Goal: Information Seeking & Learning: Check status

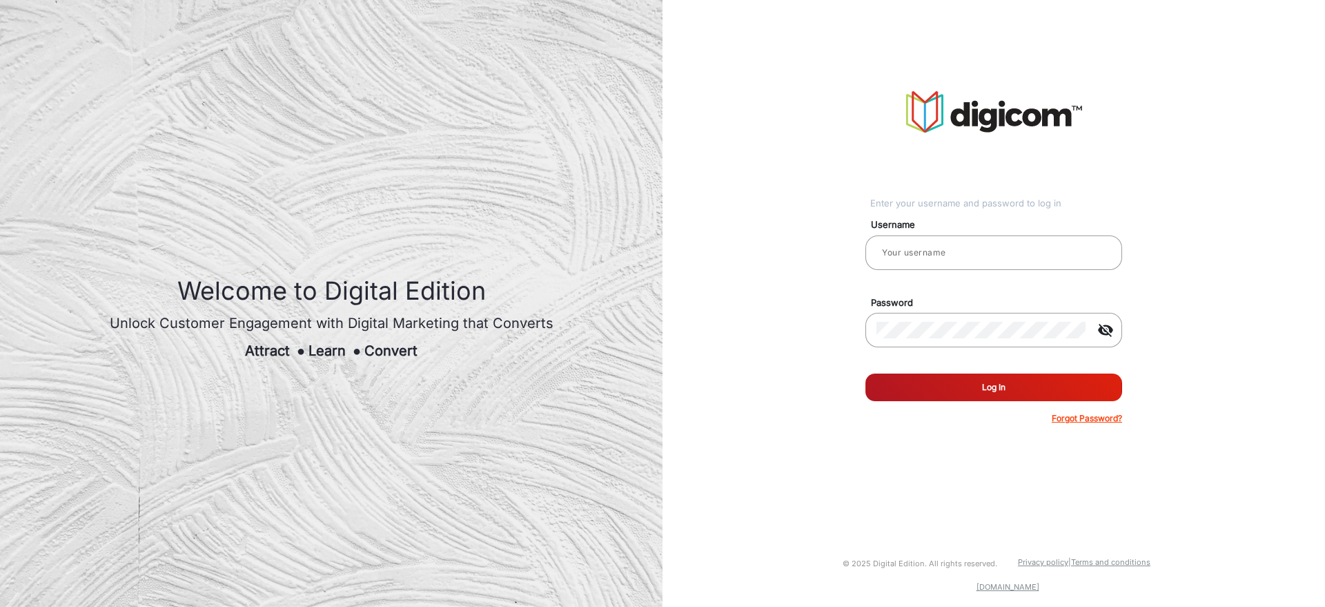
type input "[PERSON_NAME]"
click at [924, 393] on button "Log In" at bounding box center [993, 387] width 257 height 28
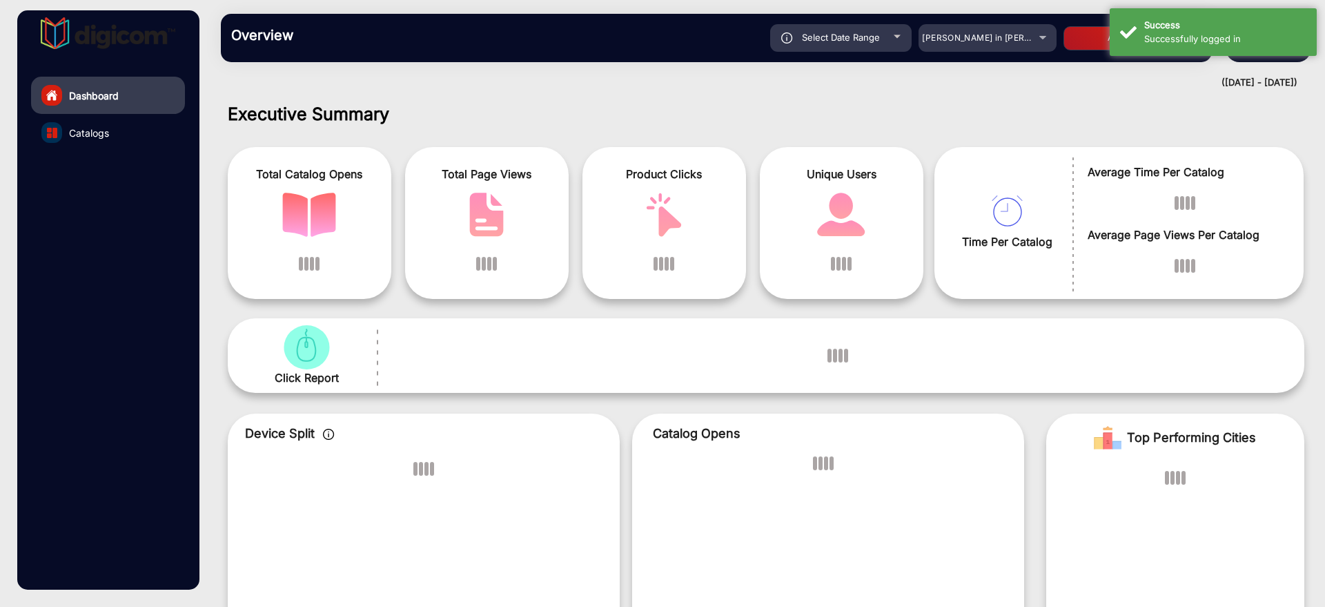
scroll to position [10, 0]
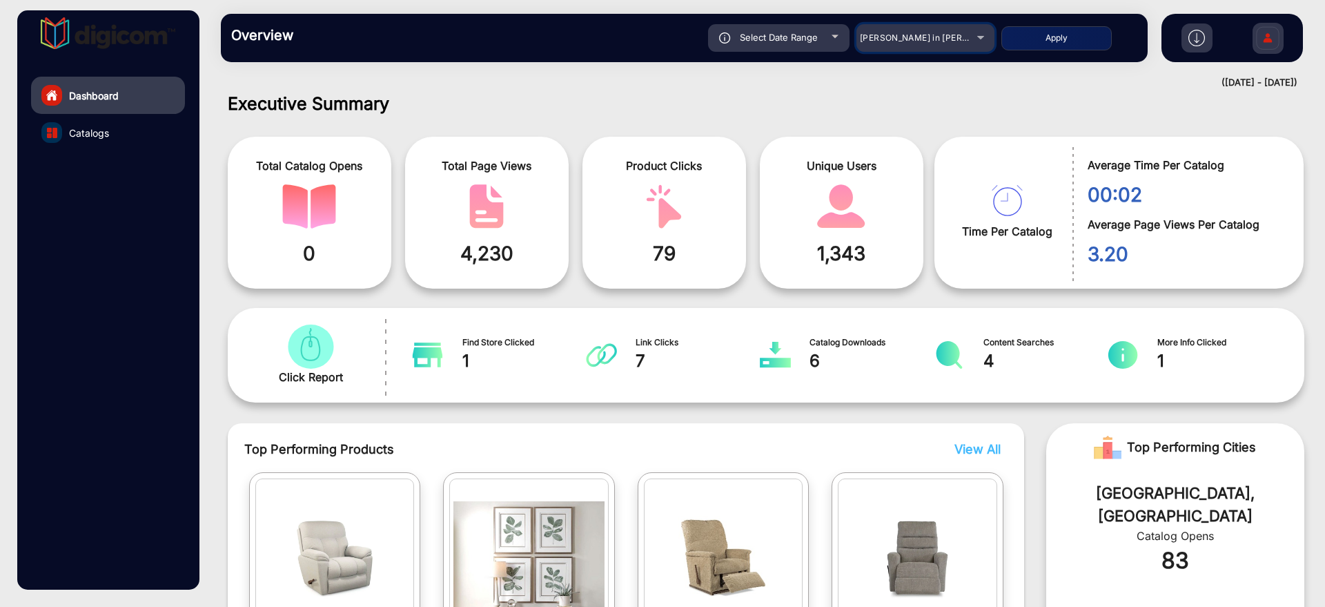
click at [943, 37] on span "Adams in Justin Furniture" at bounding box center [936, 37] width 152 height 10
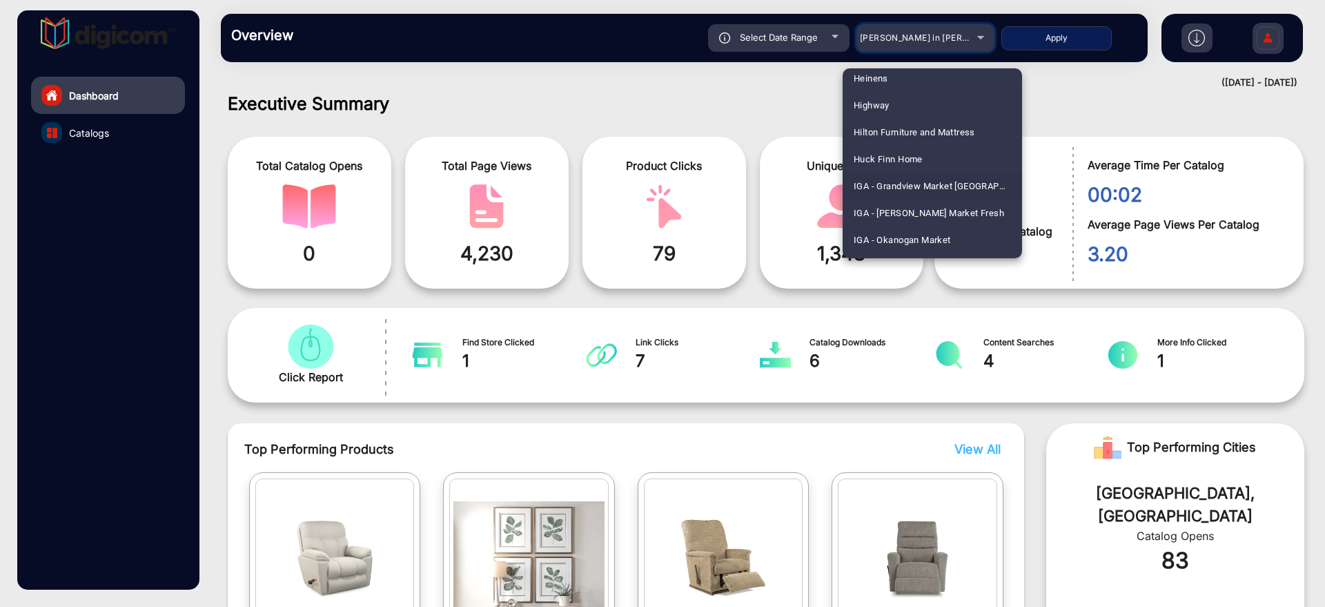
scroll to position [2055, 0]
click at [949, 186] on span "IGA - Martin's Market Fresh" at bounding box center [929, 185] width 150 height 27
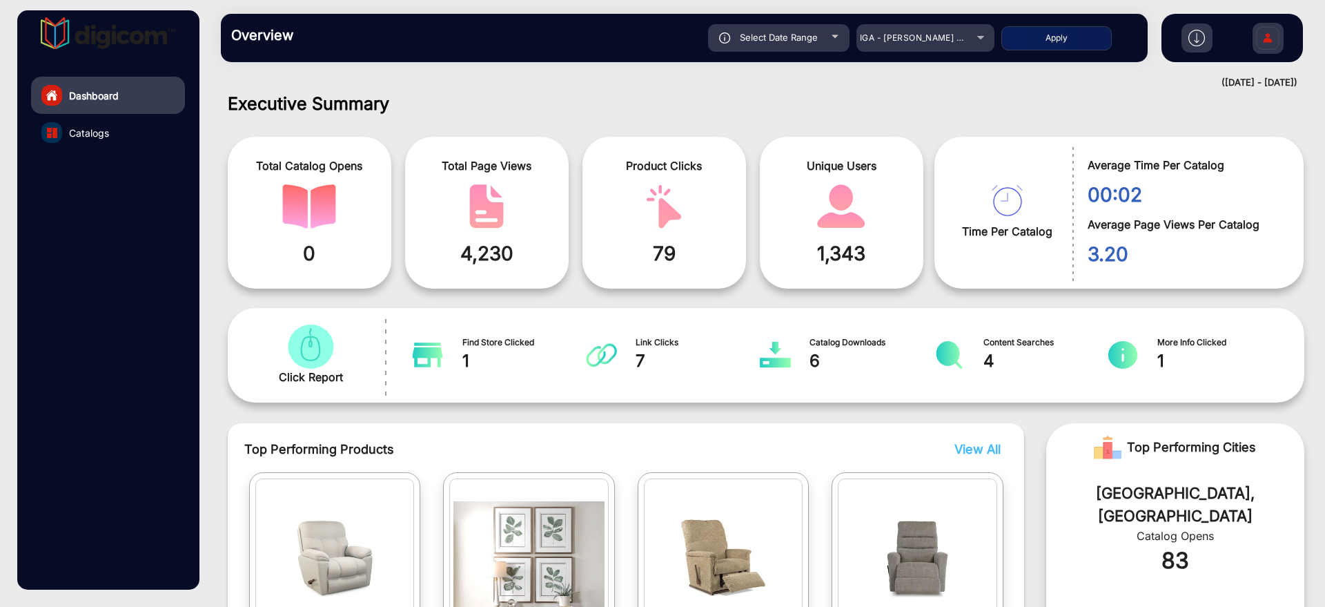
click at [1066, 30] on button "Apply" at bounding box center [1056, 38] width 110 height 24
type input "[DATE]"
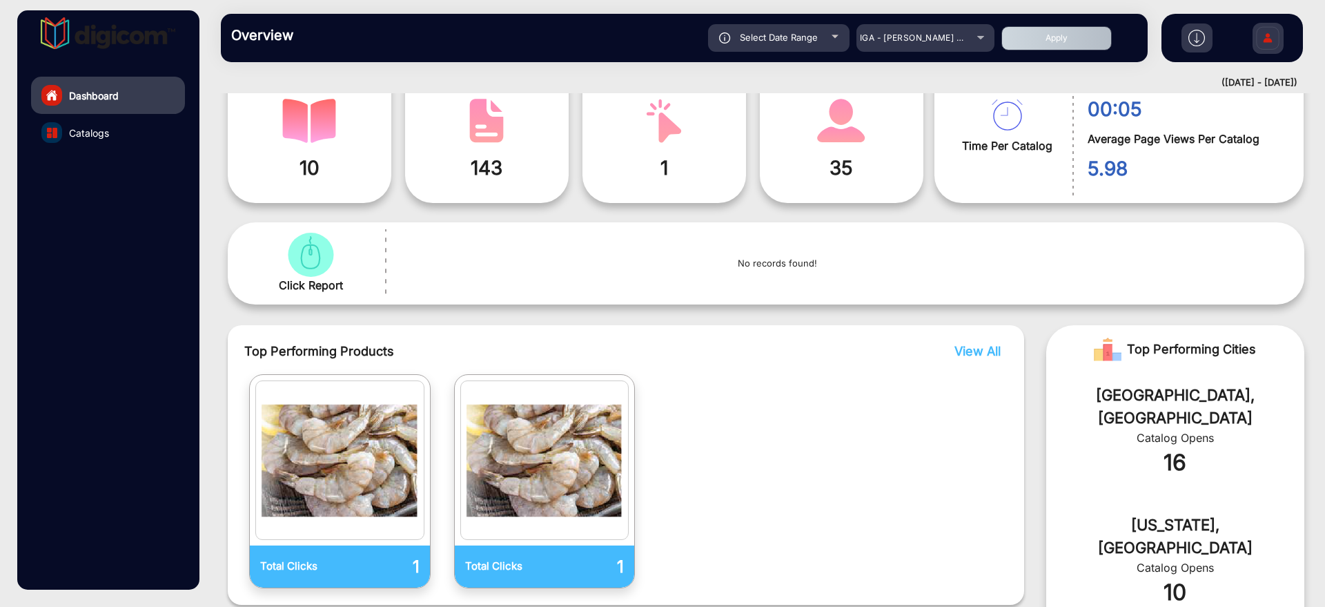
scroll to position [183, 0]
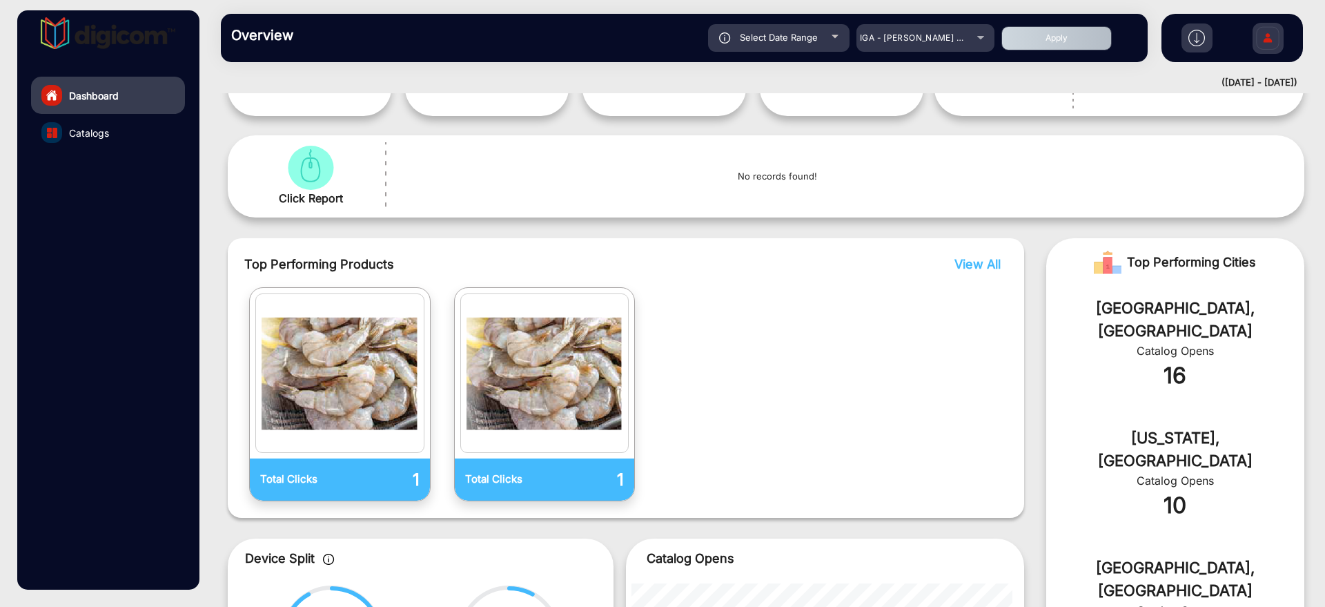
click at [121, 136] on link "Catalogs" at bounding box center [108, 132] width 154 height 37
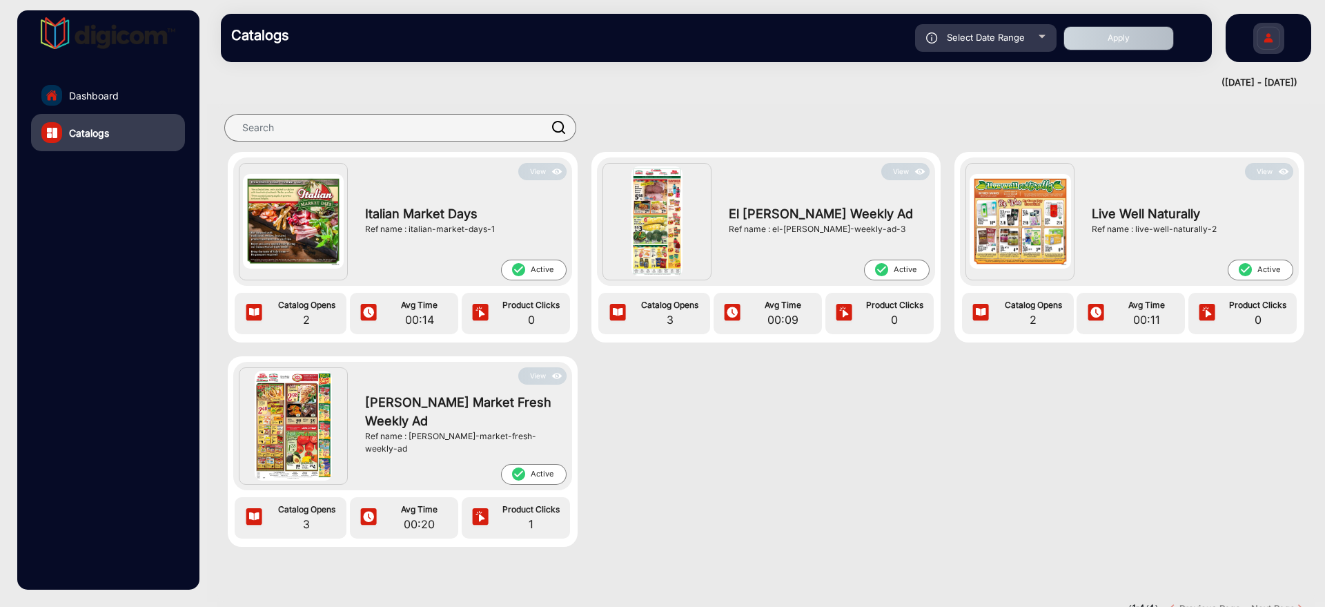
click at [912, 170] on img at bounding box center [920, 171] width 16 height 15
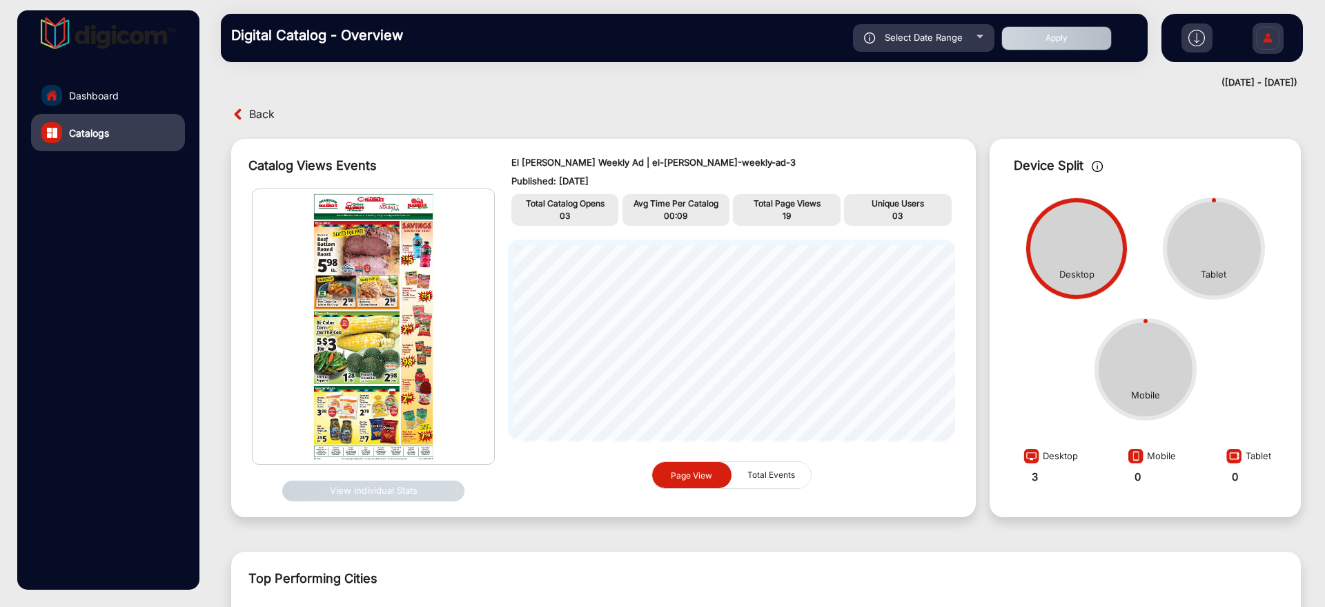
click at [274, 115] on span "Back" at bounding box center [262, 114] width 26 height 21
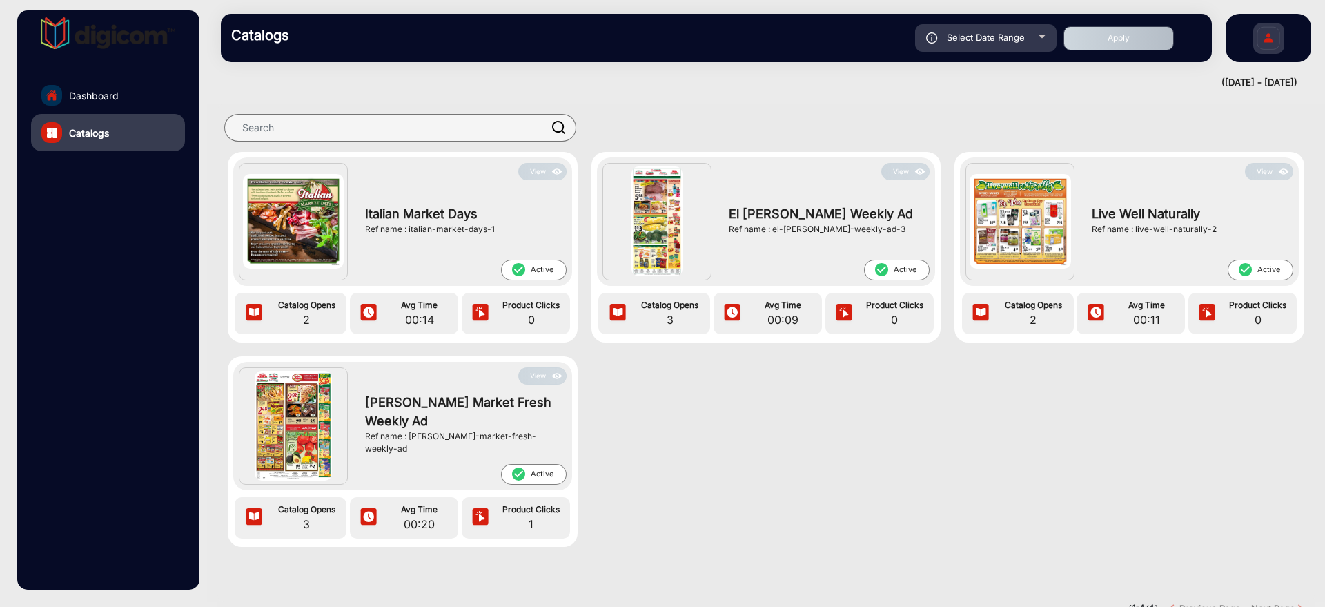
click at [542, 373] on button "View" at bounding box center [542, 375] width 48 height 17
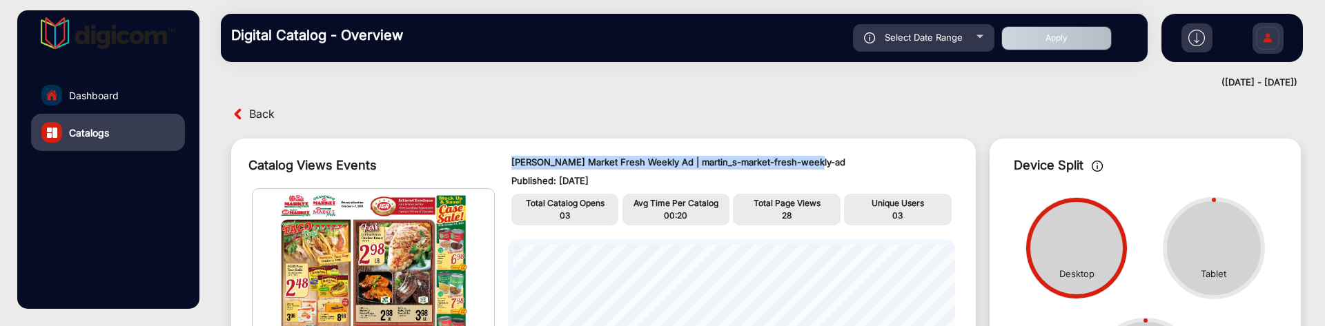
drag, startPoint x: 805, startPoint y: 159, endPoint x: 509, endPoint y: 148, distance: 296.2
click at [509, 148] on div "Martin’s Market Fresh Weekly Ad | martin_s-market-fresh-weekly-ad Published: Oc…" at bounding box center [731, 328] width 475 height 364
copy p "[PERSON_NAME] Market Fresh Weekly Ad | martin_s-market-fresh-weekly-ad"
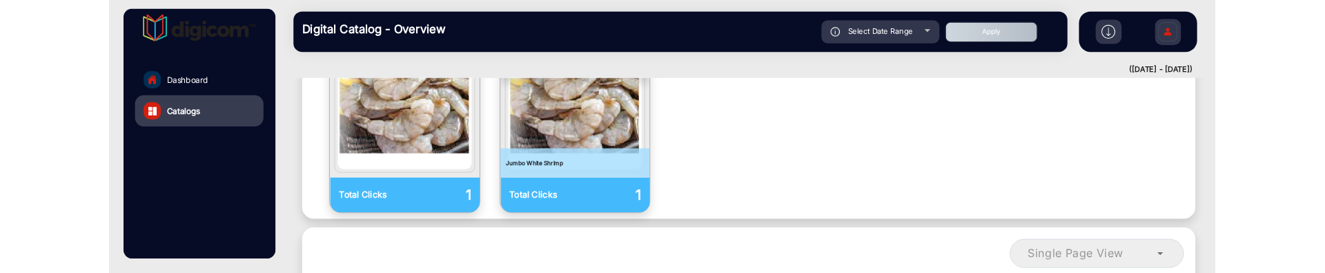
scroll to position [863, 0]
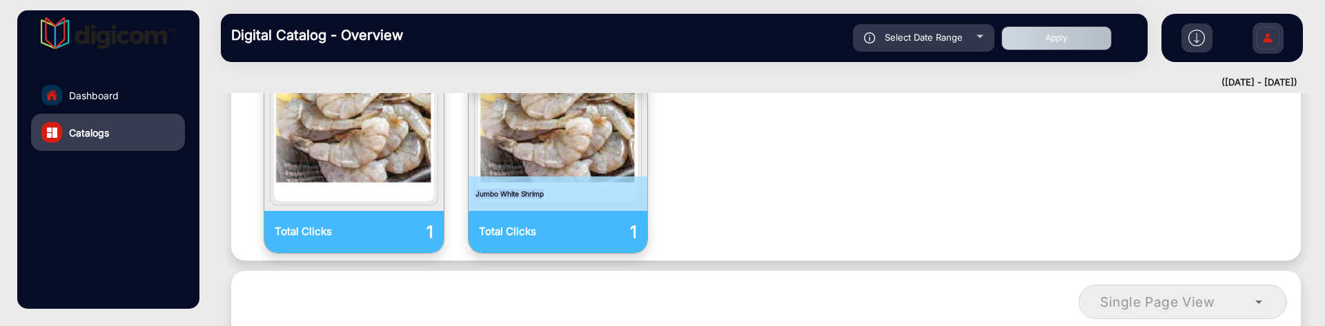
drag, startPoint x: 548, startPoint y: 170, endPoint x: 468, endPoint y: 170, distance: 80.0
click at [469, 177] on p "Jumbo White Shrimp" at bounding box center [558, 194] width 179 height 35
click at [529, 177] on p "Jumbo White Shrimp" at bounding box center [558, 194] width 179 height 35
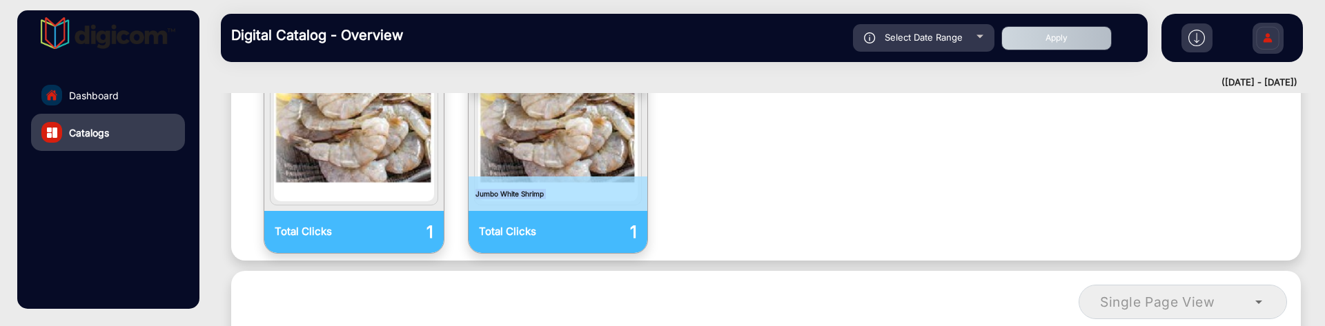
click at [528, 177] on p "Jumbo White Shrimp" at bounding box center [558, 194] width 179 height 35
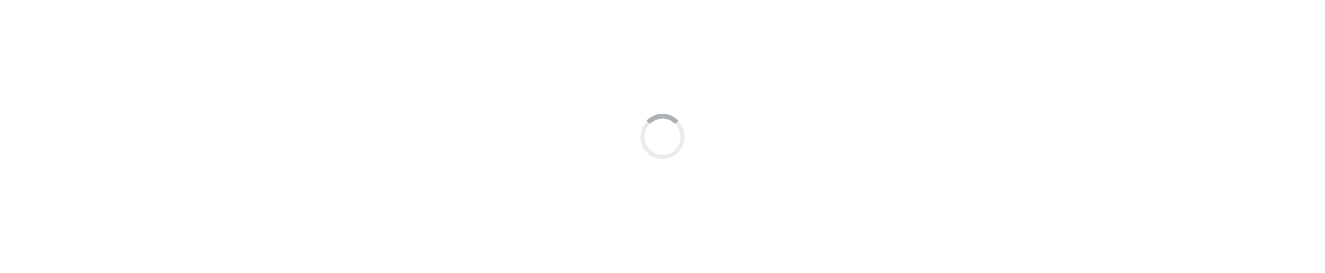
scroll to position [10, 0]
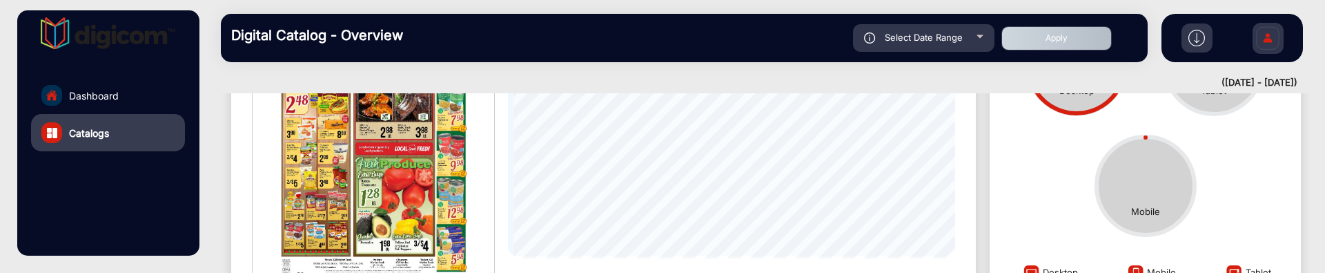
scroll to position [183, 0]
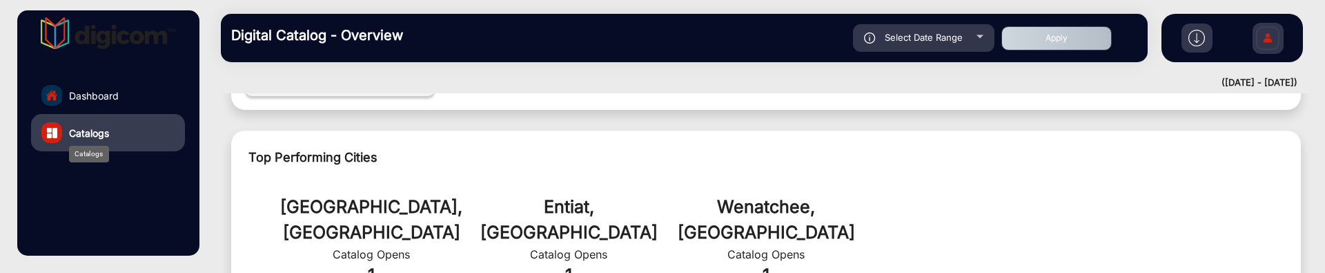
click at [104, 130] on span "Catalogs" at bounding box center [89, 133] width 40 height 14
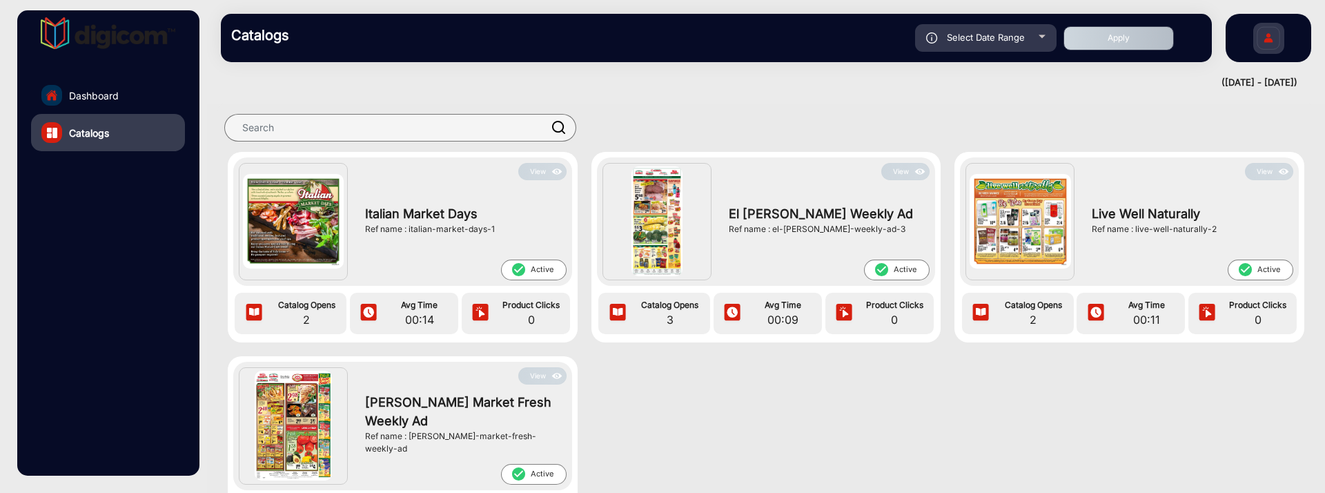
click at [157, 98] on link "Dashboard" at bounding box center [108, 95] width 154 height 37
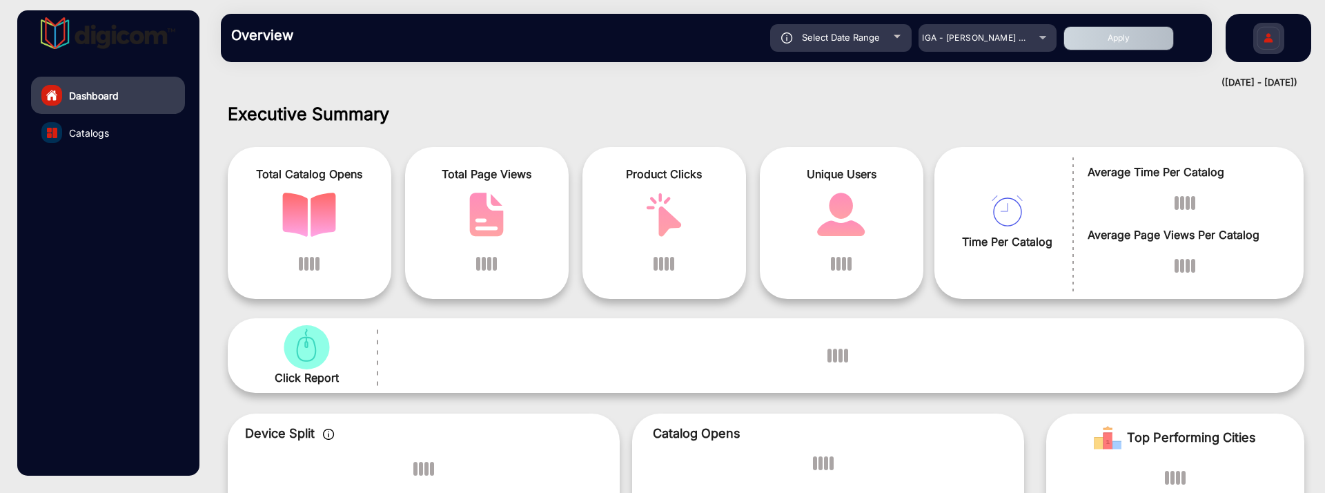
scroll to position [10, 0]
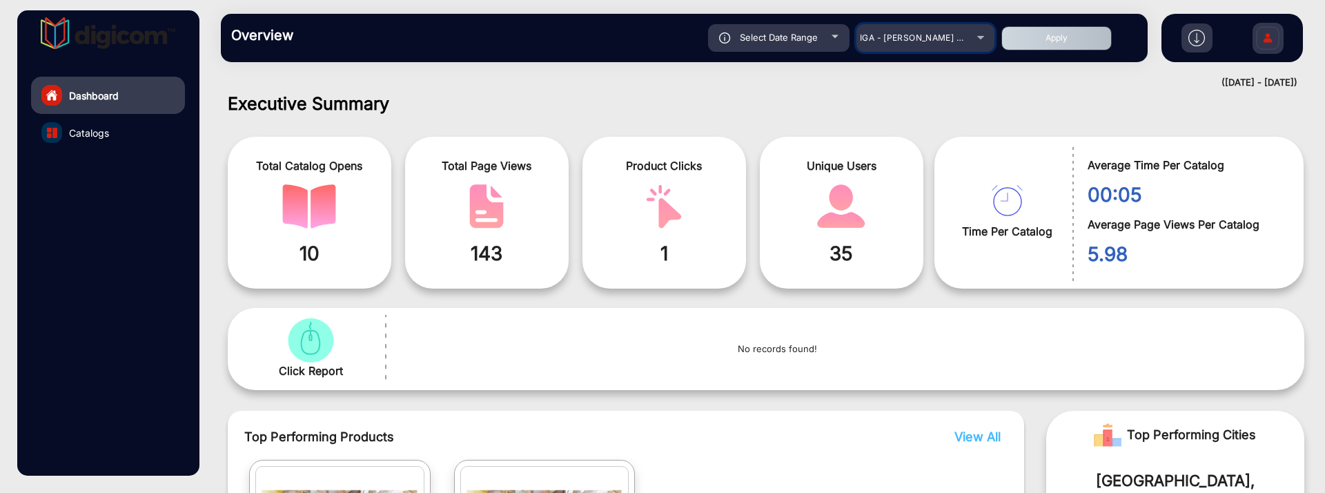
click at [939, 28] on mat-select "IGA - Martin's Market Fresh" at bounding box center [925, 38] width 138 height 28
click at [945, 36] on span "IGA - [PERSON_NAME] Market Fresh" at bounding box center [936, 37] width 152 height 10
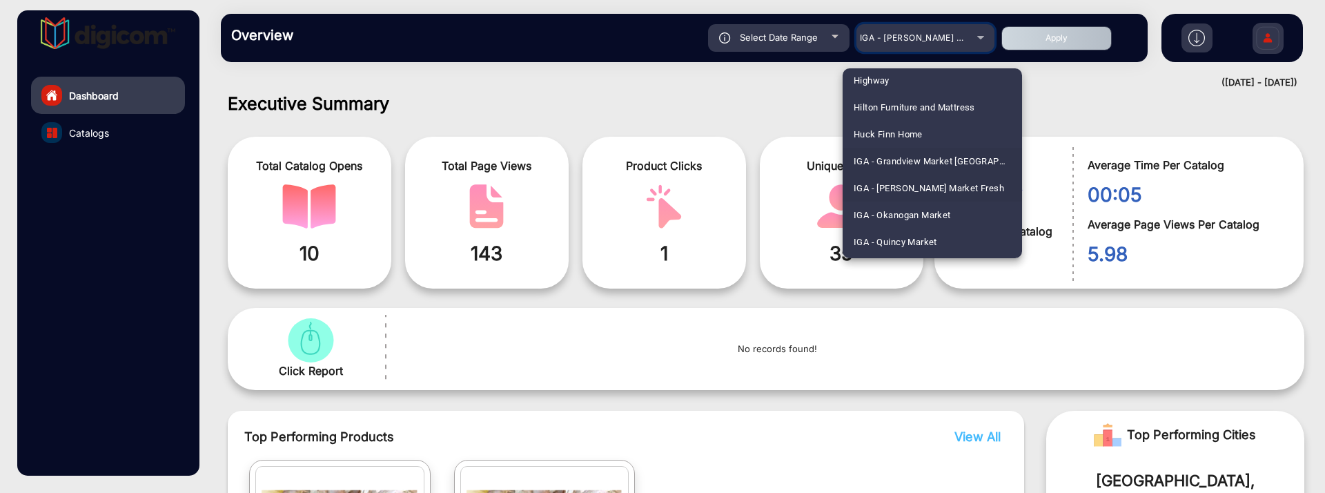
scroll to position [2082, 0]
click at [967, 130] on span "IGA - Grandview Market El Mercado" at bounding box center [932, 131] width 157 height 27
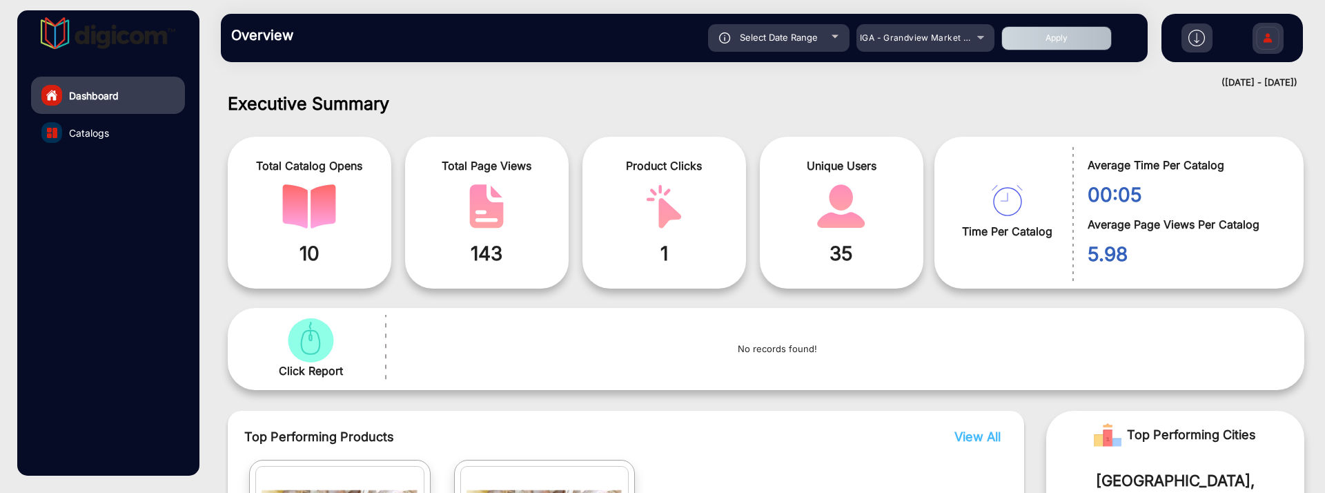
click at [1050, 46] on button "Apply" at bounding box center [1056, 38] width 110 height 24
type input "9/28/2025"
type input "[DATE]"
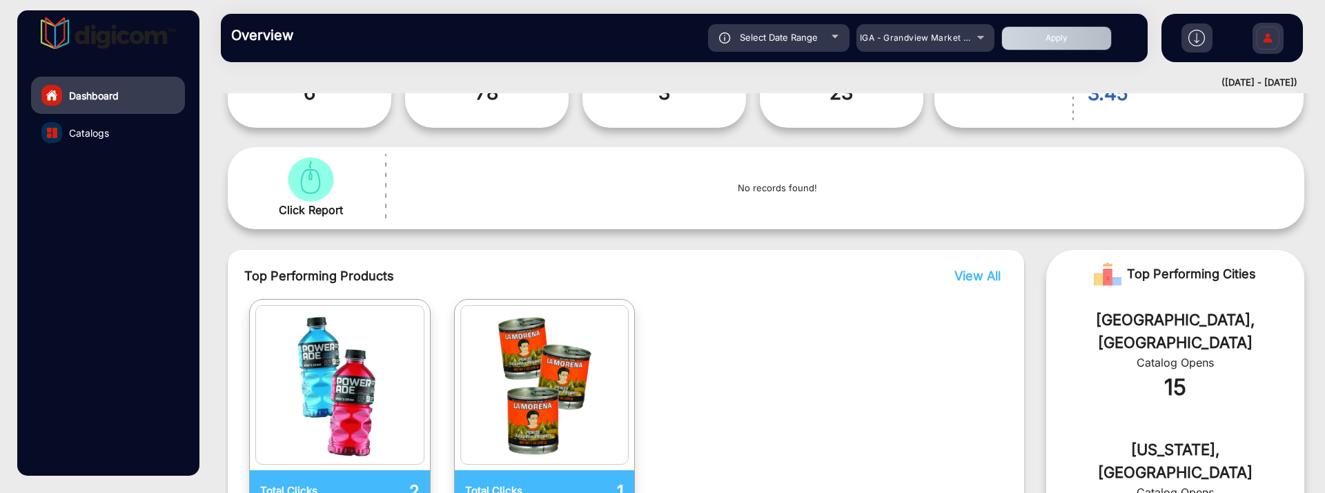
scroll to position [0, 0]
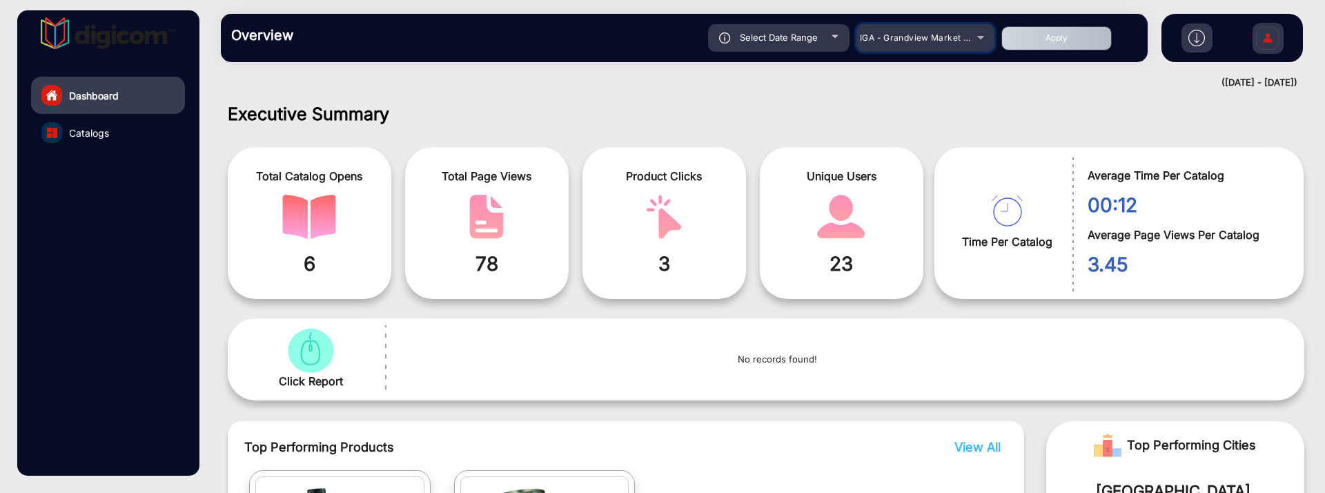
click at [935, 32] on span "IGA - Grandview Market El Mercado" at bounding box center [991, 37] width 263 height 10
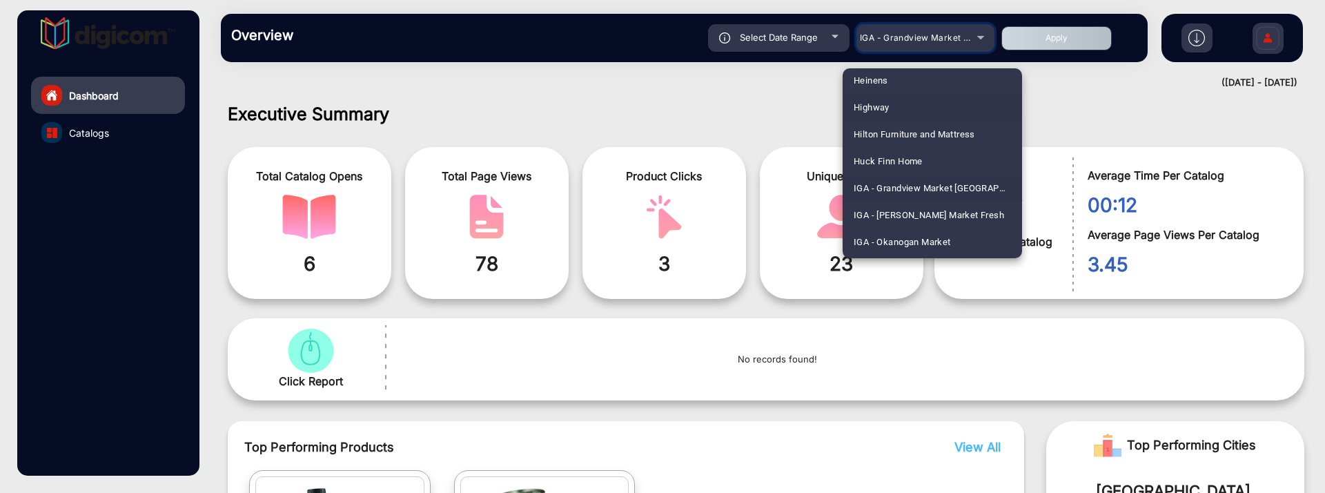
scroll to position [2055, 0]
click at [923, 177] on span "IGA - [PERSON_NAME] Market Fresh" at bounding box center [929, 185] width 150 height 27
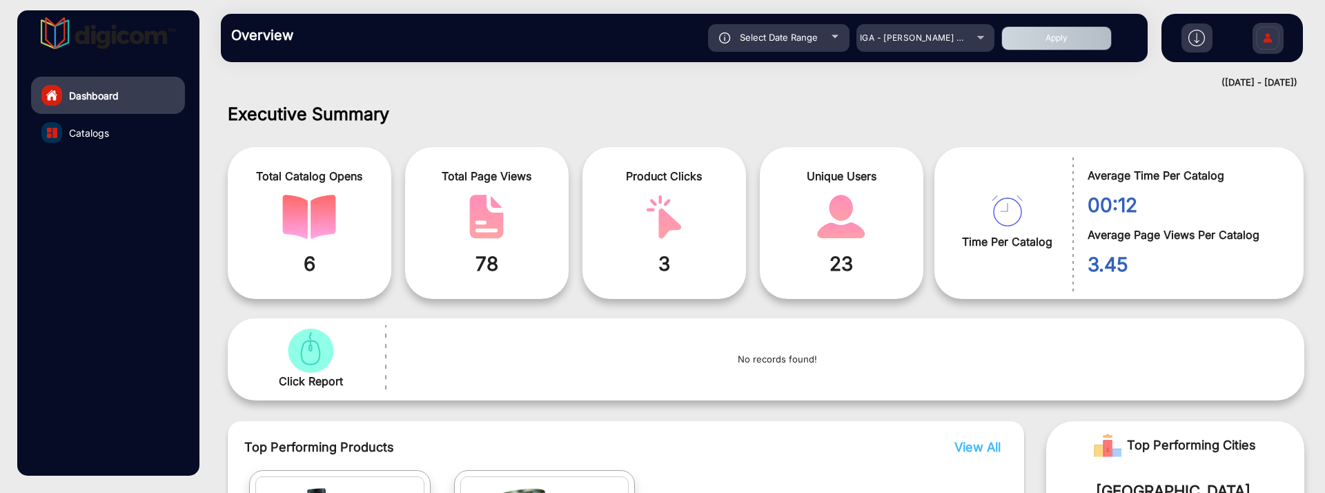
click at [1025, 43] on button "Apply" at bounding box center [1056, 38] width 110 height 24
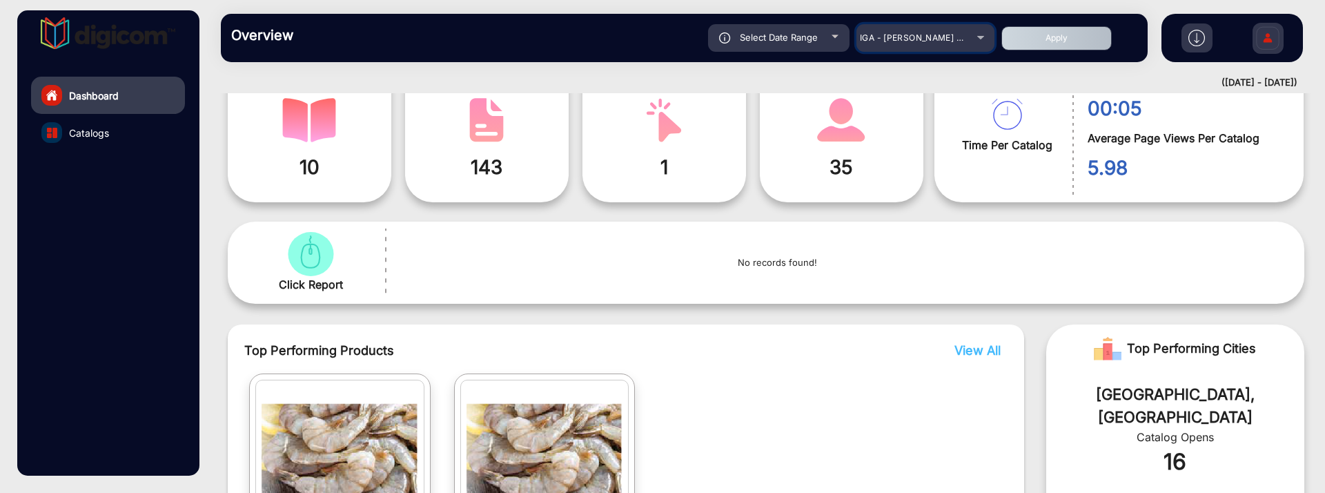
scroll to position [98, 0]
click at [921, 31] on div "IGA - [PERSON_NAME] Market Fresh" at bounding box center [915, 38] width 110 height 17
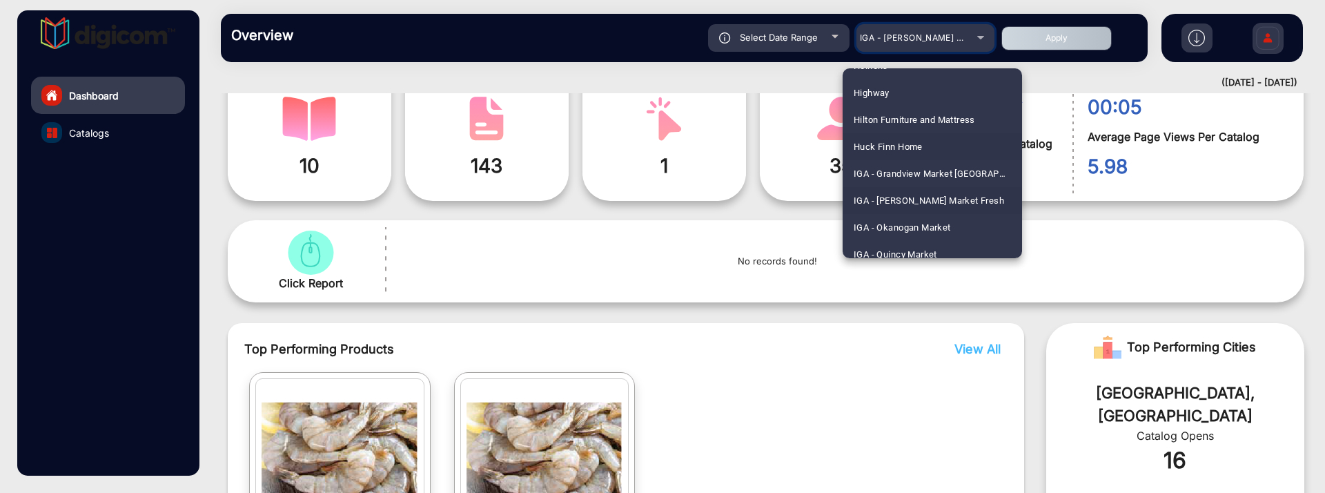
scroll to position [2082, 0]
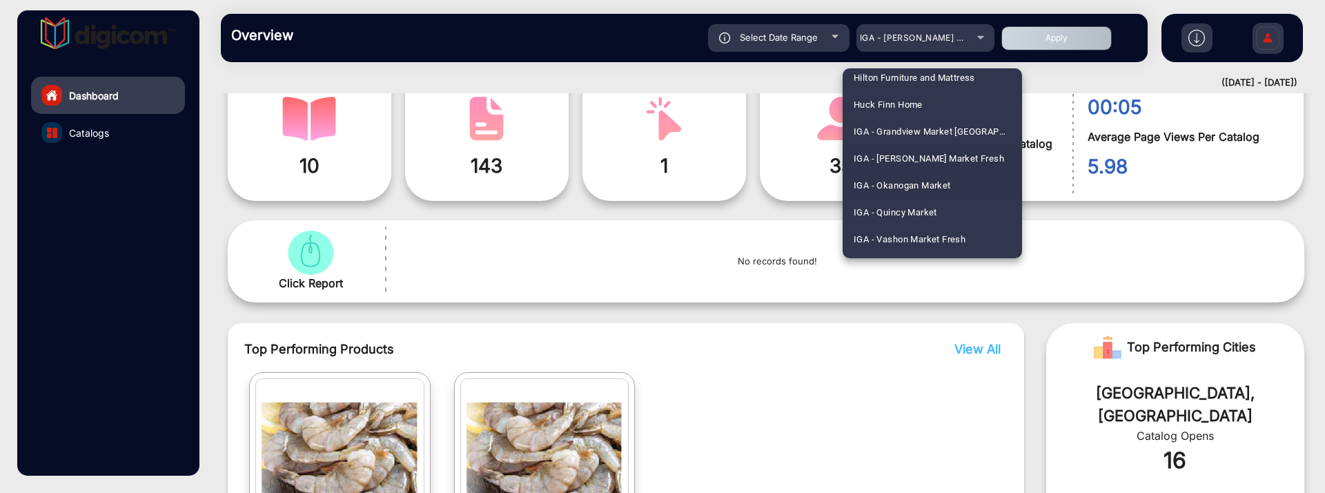
click at [937, 180] on span "IGA - Okanogan Market" at bounding box center [902, 185] width 97 height 27
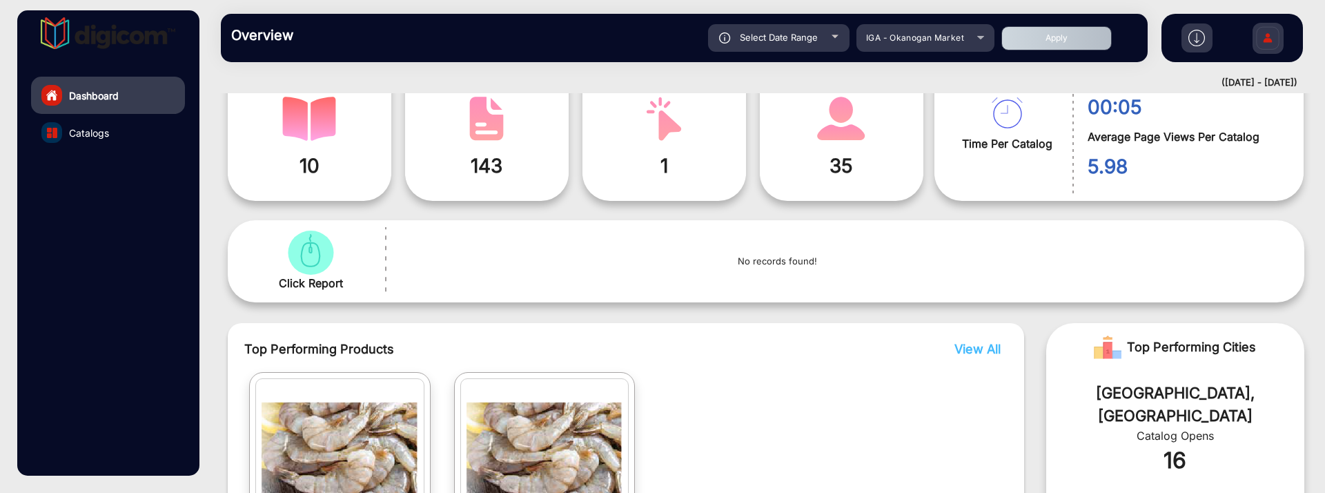
click at [1019, 37] on button "Apply" at bounding box center [1056, 38] width 110 height 24
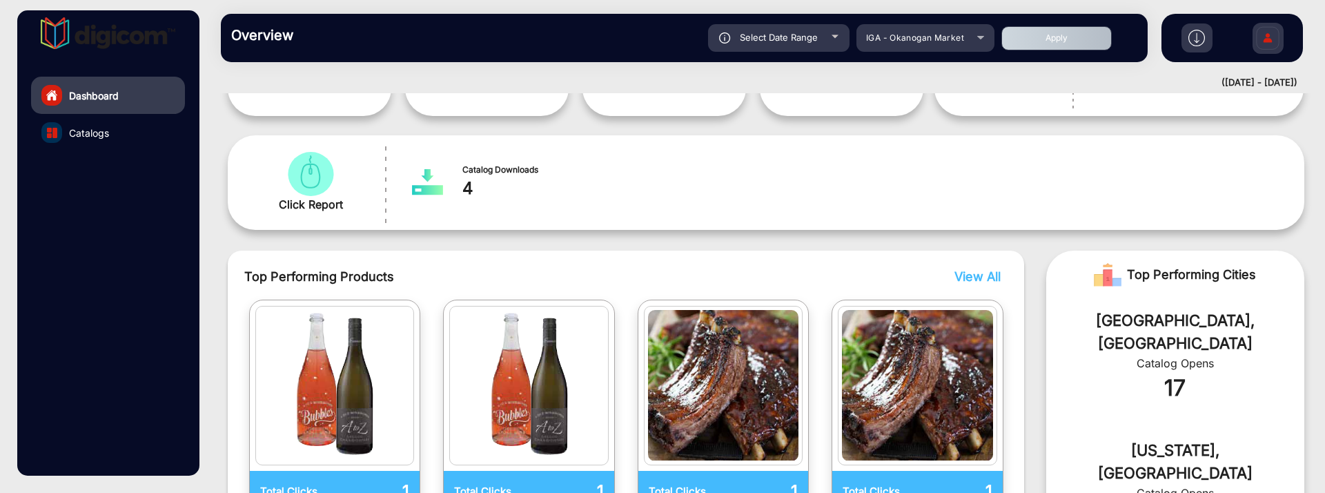
scroll to position [184, 0]
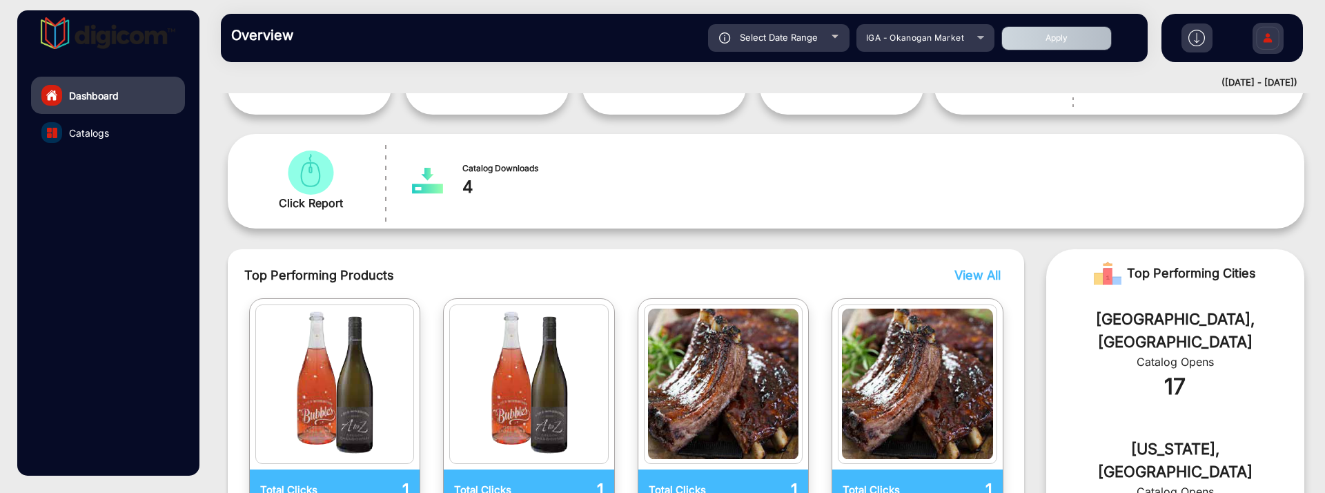
click at [972, 270] on span "View All" at bounding box center [977, 275] width 46 height 14
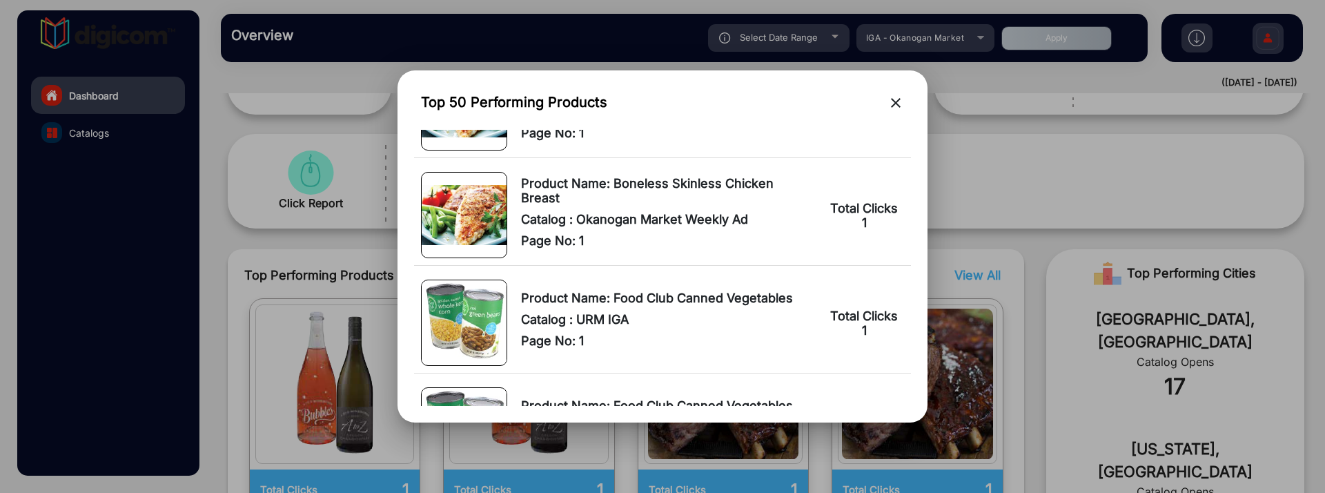
scroll to position [2099, 0]
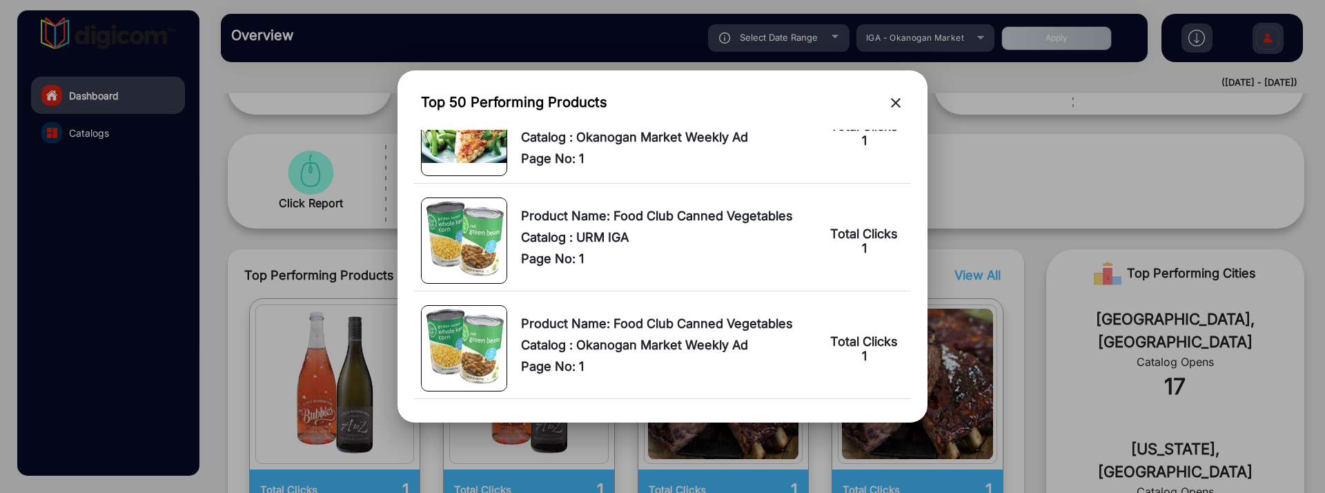
click at [900, 106] on mat-icon "close" at bounding box center [895, 103] width 17 height 17
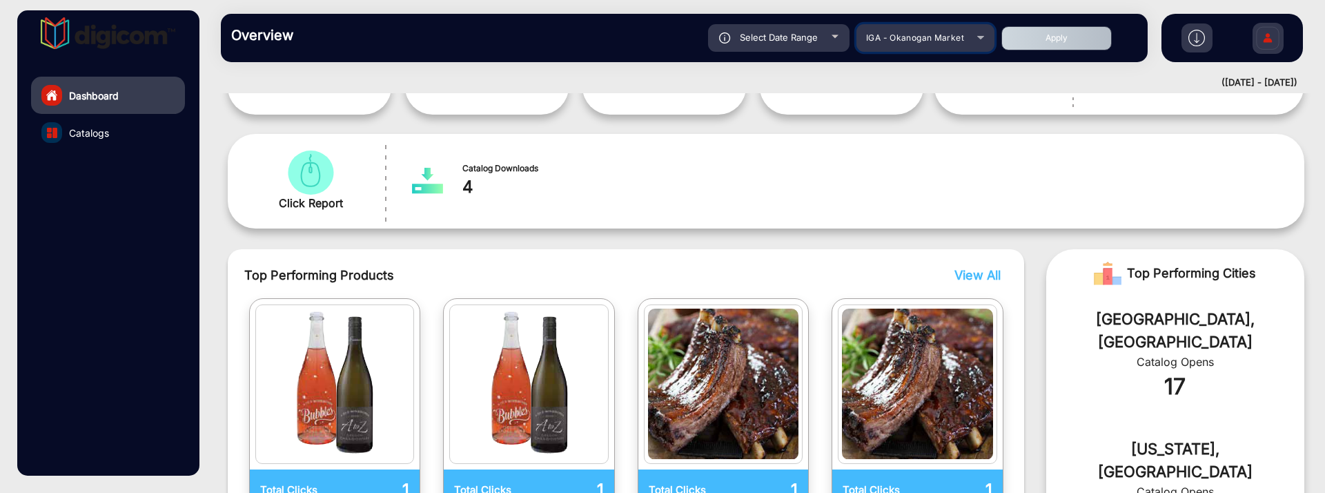
click at [985, 38] on div "IGA - Okanogan Market" at bounding box center [925, 38] width 138 height 17
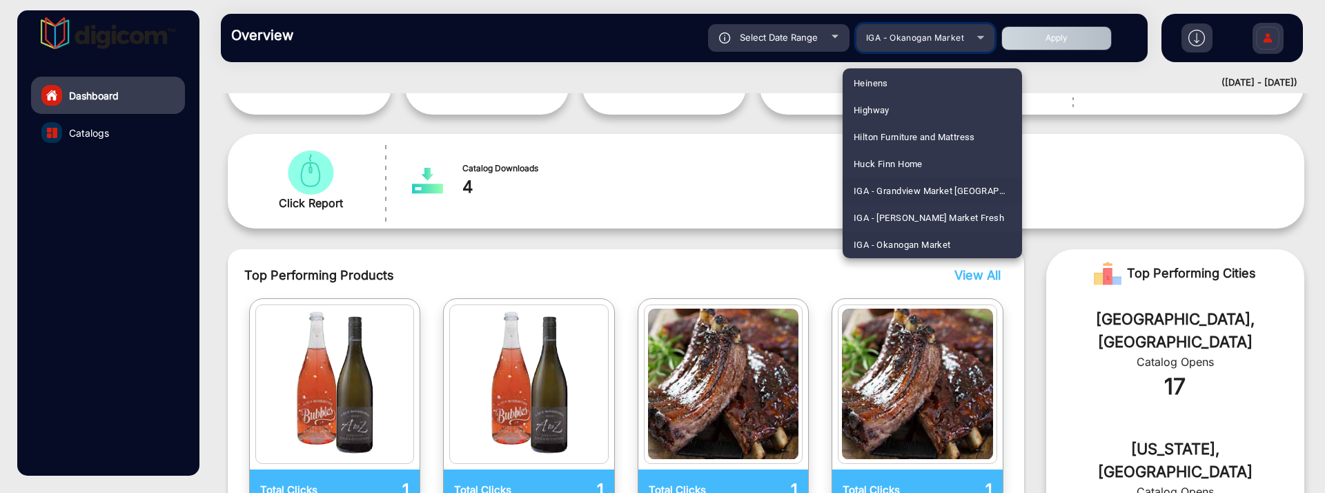
scroll to position [2109, 0]
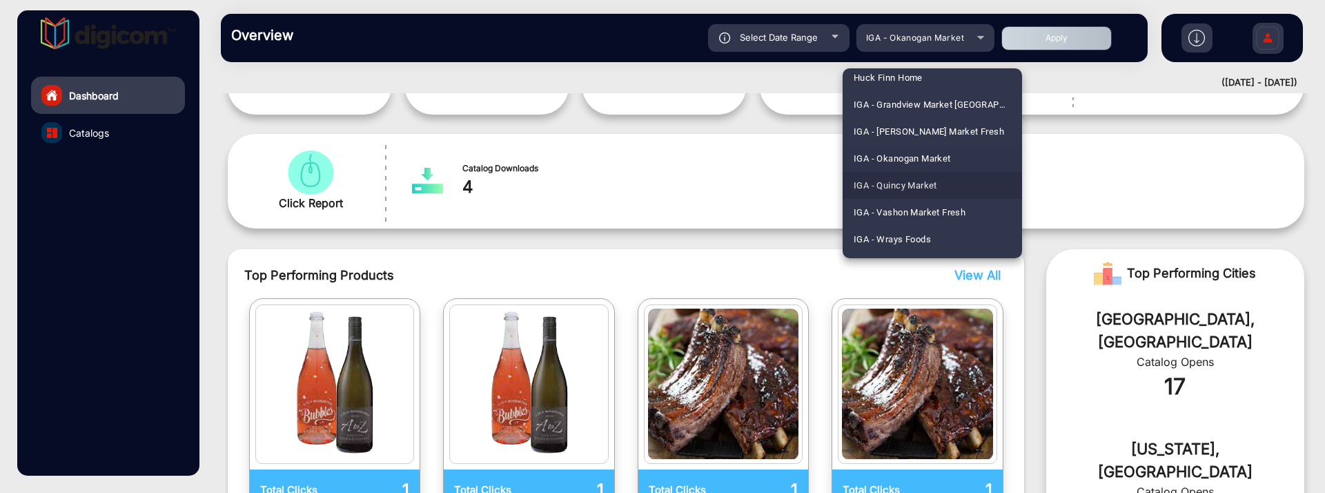
click at [932, 188] on span "IGA - Quincy Market" at bounding box center [895, 185] width 83 height 27
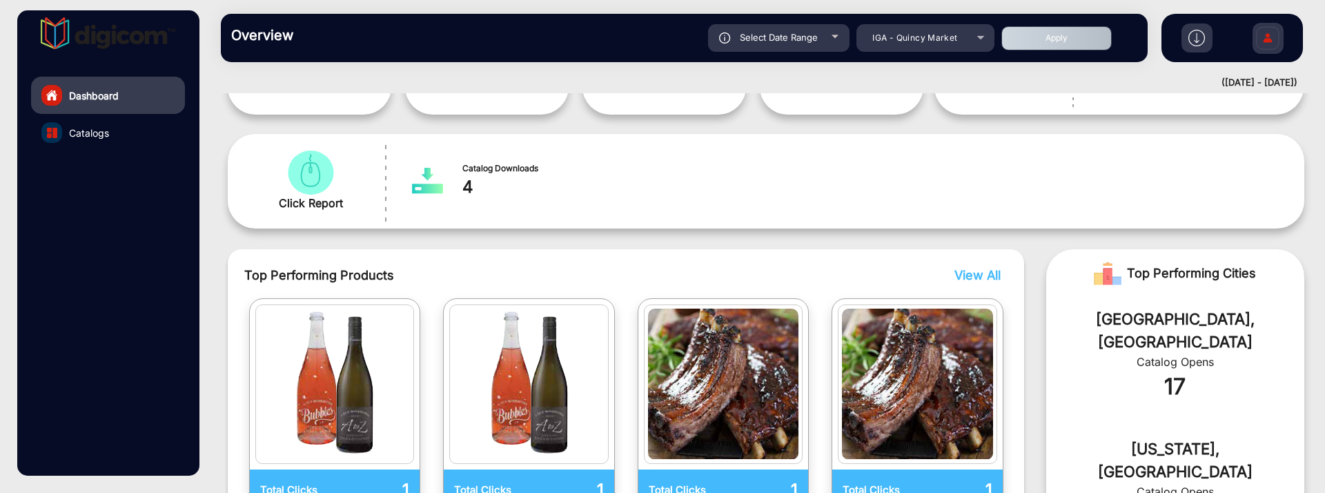
click at [1037, 50] on div "Select Date Range 9/28/2025 9/28/2025 – 10/4/2025 10/4/2025 IGA - Quincy Market…" at bounding box center [730, 38] width 816 height 28
click at [1039, 32] on button "Apply" at bounding box center [1056, 38] width 110 height 24
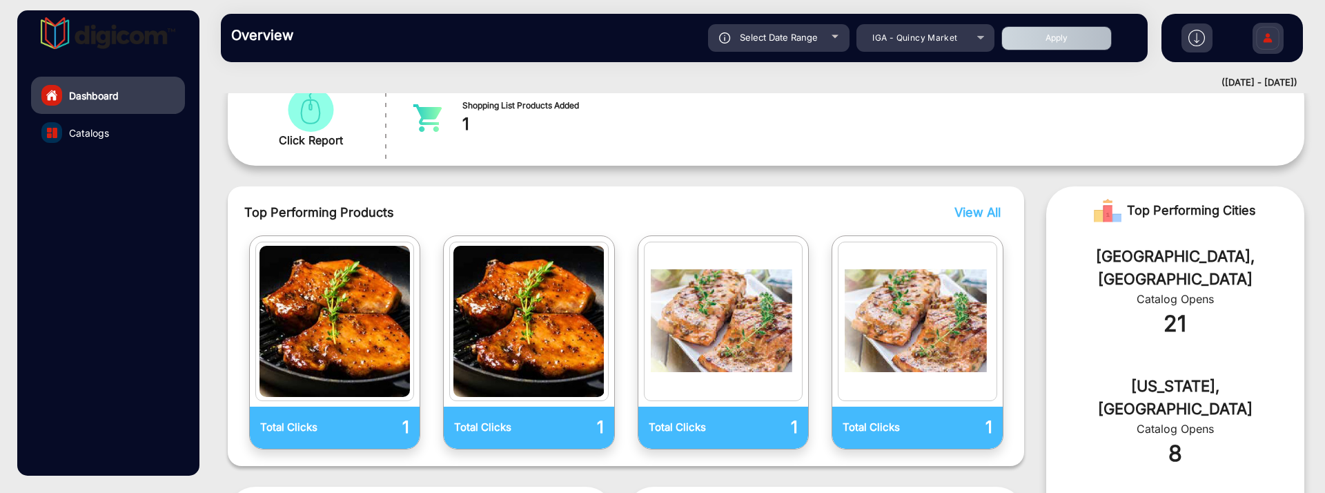
scroll to position [269, 0]
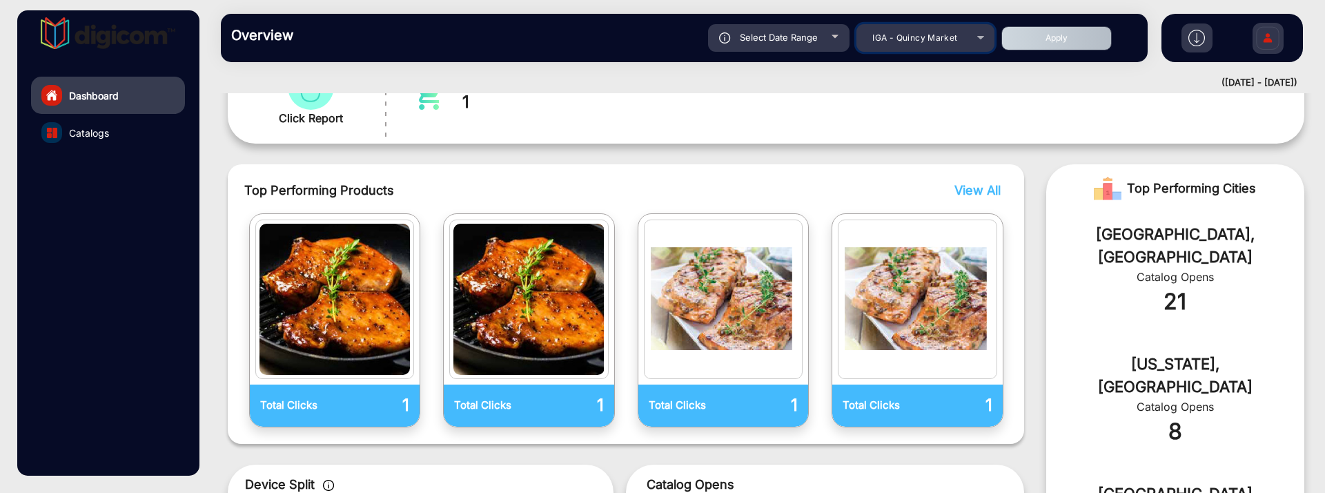
click at [951, 41] on span "IGA - Quincy Market" at bounding box center [914, 37] width 85 height 10
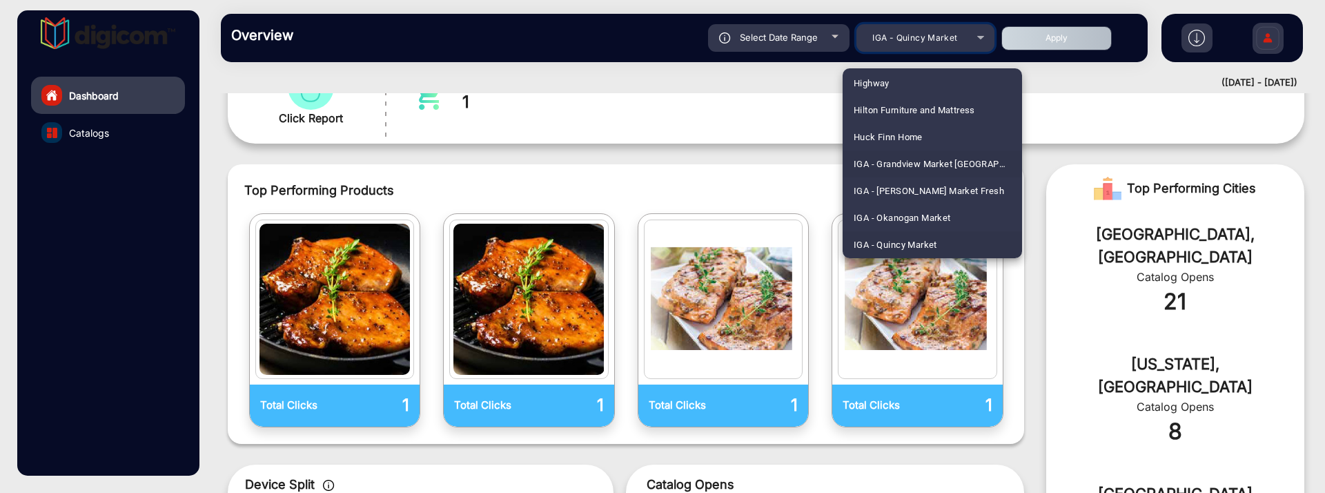
scroll to position [2136, 0]
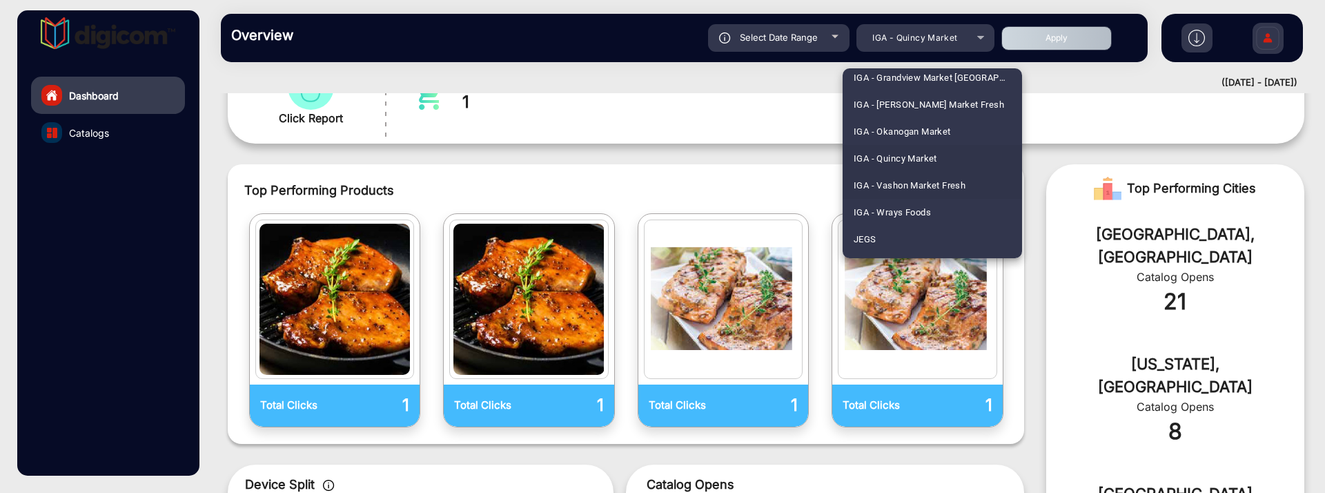
click at [949, 178] on span "IGA - Vashon Market Fresh" at bounding box center [910, 185] width 112 height 27
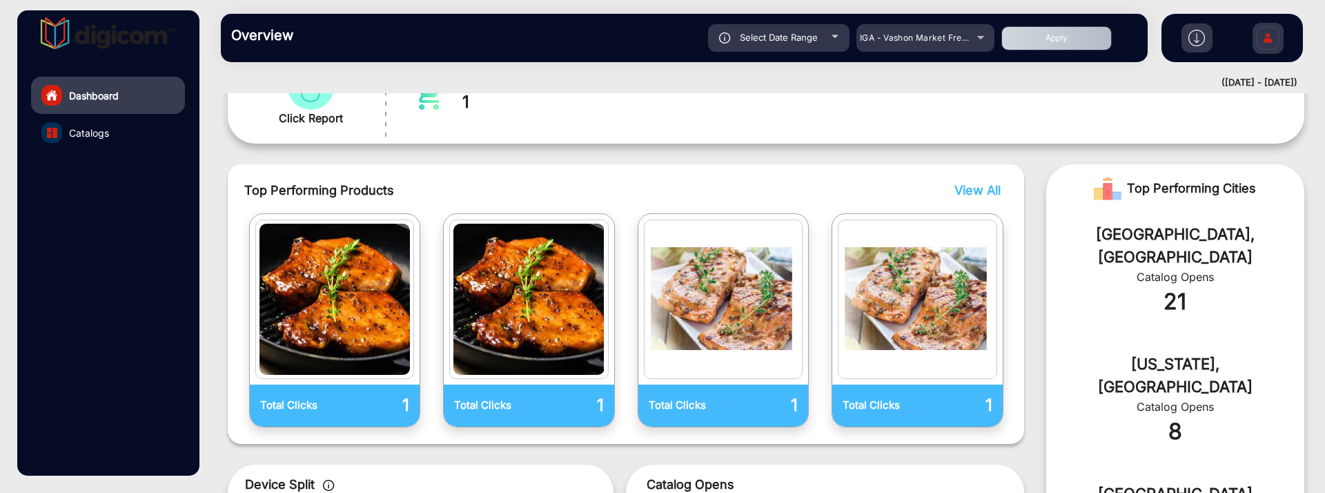
click at [1050, 43] on button "Apply" at bounding box center [1056, 38] width 110 height 24
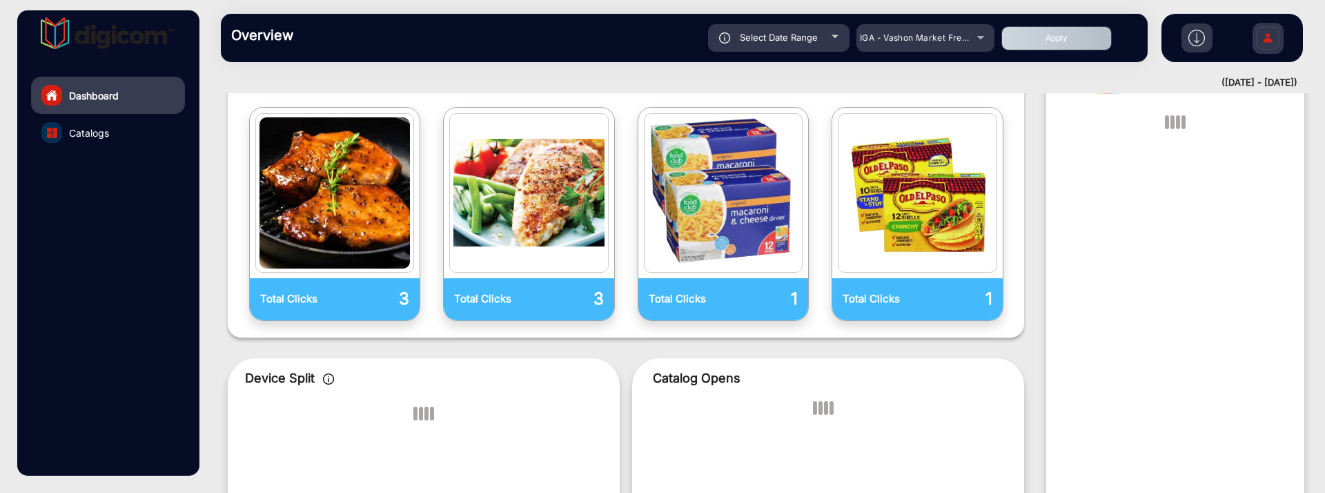
scroll to position [375, 0]
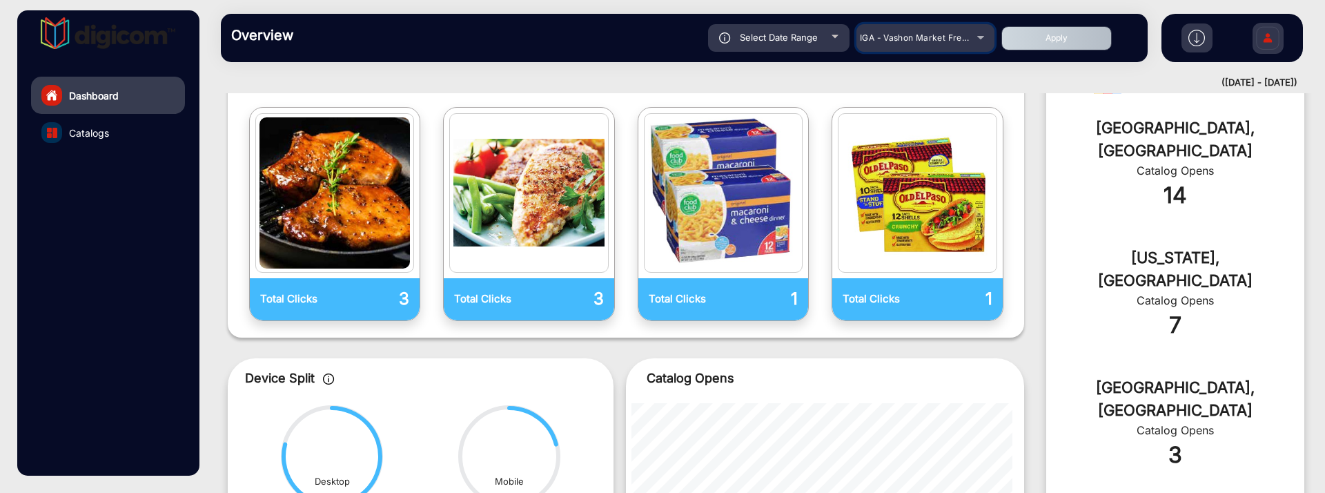
click at [964, 37] on span "IGA - Vashon Market Fresh" at bounding box center [915, 37] width 111 height 10
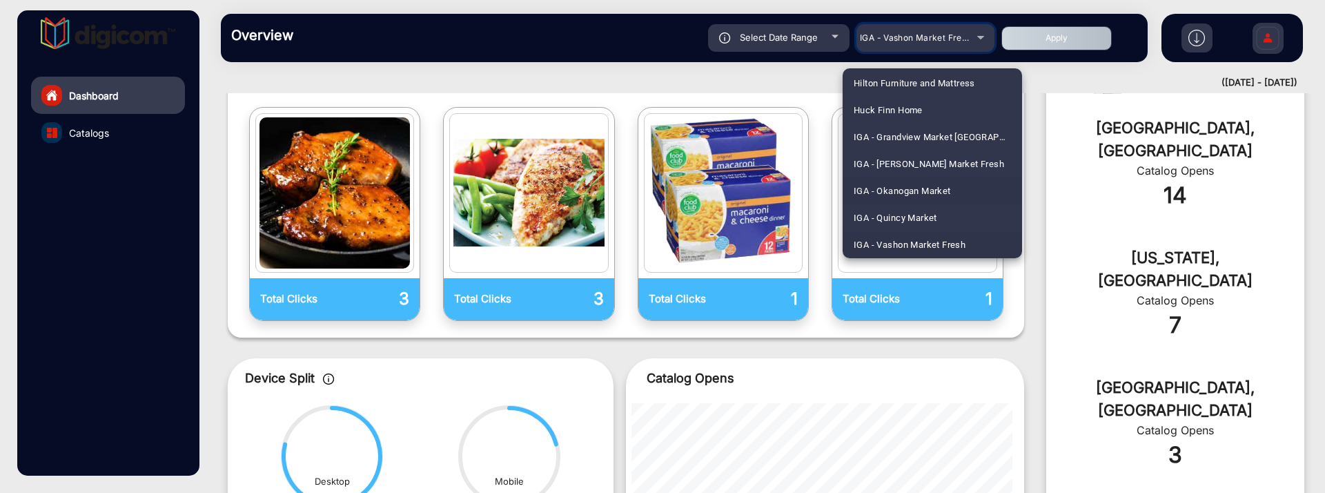
scroll to position [2163, 0]
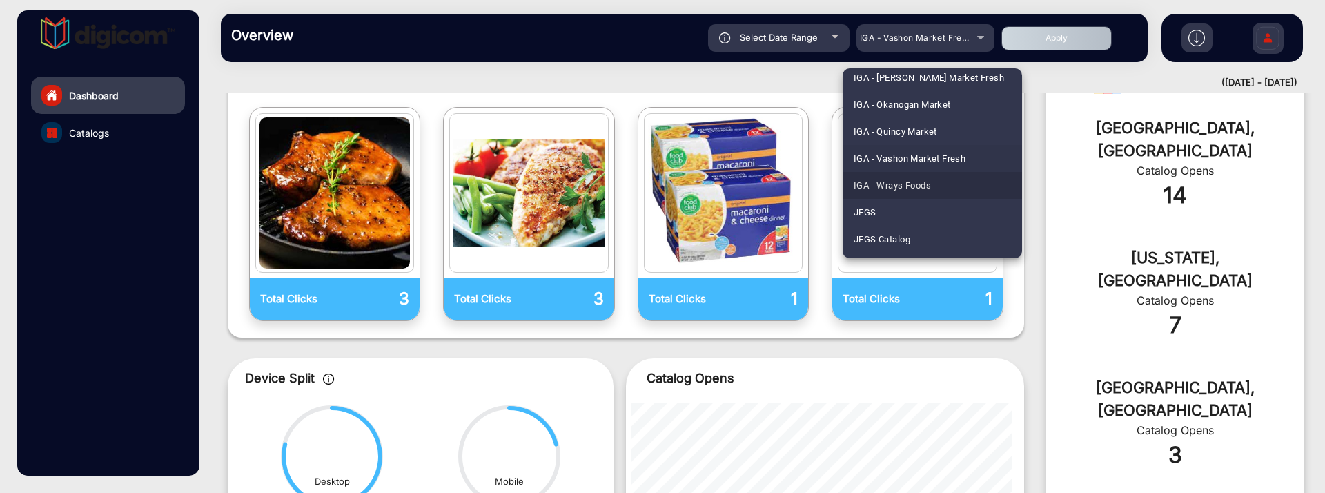
click at [947, 184] on mat-option "IGA - Wrays Foods" at bounding box center [932, 185] width 179 height 27
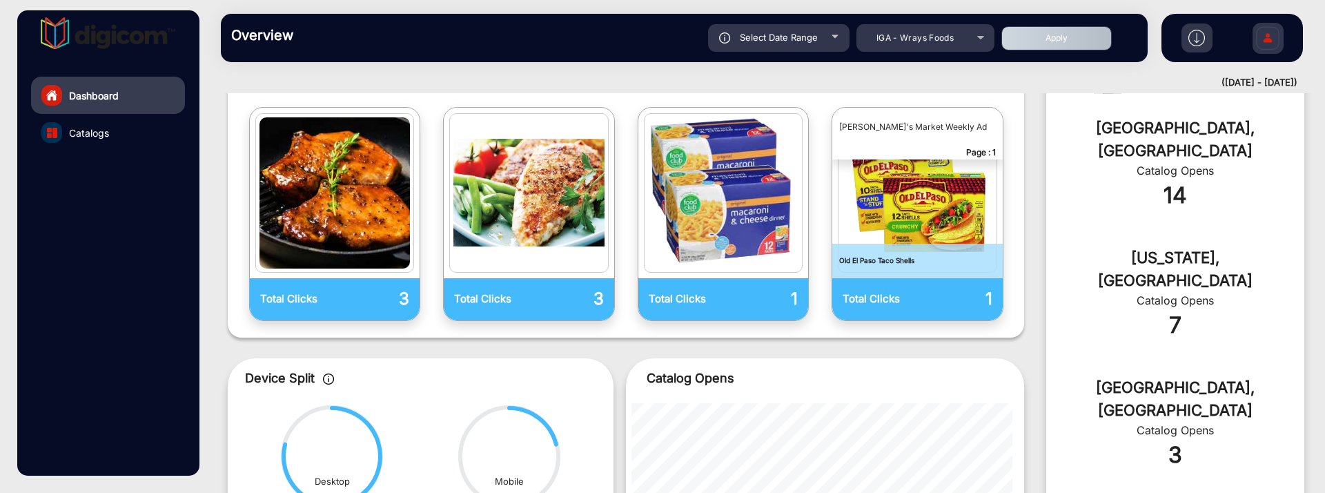
click at [1039, 48] on button "Apply" at bounding box center [1056, 38] width 110 height 24
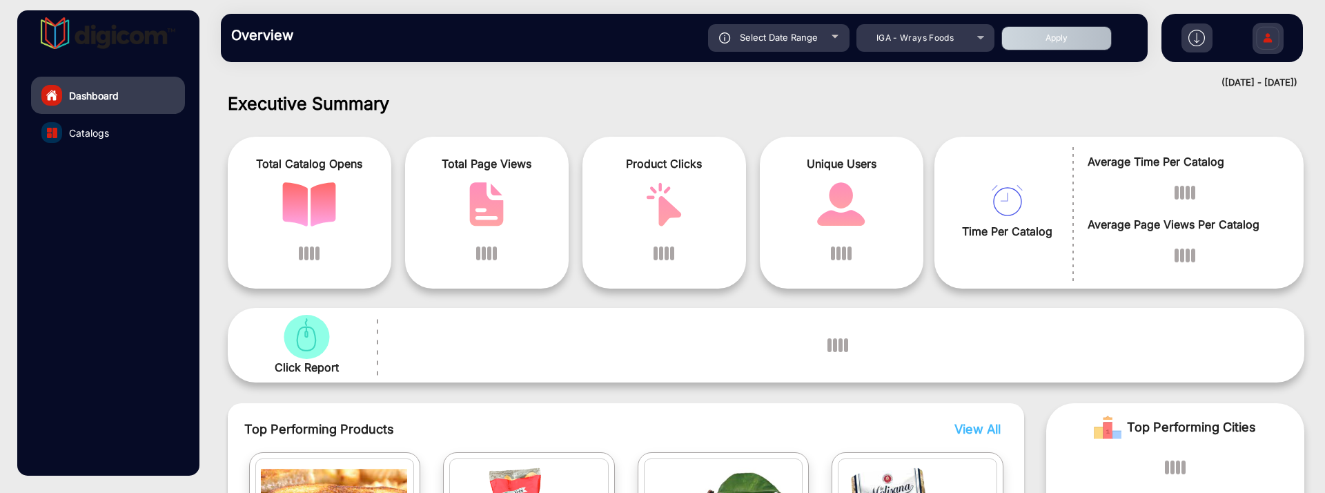
scroll to position [269, 0]
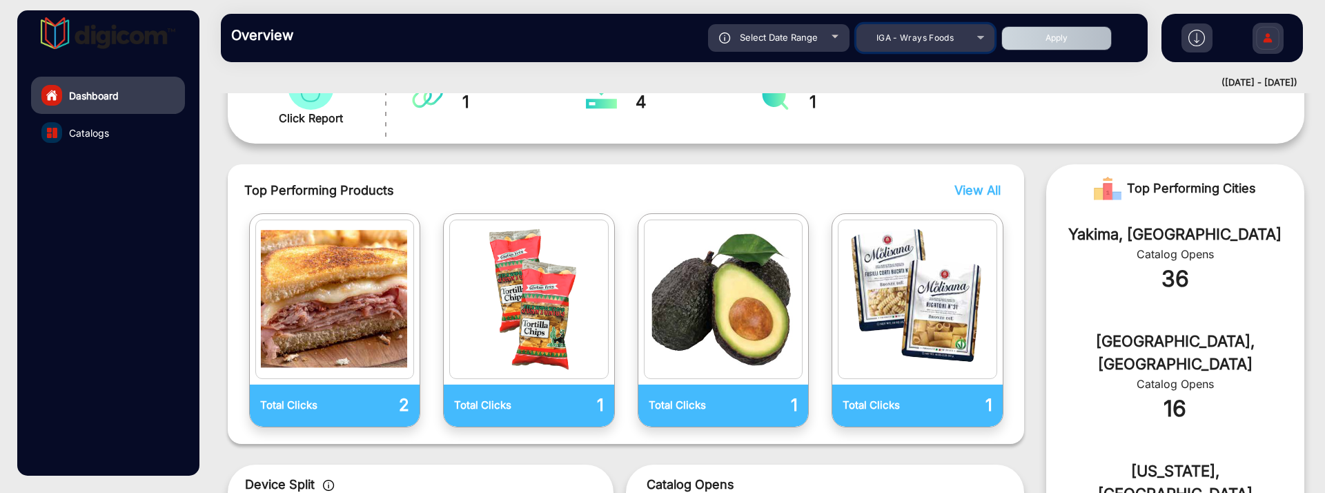
click at [902, 48] on mat-select "IGA - Wrays Foods" at bounding box center [925, 38] width 138 height 28
click at [903, 43] on div "IGA - Wrays Foods" at bounding box center [915, 38] width 110 height 17
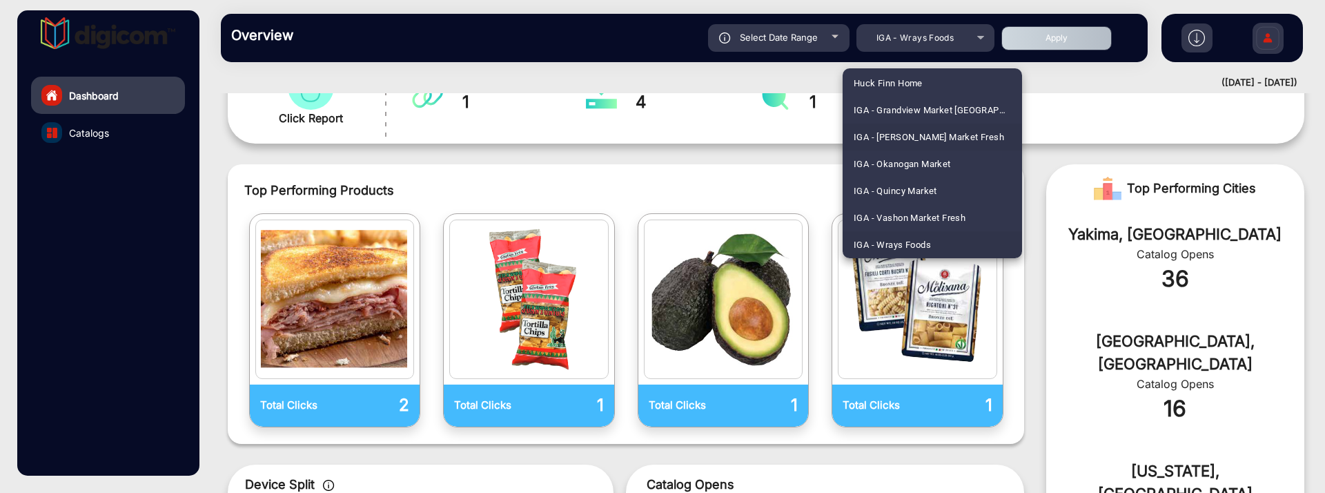
click at [947, 135] on span "IGA - [PERSON_NAME] Market Fresh" at bounding box center [929, 137] width 150 height 27
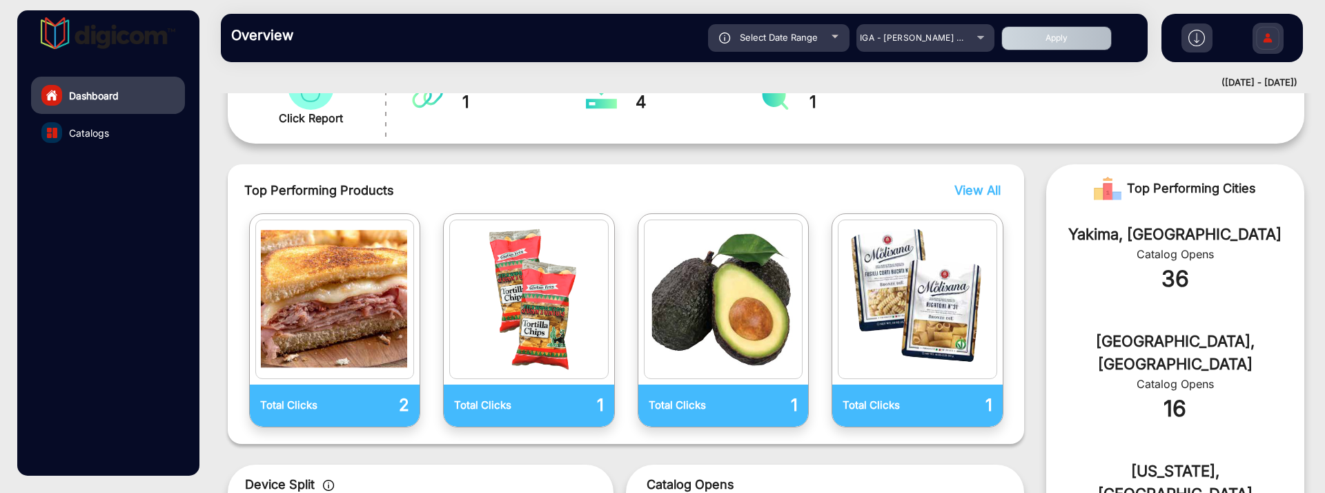
click at [1022, 26] on button "Apply" at bounding box center [1056, 38] width 110 height 24
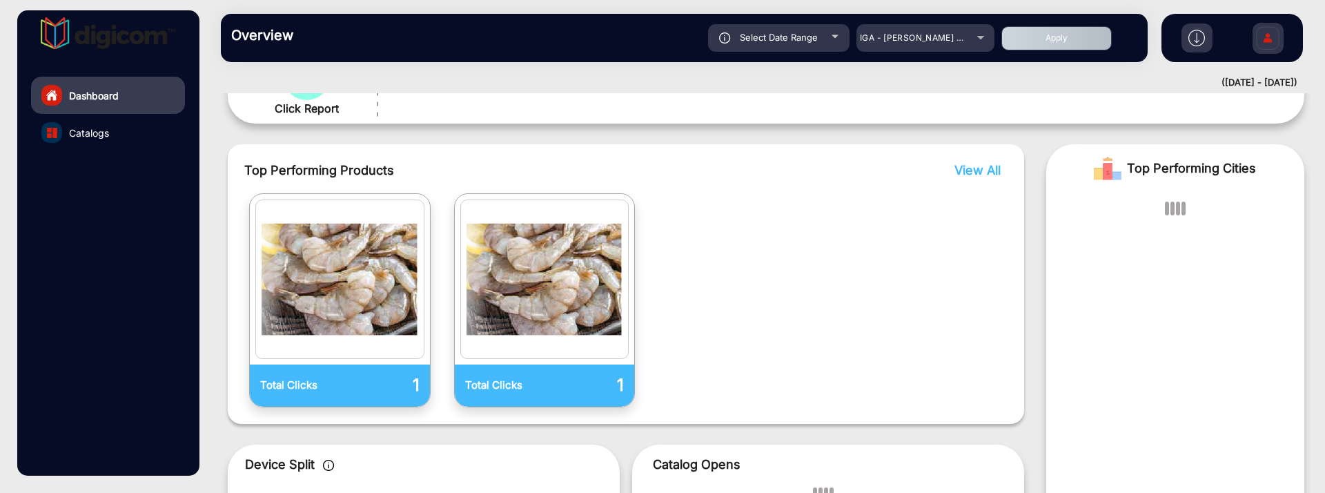
scroll to position [273, 0]
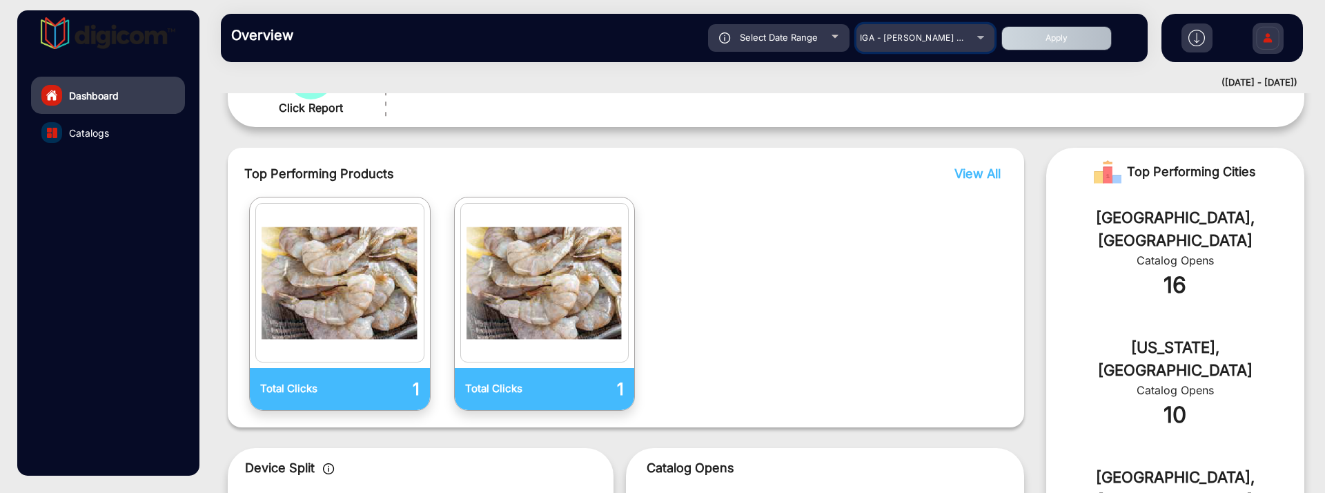
click at [983, 46] on mat-select "IGA - [PERSON_NAME] Market Fresh" at bounding box center [925, 38] width 138 height 28
click at [978, 42] on div "IGA - [PERSON_NAME] Market Fresh" at bounding box center [925, 38] width 138 height 17
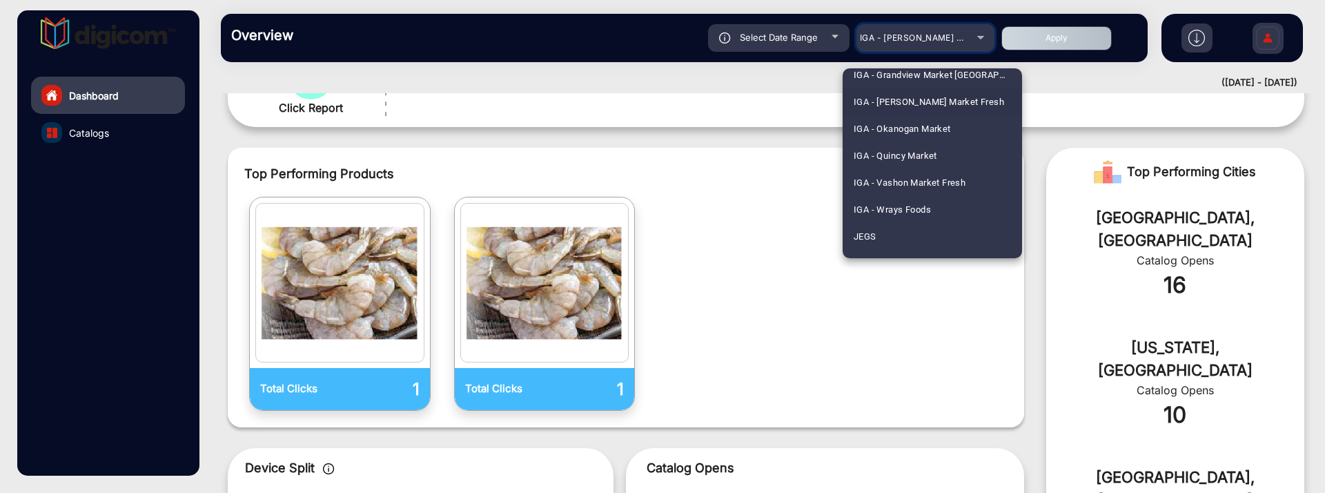
scroll to position [2168, 0]
click at [936, 150] on span "IGA - Vashon Market Fresh" at bounding box center [910, 152] width 112 height 27
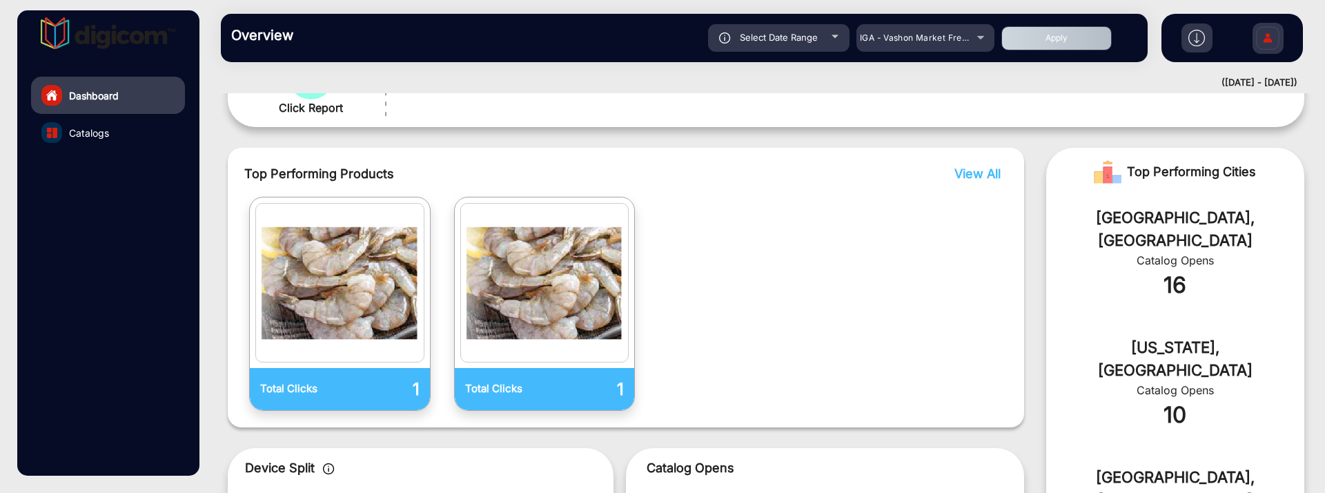
click at [1032, 43] on button "Apply" at bounding box center [1056, 38] width 110 height 24
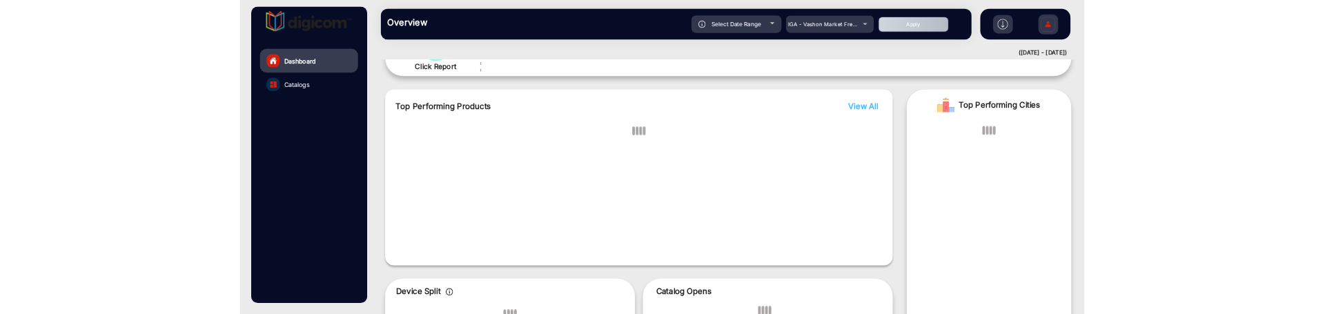
scroll to position [10, 0]
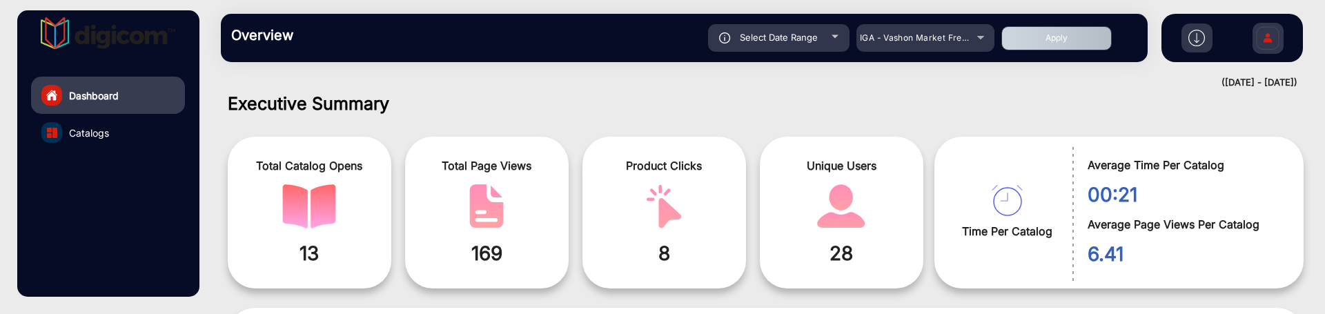
click at [112, 132] on link "Catalogs" at bounding box center [108, 132] width 154 height 37
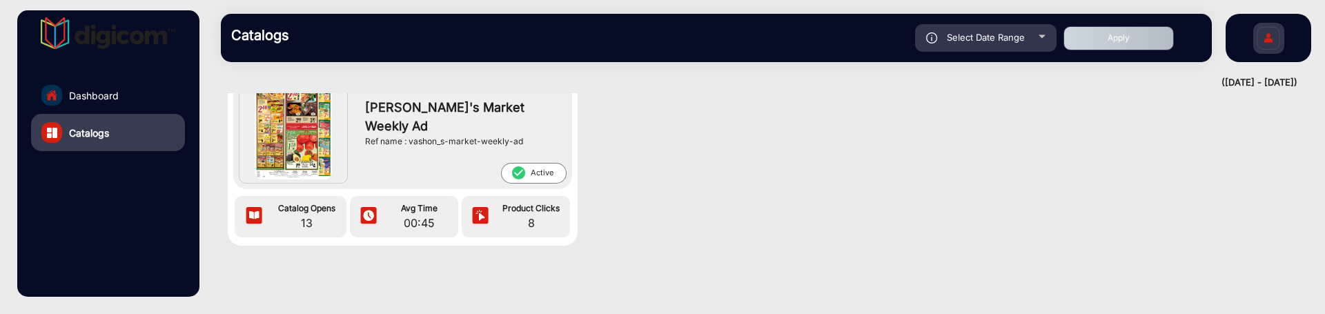
scroll to position [10, 0]
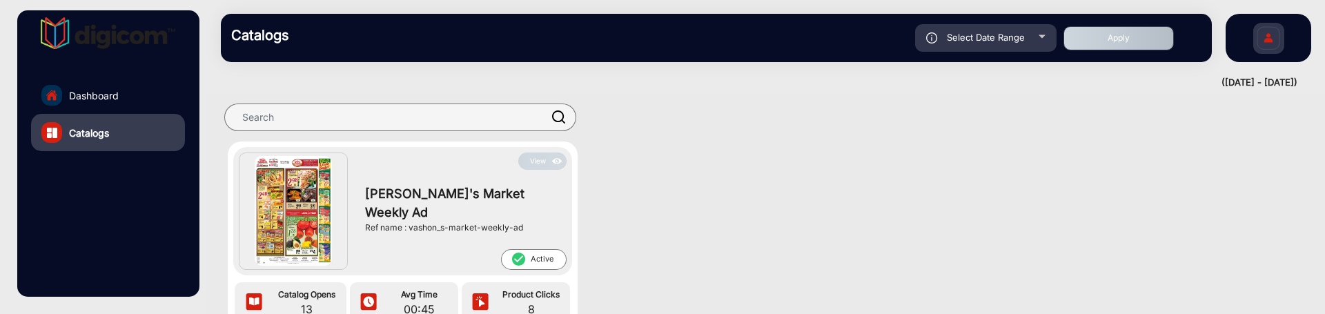
click at [541, 155] on button "View" at bounding box center [542, 160] width 48 height 17
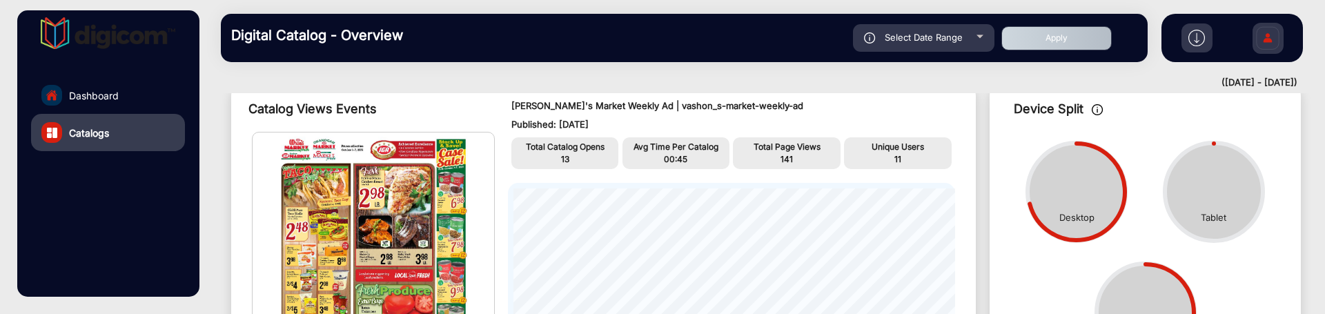
scroll to position [86, 0]
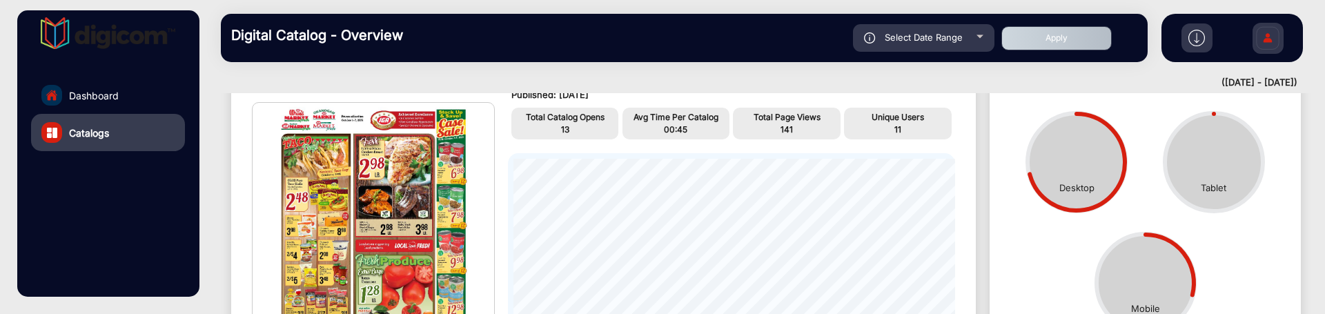
click at [132, 88] on link "Dashboard" at bounding box center [108, 95] width 154 height 37
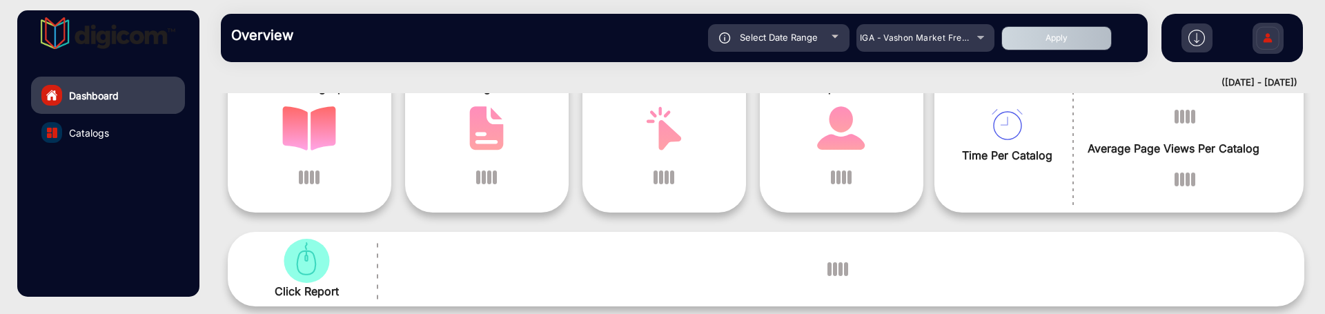
scroll to position [10, 0]
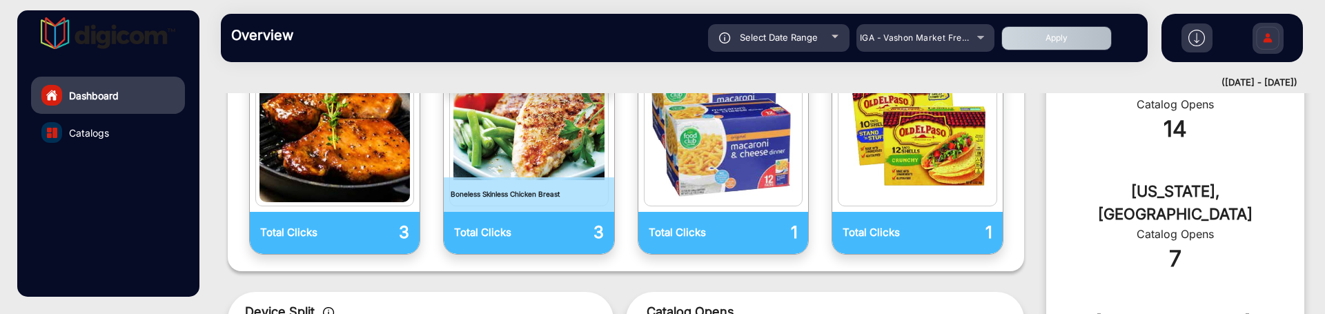
scroll to position [183, 0]
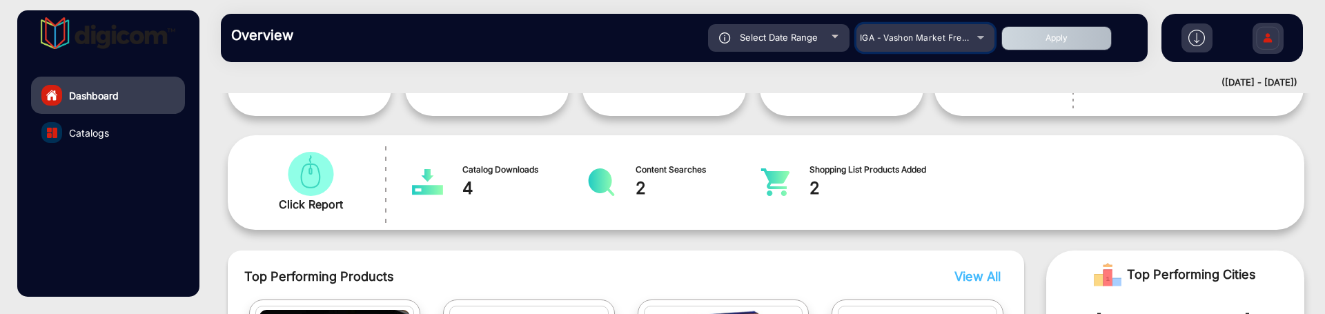
click at [898, 40] on span "IGA - Vashon Market Fresh" at bounding box center [915, 37] width 111 height 10
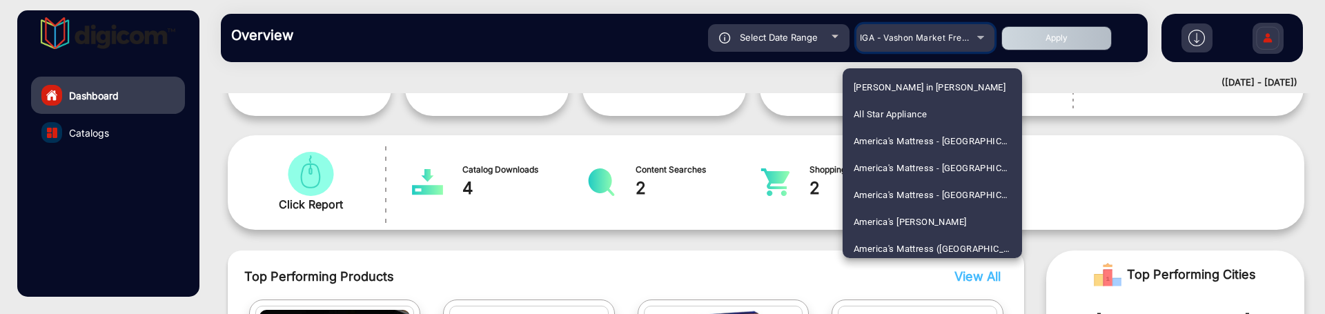
scroll to position [2076, 0]
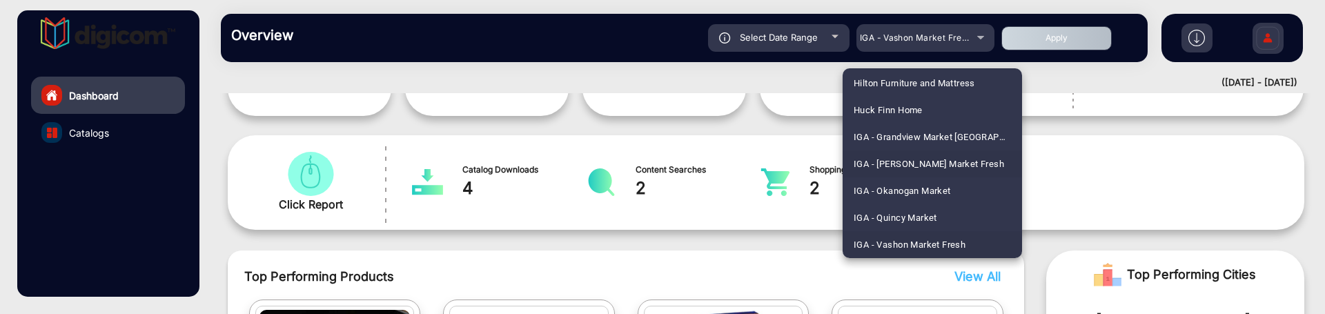
click at [951, 166] on span "IGA - [PERSON_NAME] Market Fresh" at bounding box center [929, 163] width 150 height 27
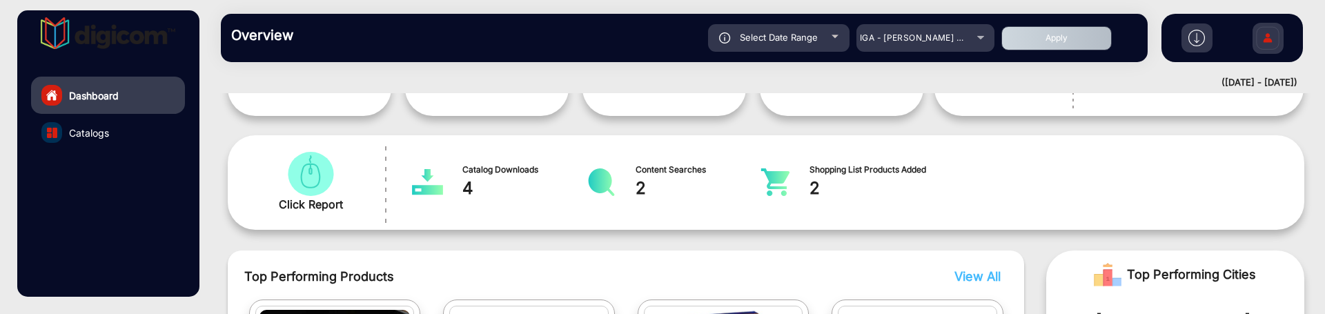
click at [1039, 29] on button "Apply" at bounding box center [1056, 38] width 110 height 24
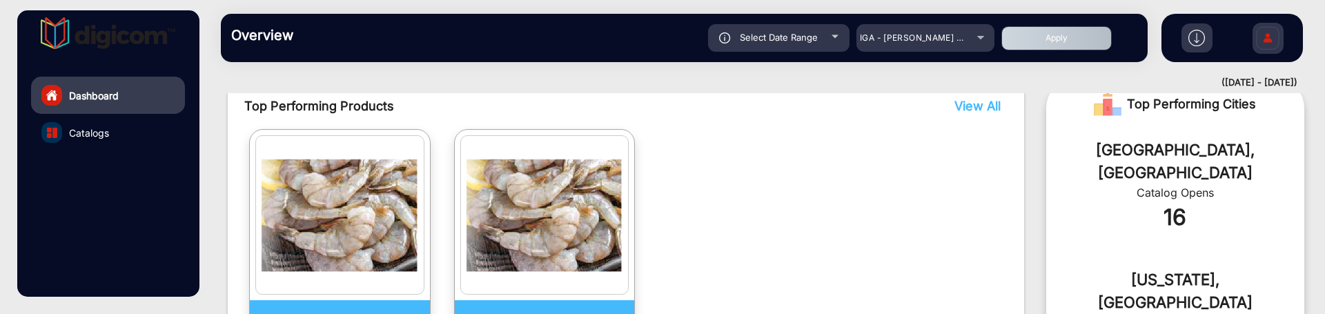
scroll to position [442, 0]
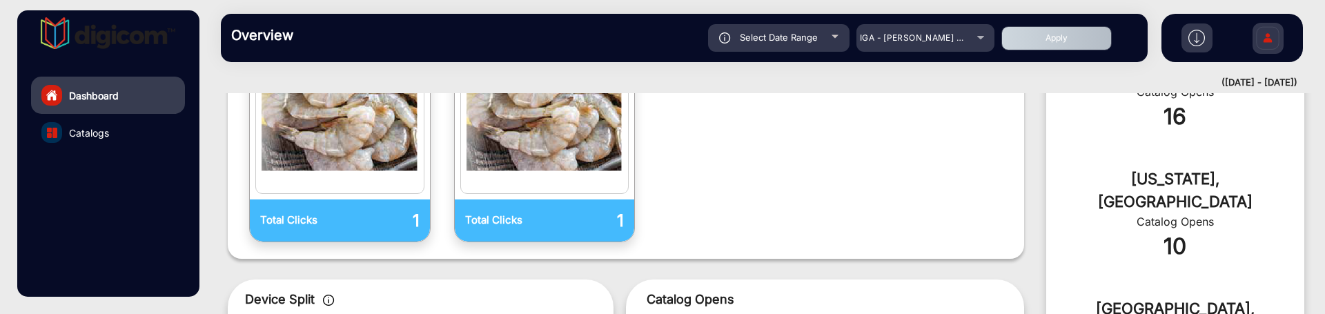
click at [108, 139] on link "Catalogs" at bounding box center [108, 132] width 154 height 37
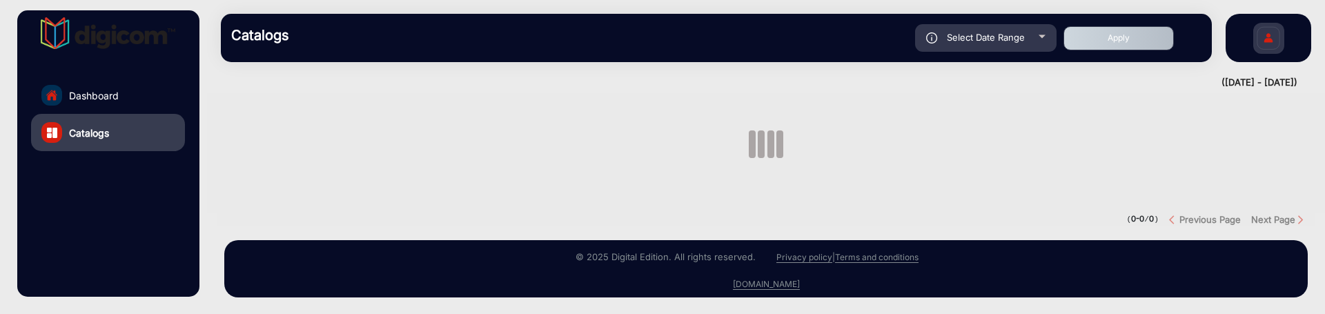
scroll to position [39, 0]
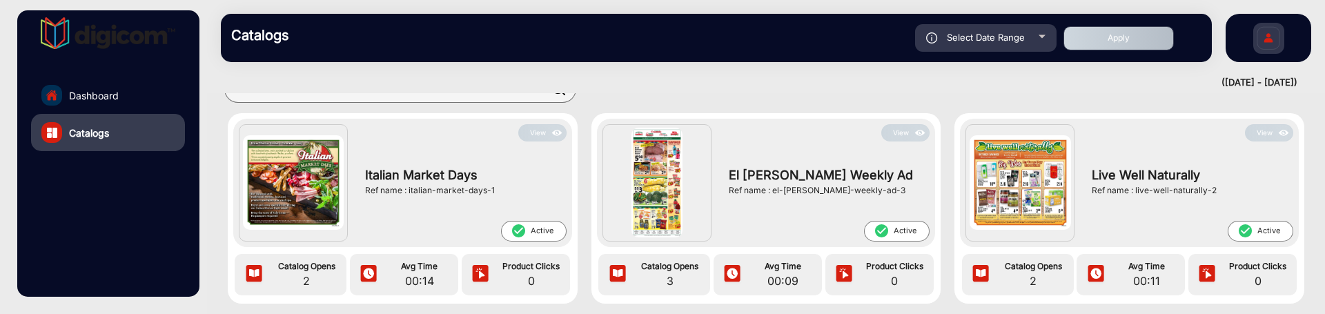
click at [141, 99] on link "Dashboard" at bounding box center [108, 95] width 154 height 37
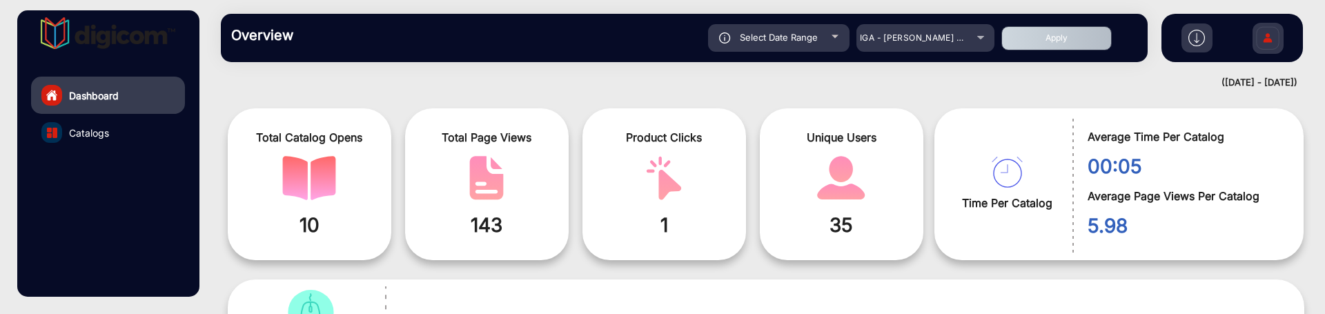
scroll to position [10, 0]
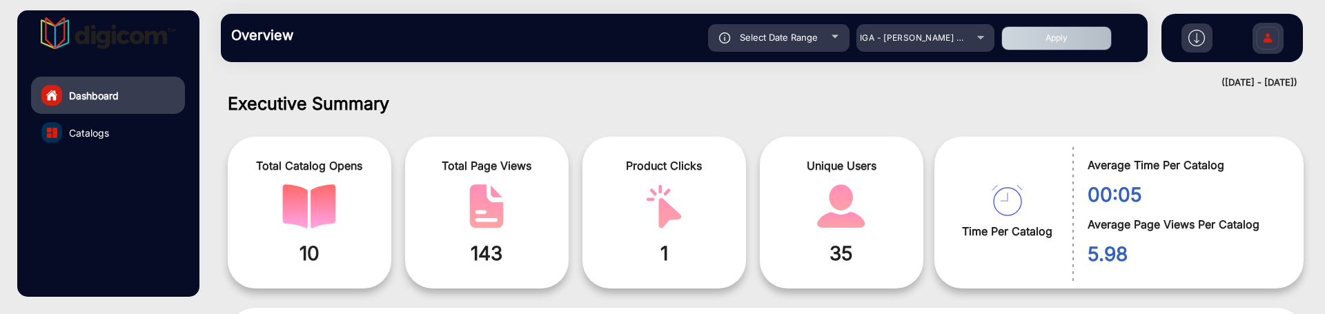
click at [1276, 35] on img at bounding box center [1267, 40] width 29 height 48
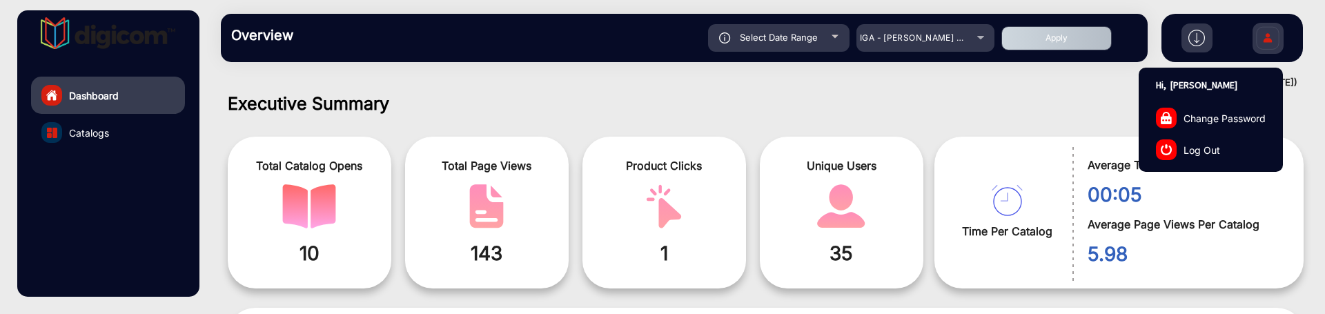
click at [1226, 155] on link "Log Out" at bounding box center [1210, 150] width 143 height 32
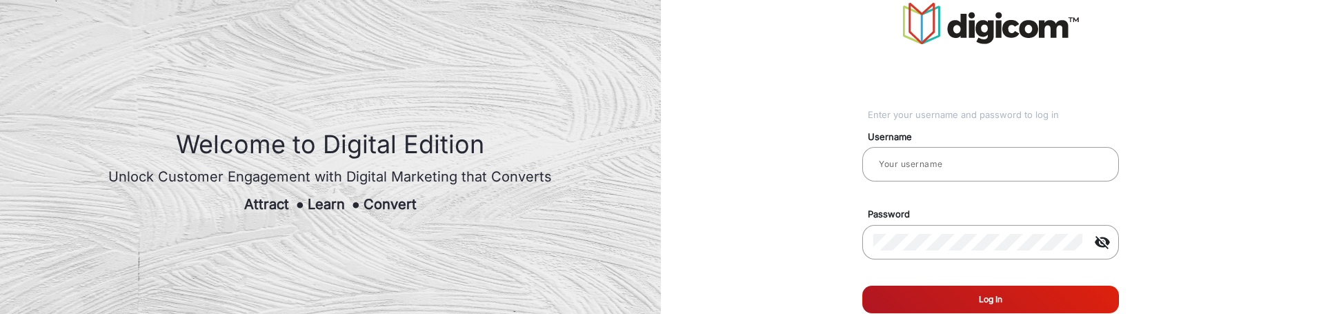
type input "saravanakumar"
click at [956, 297] on button "Log In" at bounding box center [991, 300] width 257 height 28
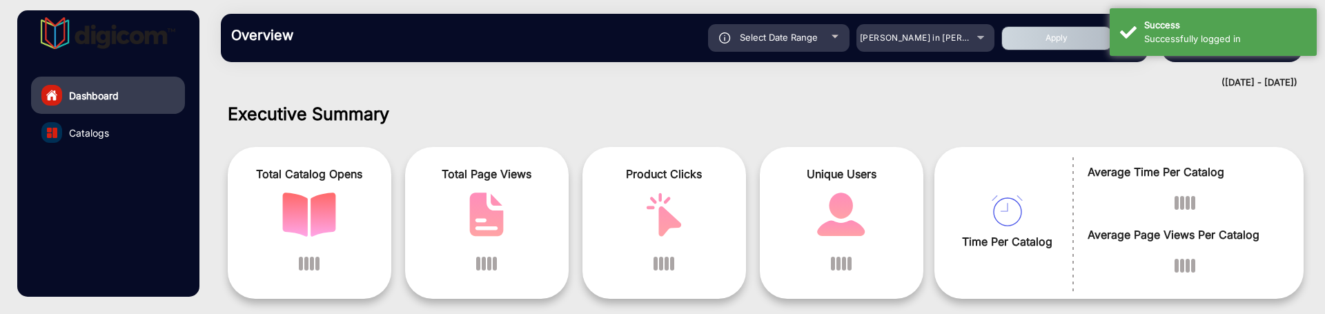
scroll to position [10, 0]
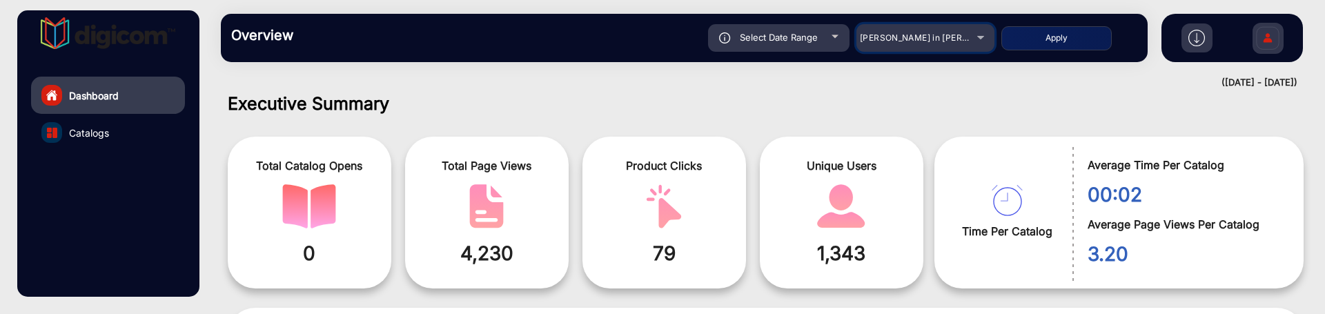
click at [963, 41] on span "Adams in Justin Furniture" at bounding box center [936, 37] width 152 height 10
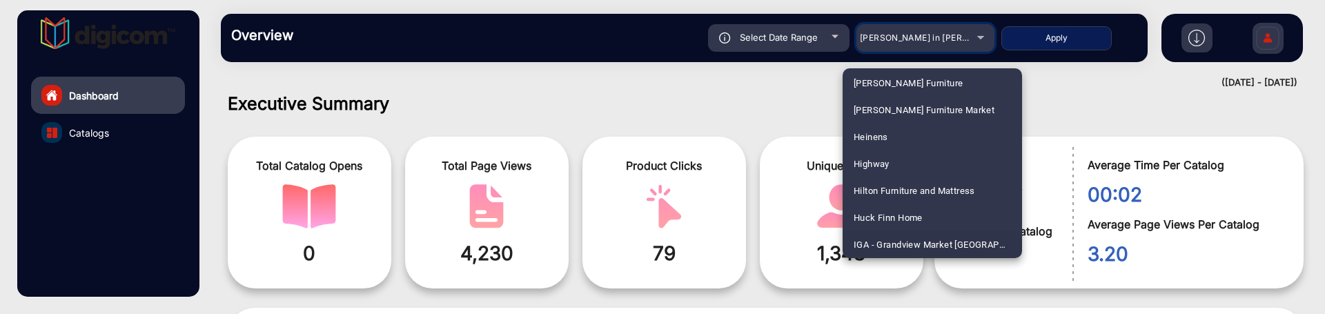
scroll to position [2055, 0]
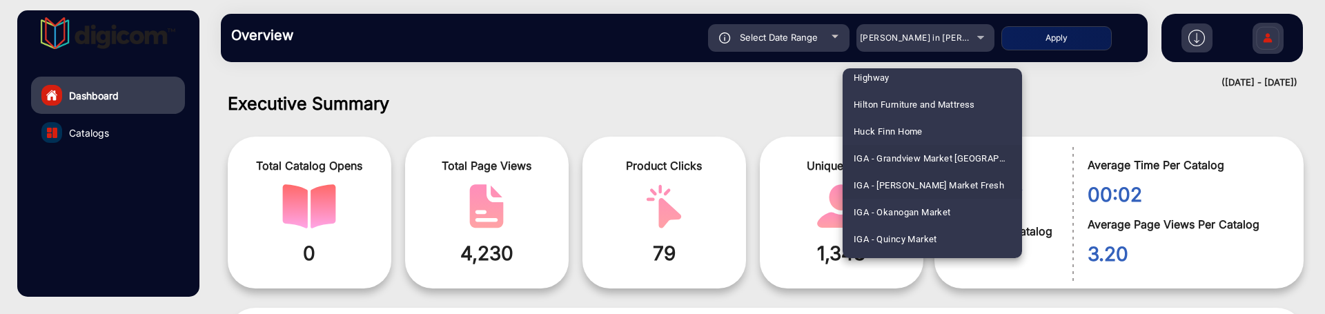
click at [941, 184] on span "IGA - [PERSON_NAME] Market Fresh" at bounding box center [929, 185] width 150 height 27
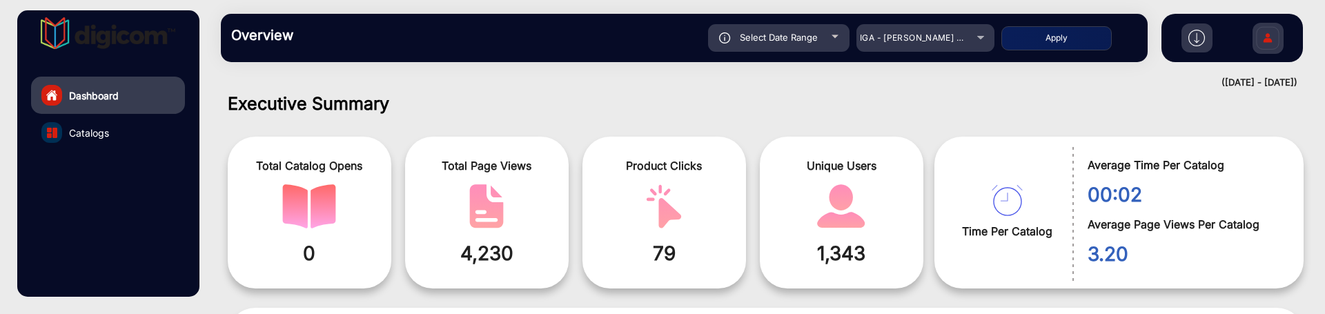
click at [1078, 34] on button "Apply" at bounding box center [1056, 38] width 110 height 24
type input "9/28/2025"
type input "[DATE]"
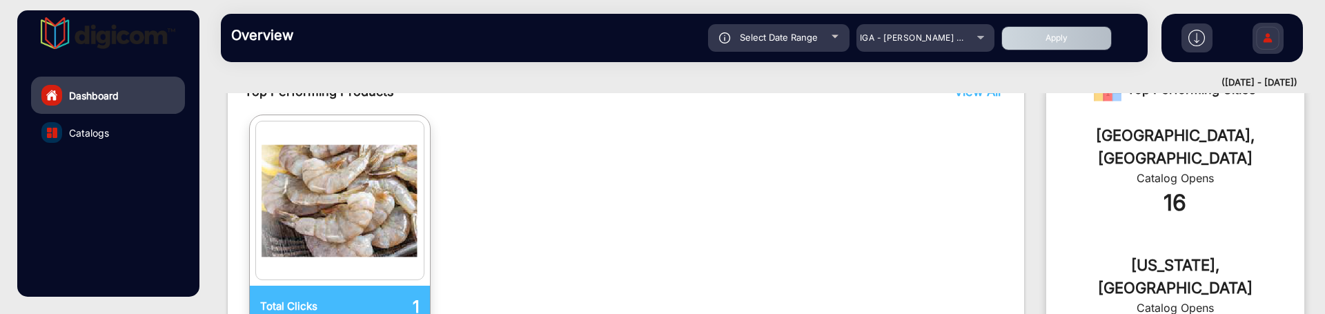
scroll to position [442, 0]
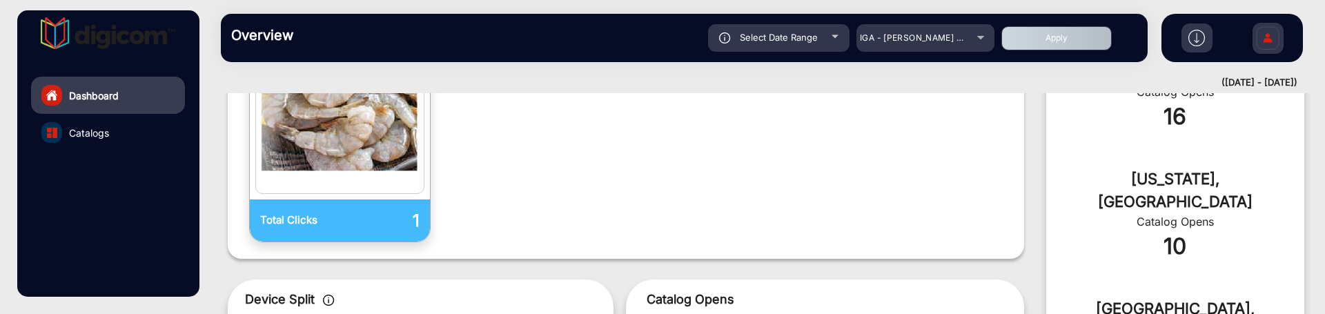
click at [128, 132] on link "Catalogs" at bounding box center [108, 132] width 154 height 37
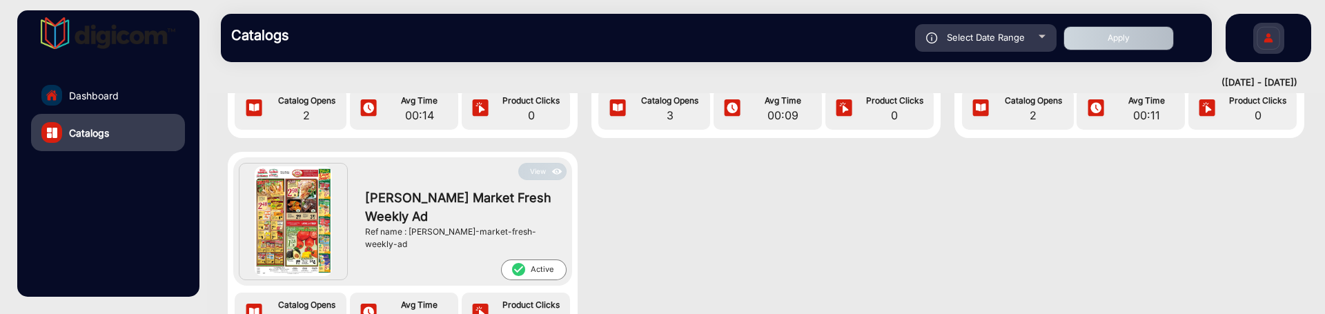
scroll to position [211, 0]
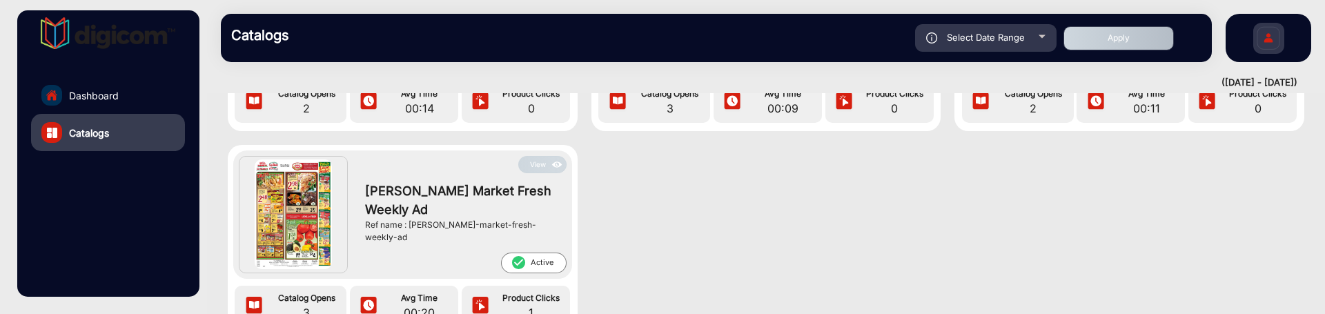
click at [547, 161] on button "View" at bounding box center [542, 164] width 48 height 17
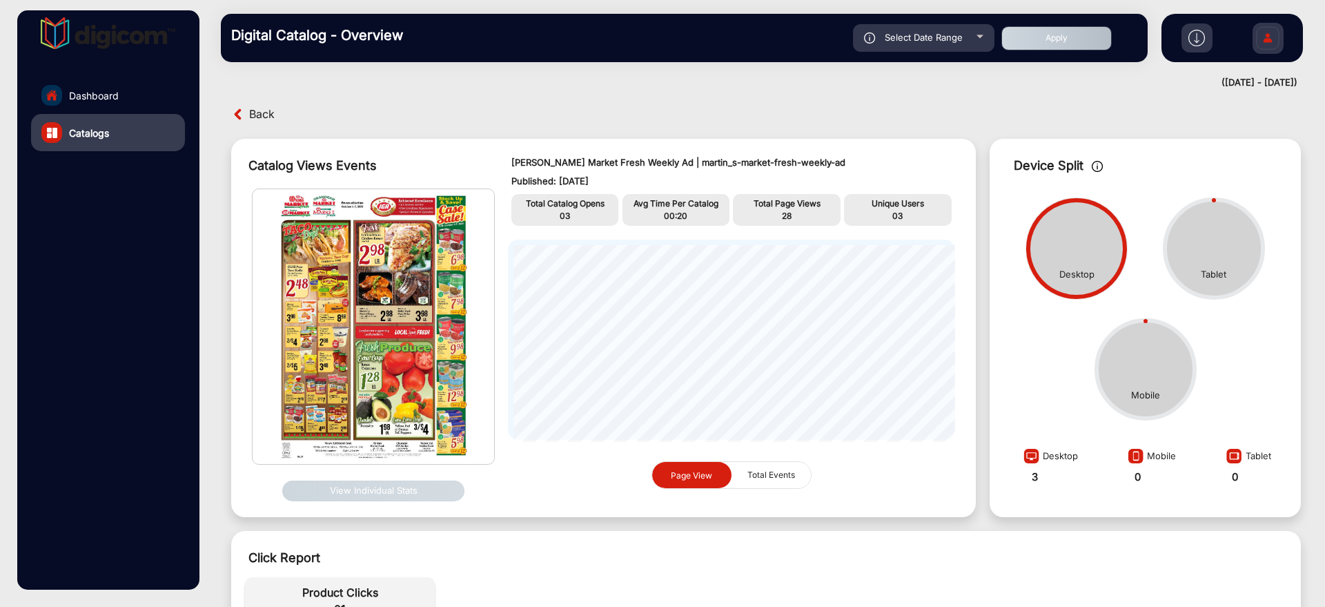
click at [137, 101] on link "Dashboard" at bounding box center [108, 95] width 154 height 37
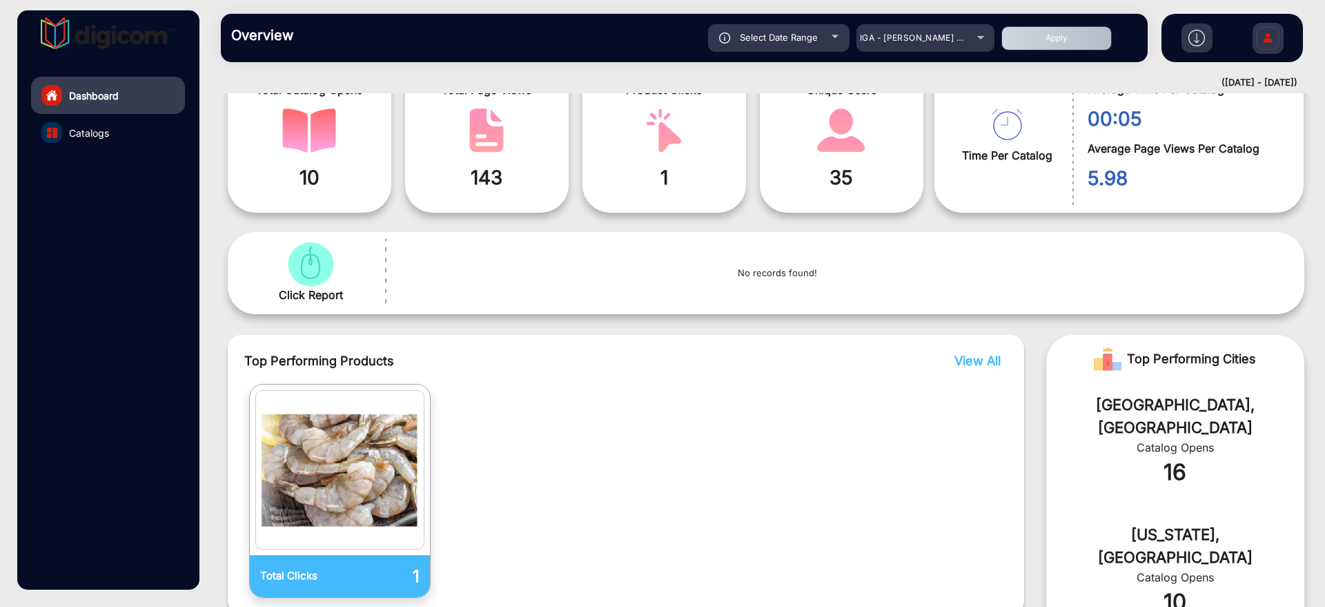
scroll to position [269, 0]
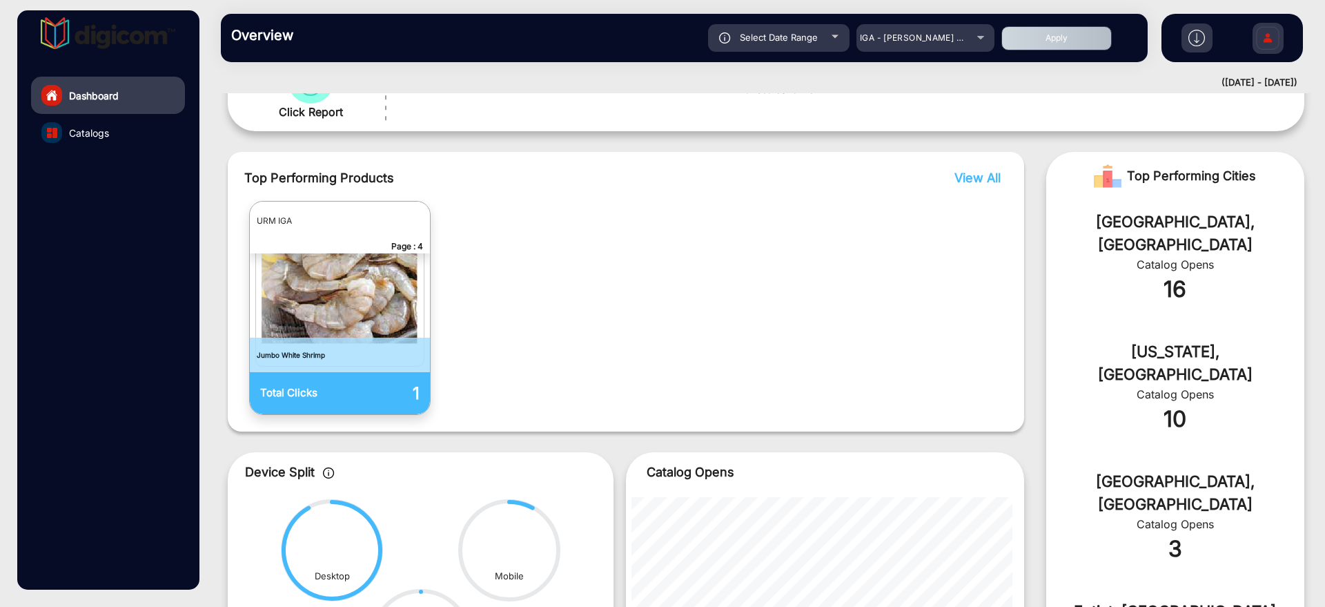
click at [106, 123] on link "Catalogs" at bounding box center [108, 132] width 154 height 37
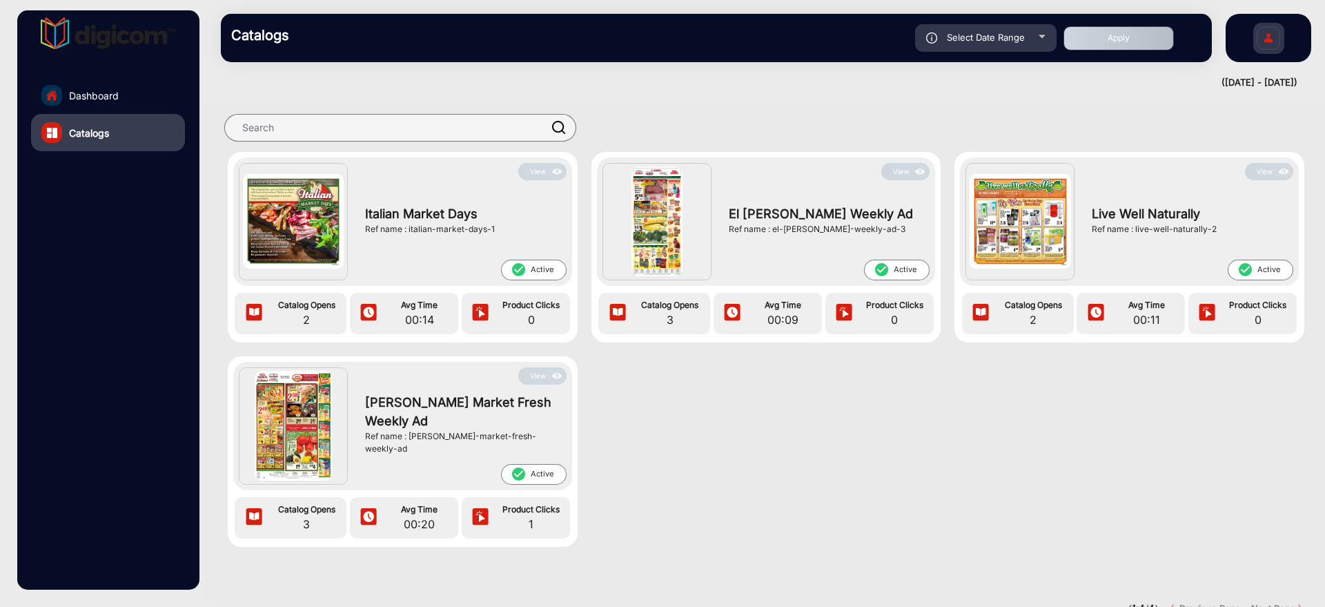
click at [533, 313] on button "View" at bounding box center [542, 375] width 48 height 17
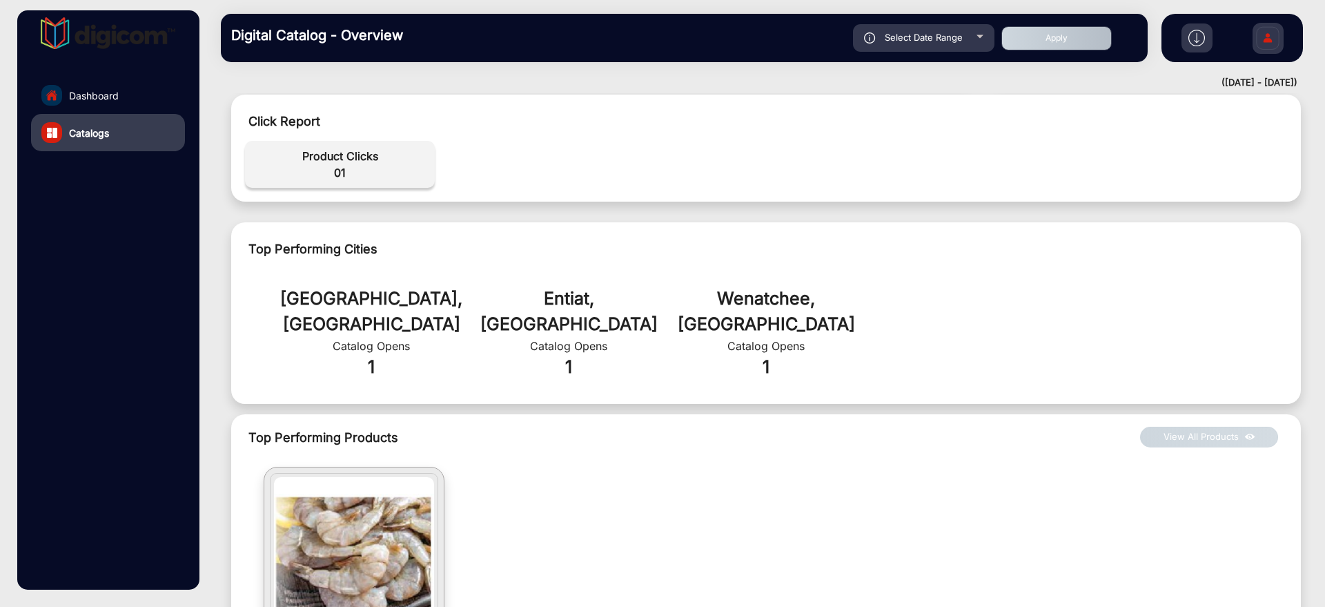
scroll to position [528, 0]
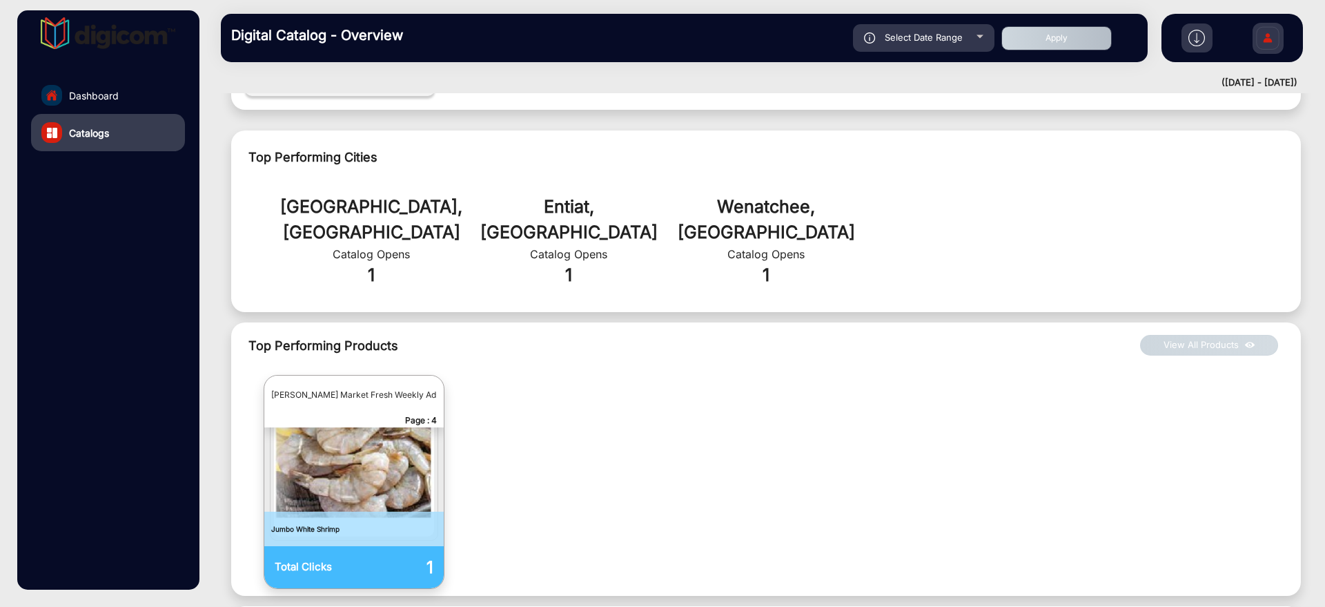
click at [139, 92] on link "Dashboard" at bounding box center [108, 95] width 154 height 37
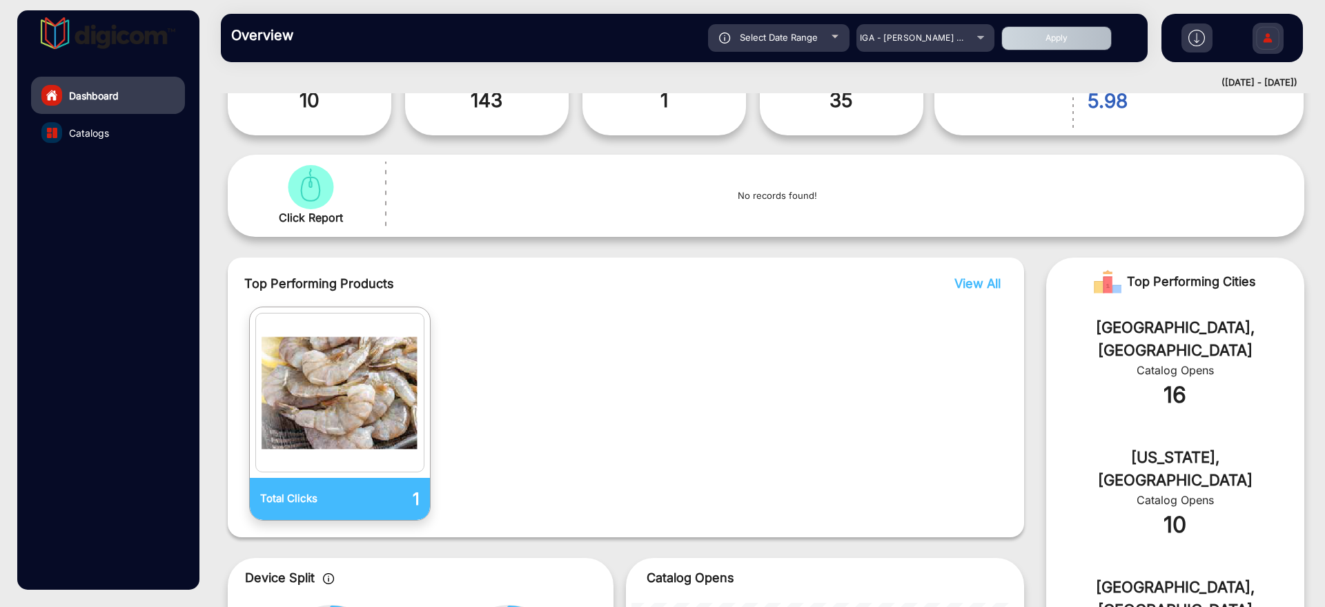
scroll to position [183, 0]
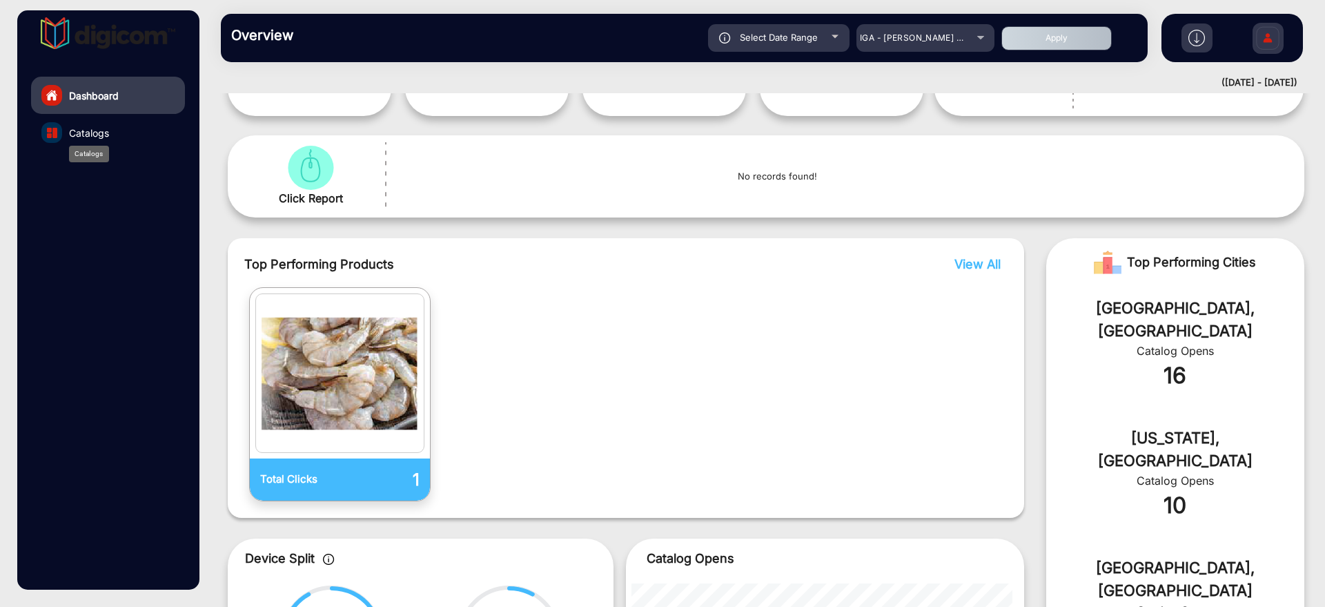
click at [93, 137] on span "Catalogs" at bounding box center [89, 133] width 40 height 14
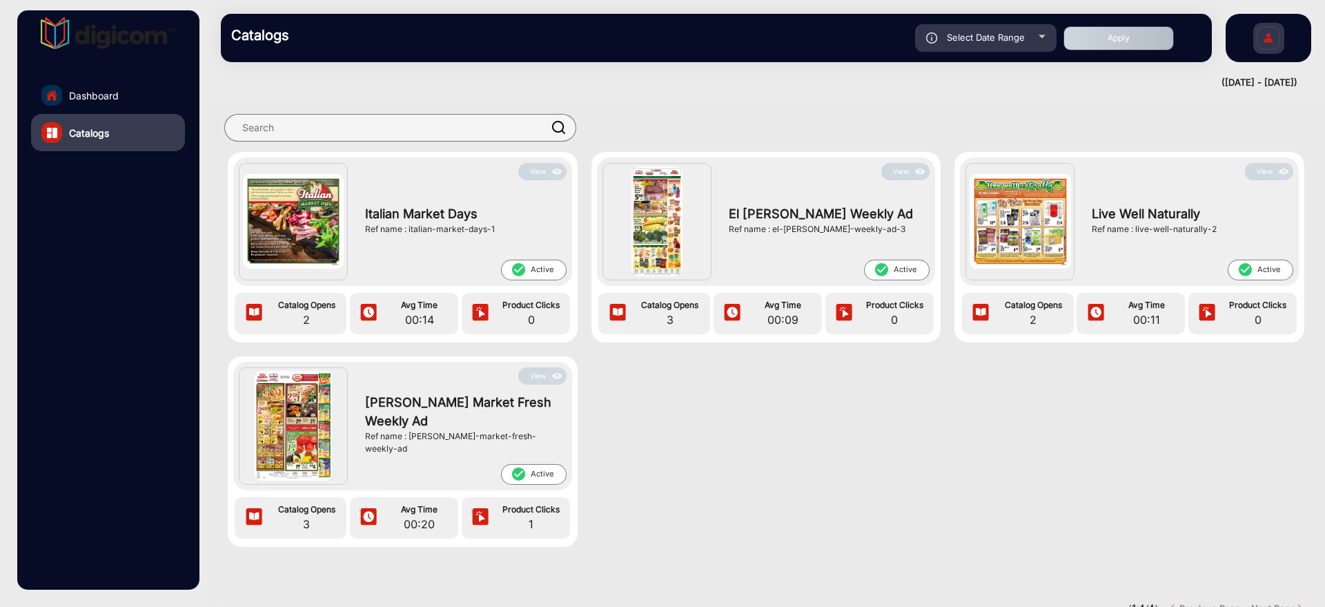
click at [134, 95] on link "Dashboard" at bounding box center [108, 95] width 154 height 37
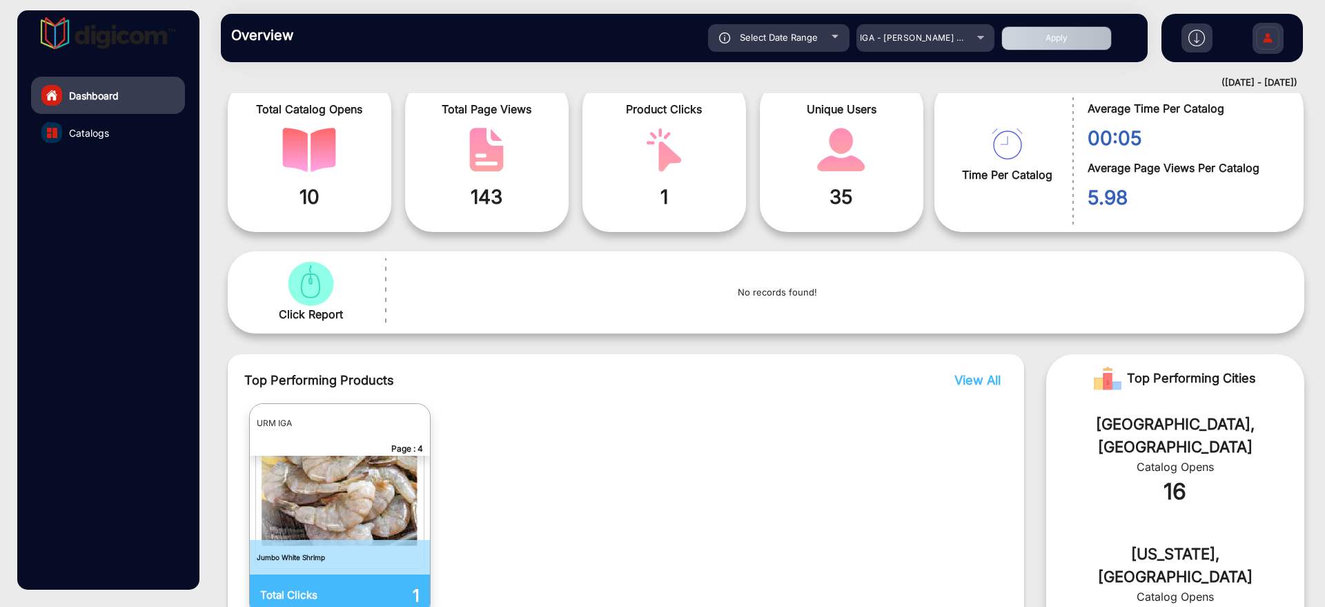
scroll to position [97, 0]
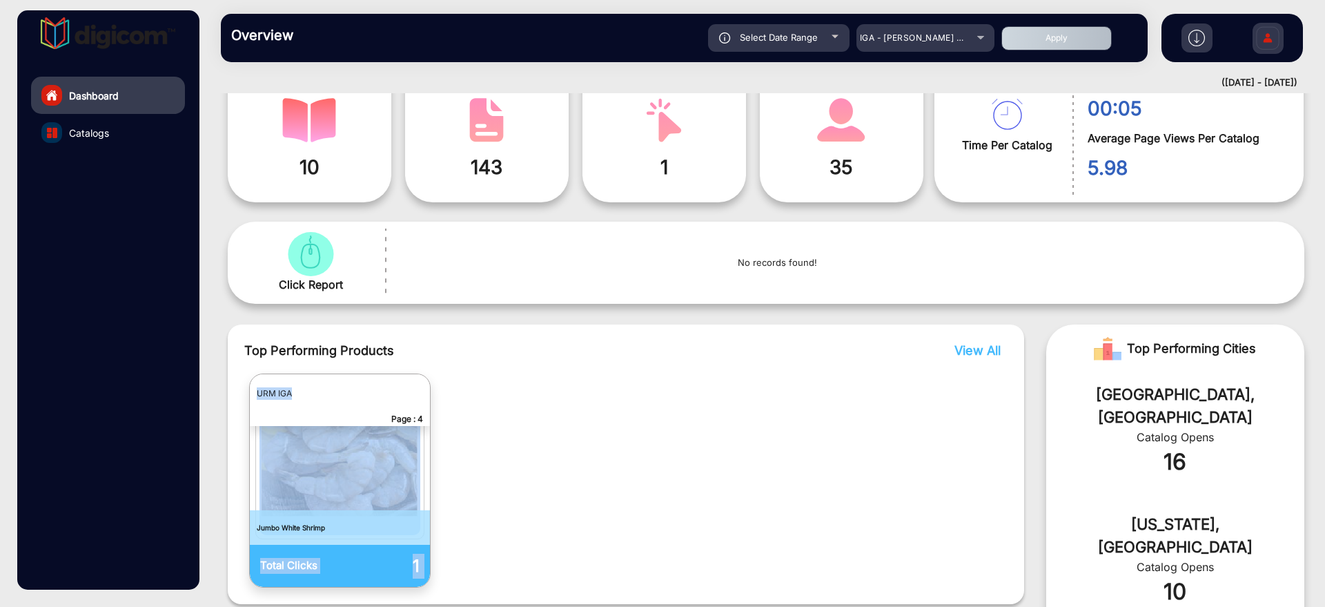
drag, startPoint x: 293, startPoint y: 393, endPoint x: 248, endPoint y: 393, distance: 44.2
click at [249, 313] on div "Total Clicks 1 URM IGA Page : 4 Jumbo White Shrimp" at bounding box center [339, 480] width 181 height 214
click at [615, 313] on div "Total Clicks 1 URM IGA Page : 4 Jumbo White Shrimp" at bounding box center [625, 480] width 763 height 214
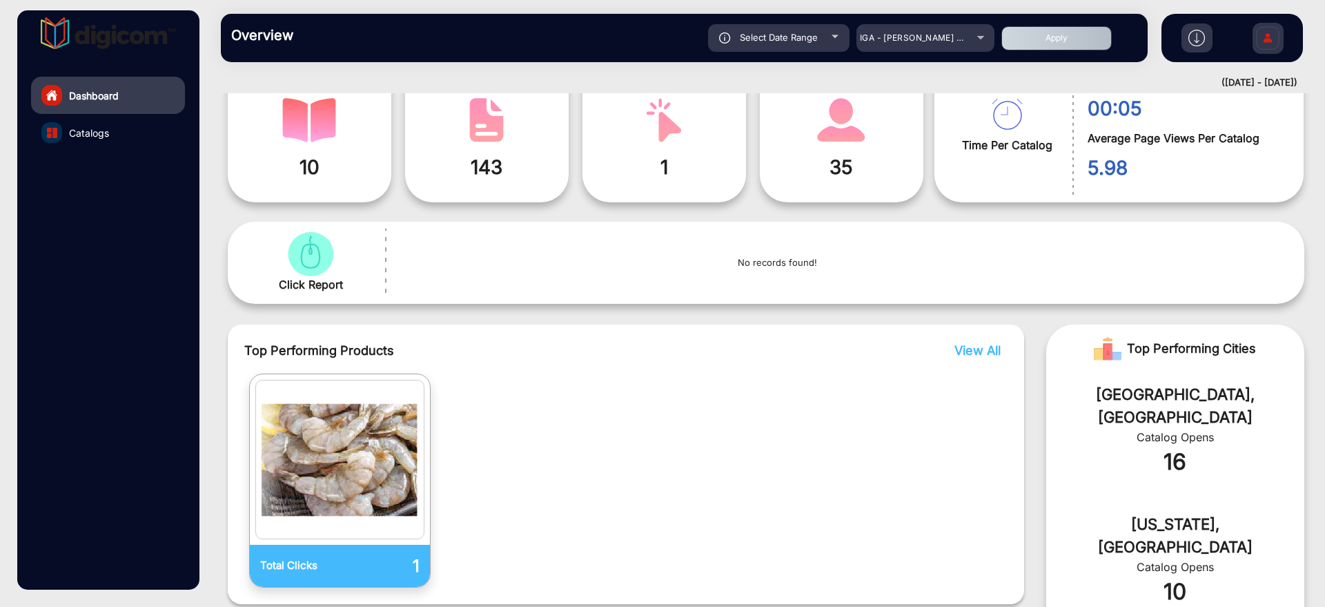
click at [111, 130] on link "Catalogs" at bounding box center [108, 132] width 154 height 37
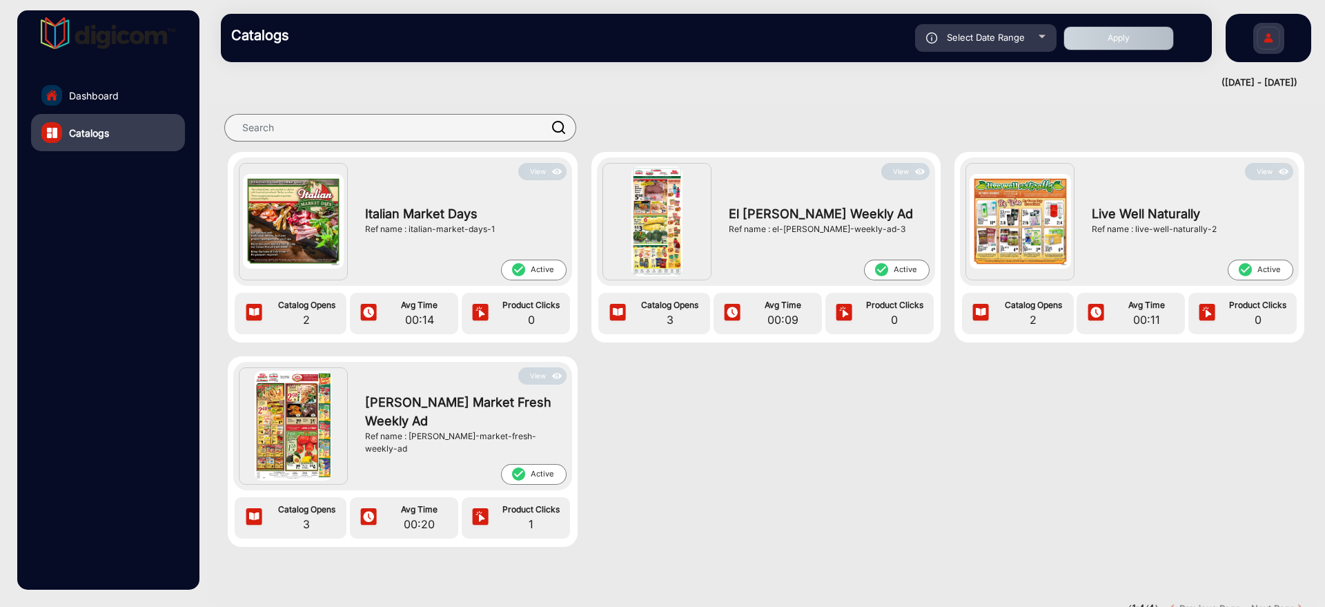
click at [542, 313] on button "View" at bounding box center [542, 375] width 48 height 17
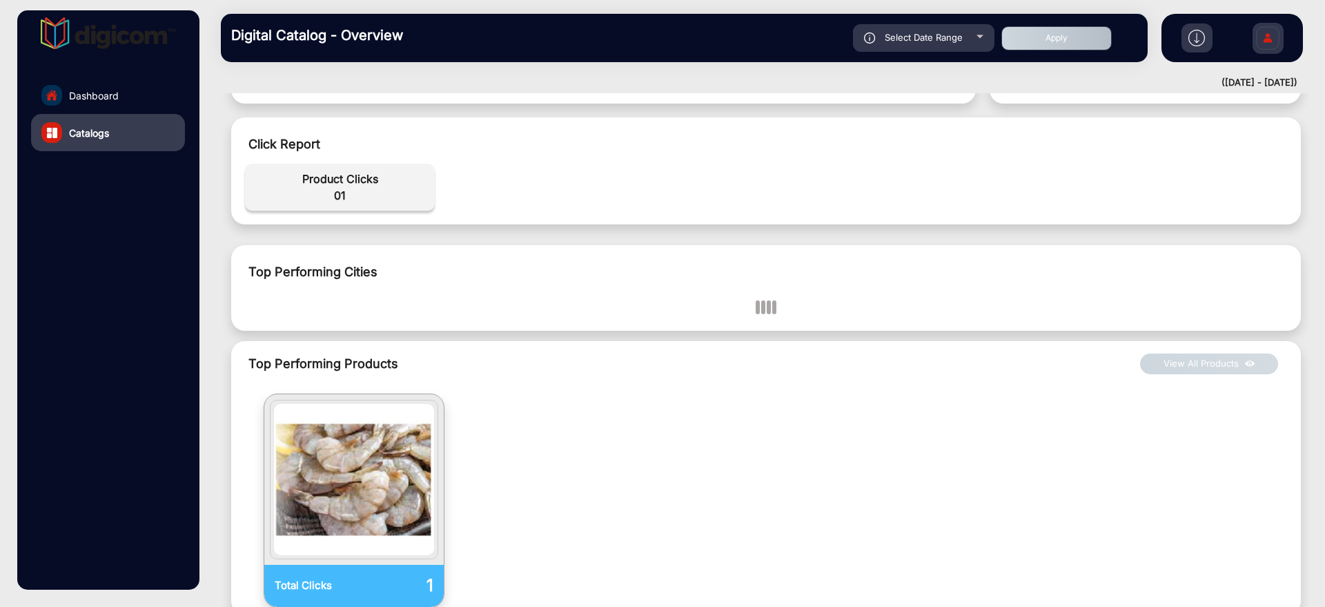
scroll to position [442, 0]
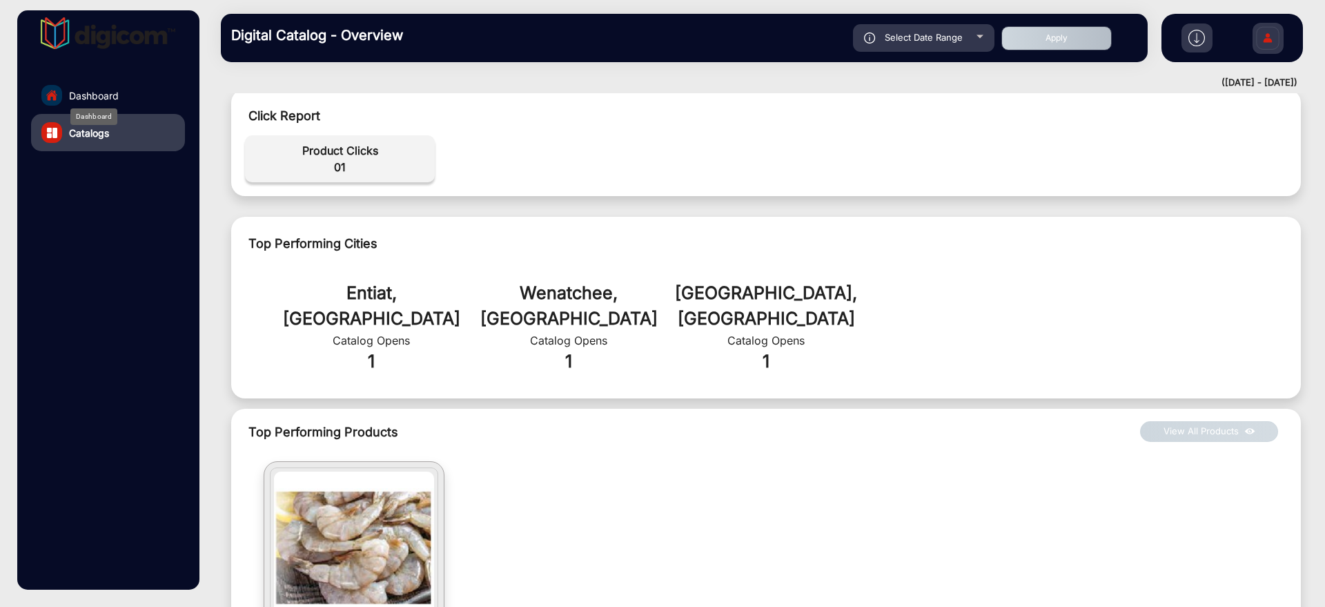
click at [101, 92] on span "Dashboard" at bounding box center [94, 95] width 50 height 14
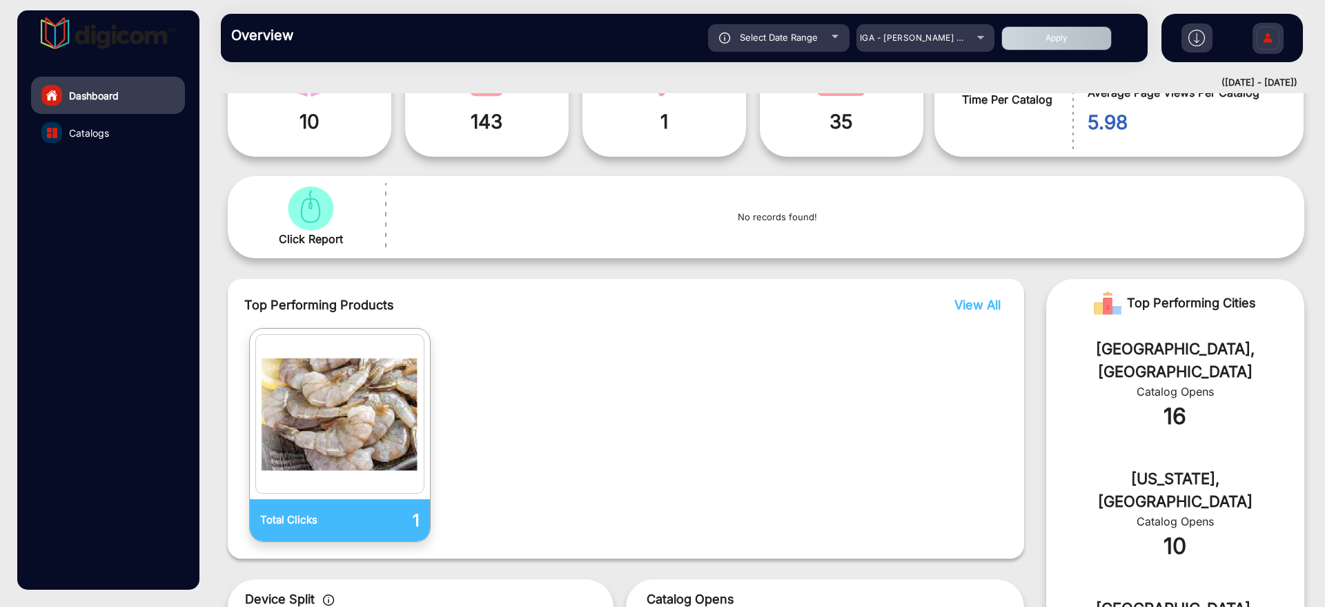
scroll to position [183, 0]
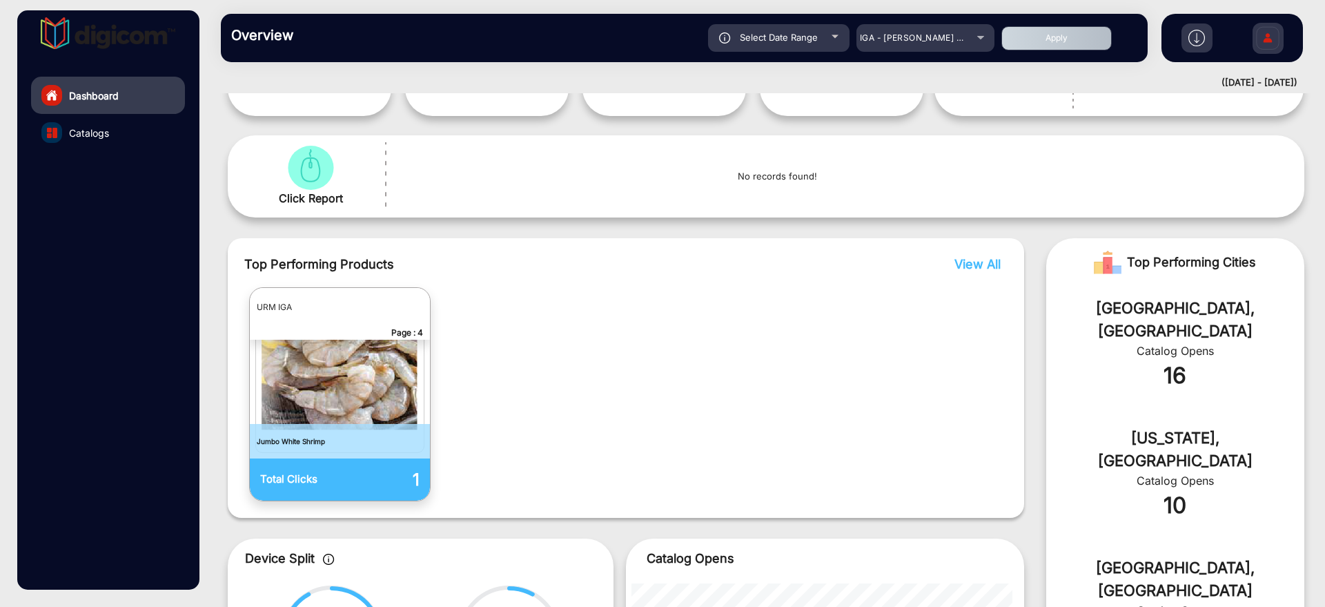
click at [82, 123] on link "Catalogs" at bounding box center [108, 132] width 154 height 37
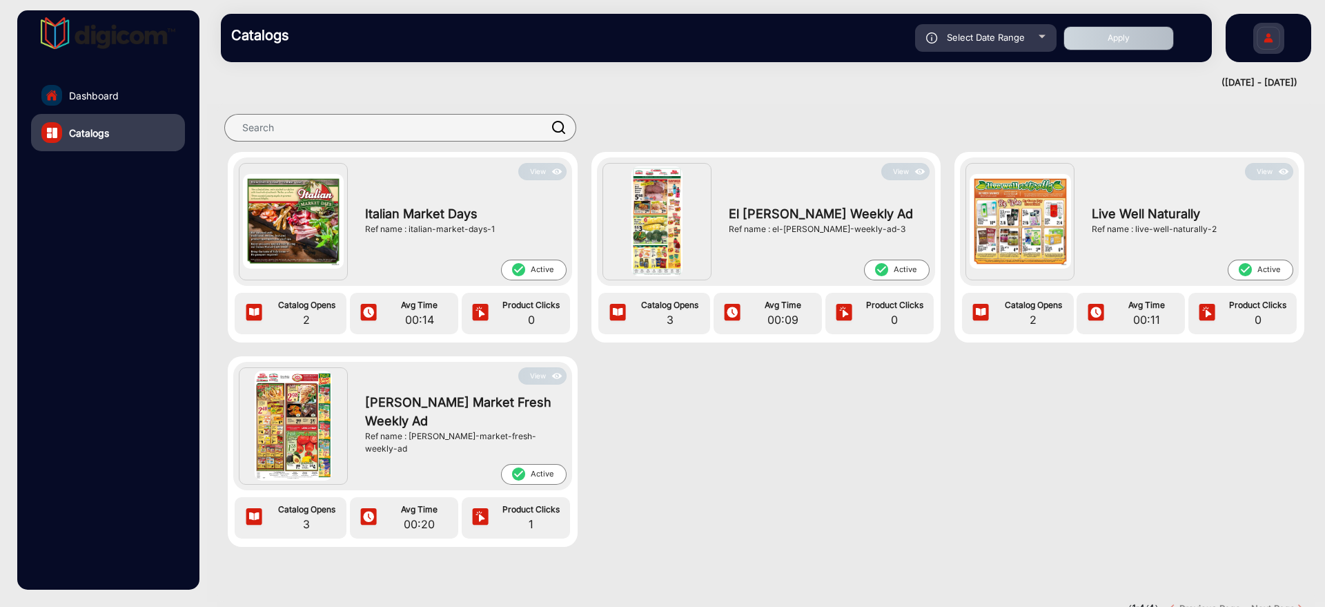
click at [555, 313] on img at bounding box center [557, 375] width 16 height 15
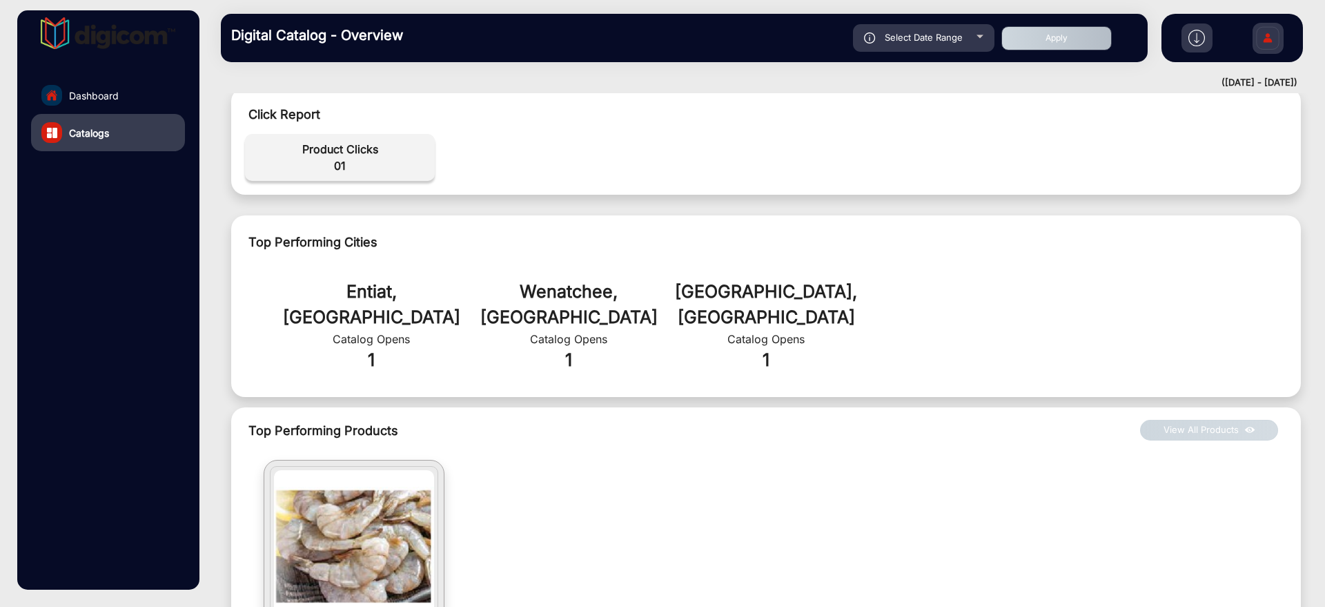
scroll to position [528, 0]
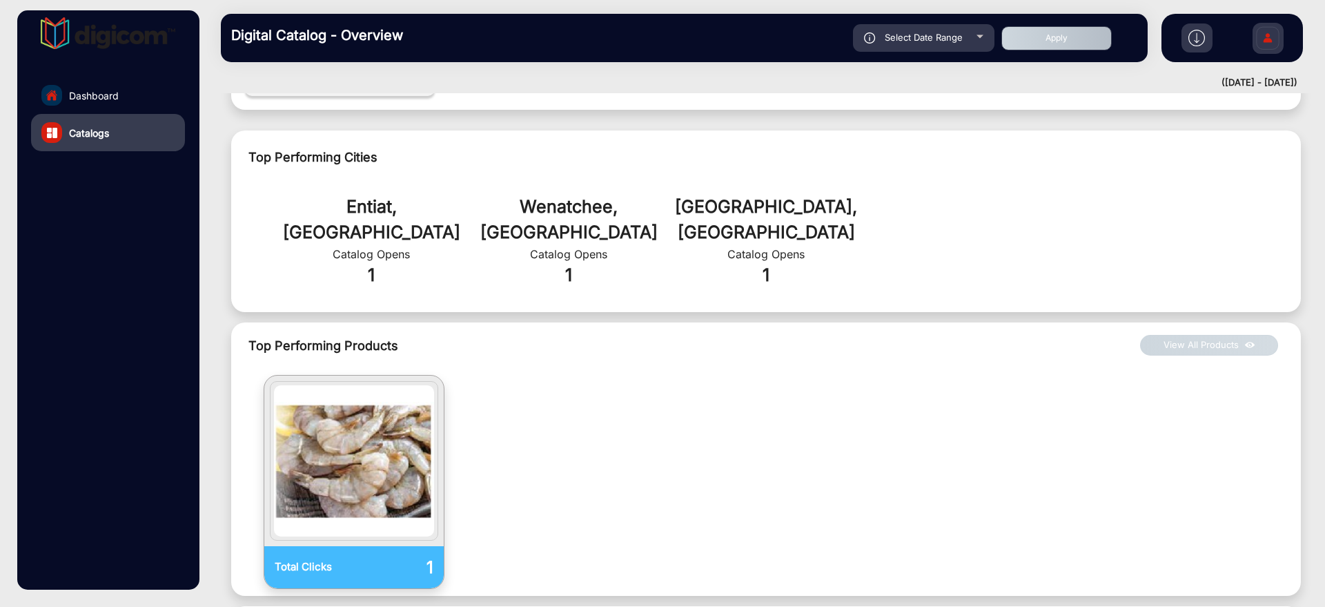
click at [121, 95] on link "Dashboard" at bounding box center [108, 95] width 154 height 37
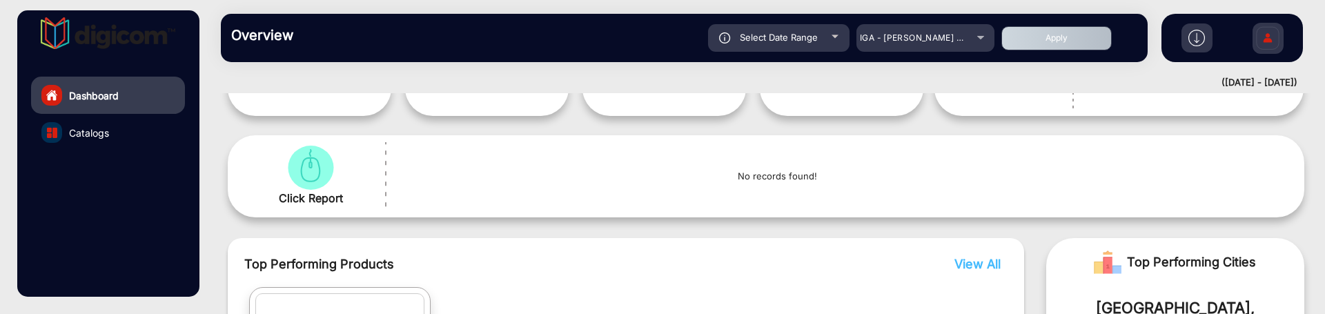
scroll to position [355, 0]
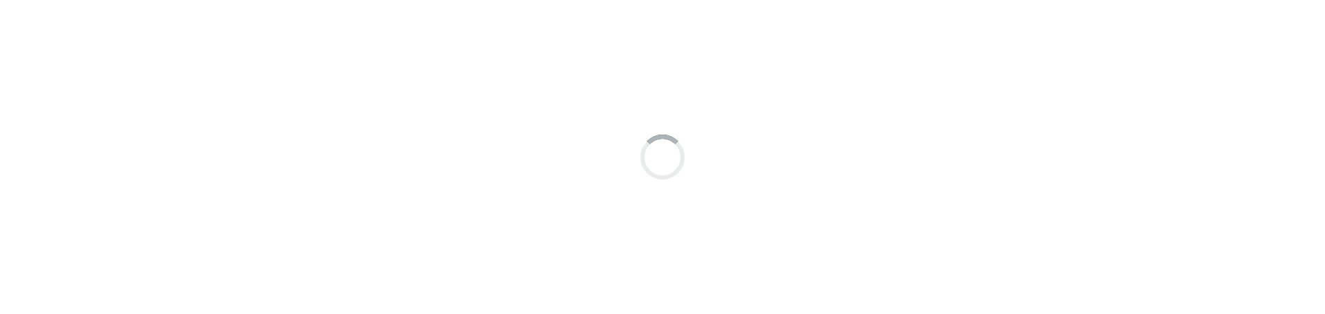
scroll to position [10, 0]
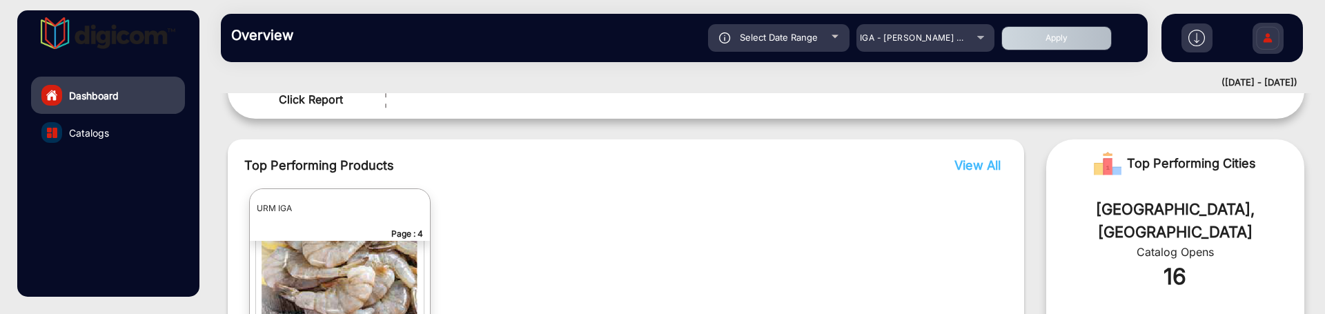
scroll to position [97, 0]
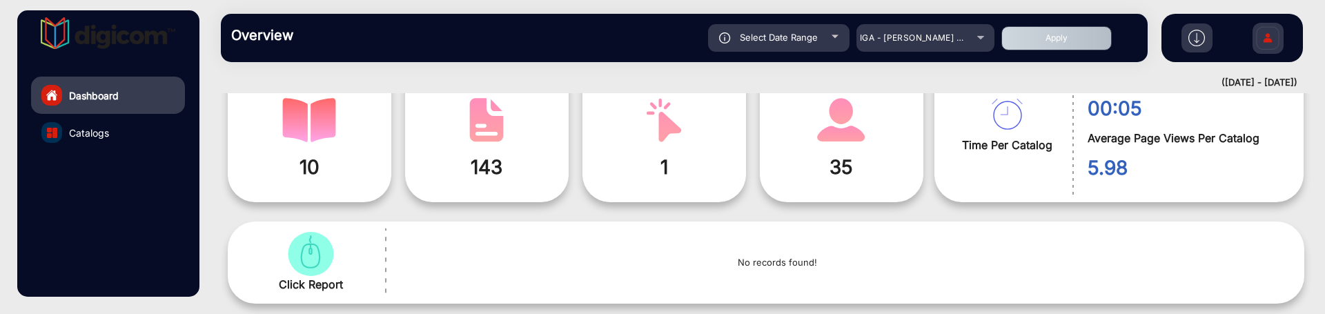
click at [118, 133] on link "Catalogs" at bounding box center [108, 132] width 154 height 37
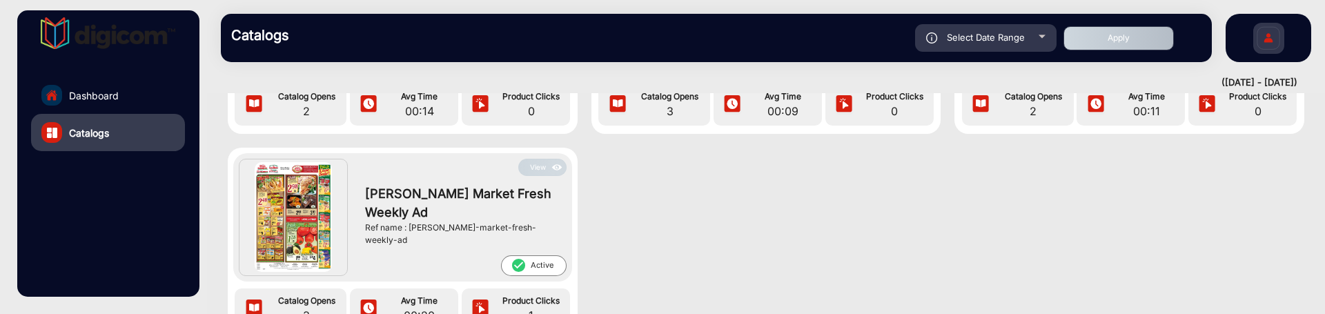
scroll to position [211, 0]
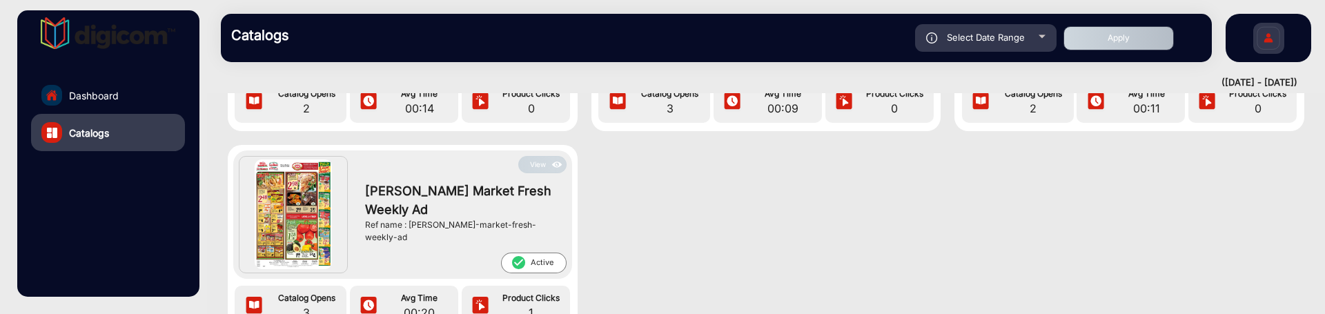
click at [525, 159] on button "View" at bounding box center [542, 164] width 48 height 17
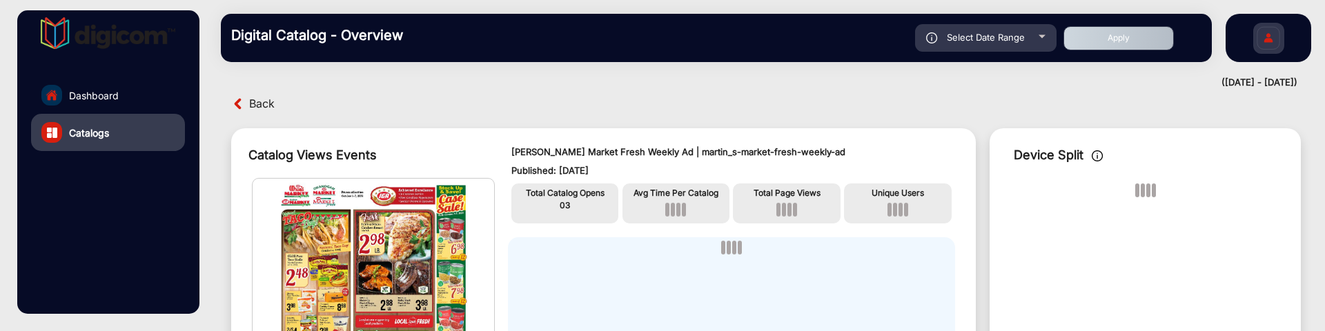
scroll to position [97, 0]
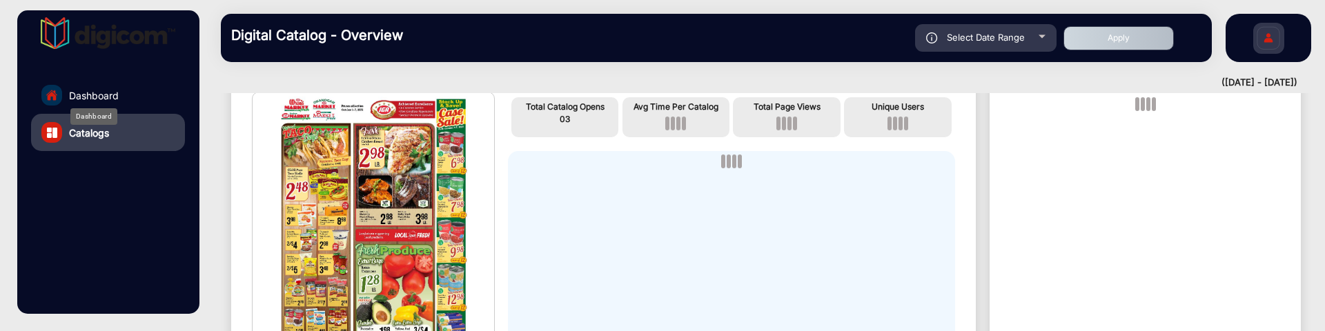
click at [98, 89] on span "Dashboard" at bounding box center [94, 95] width 50 height 14
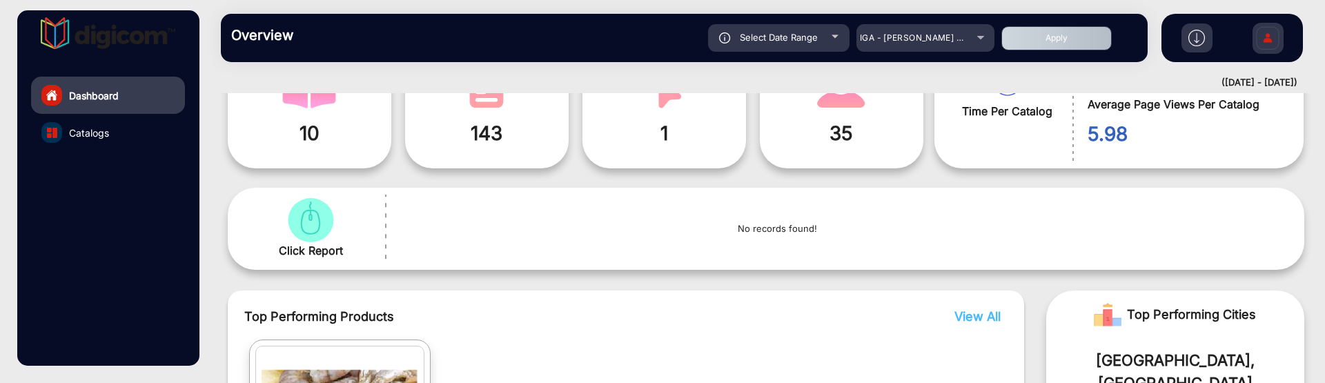
scroll to position [345, 0]
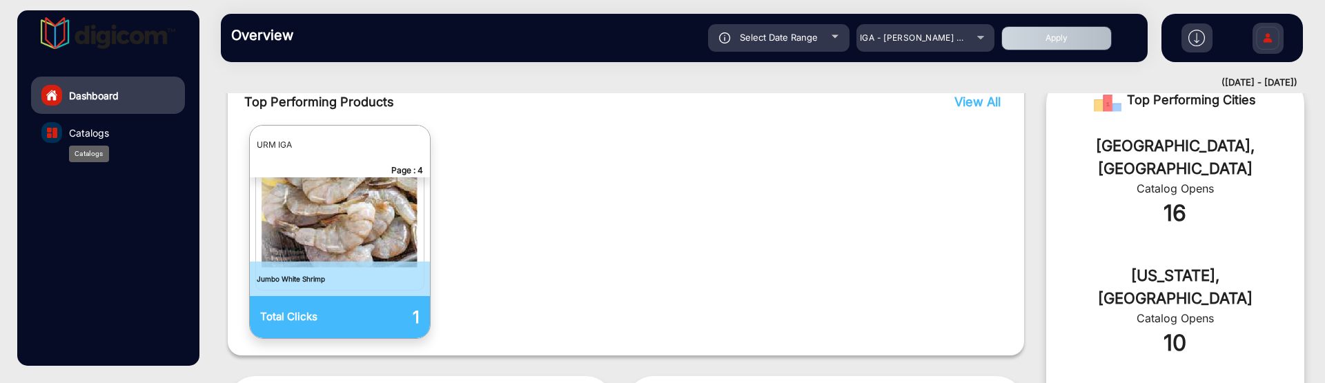
click at [97, 137] on span "Catalogs" at bounding box center [89, 133] width 40 height 14
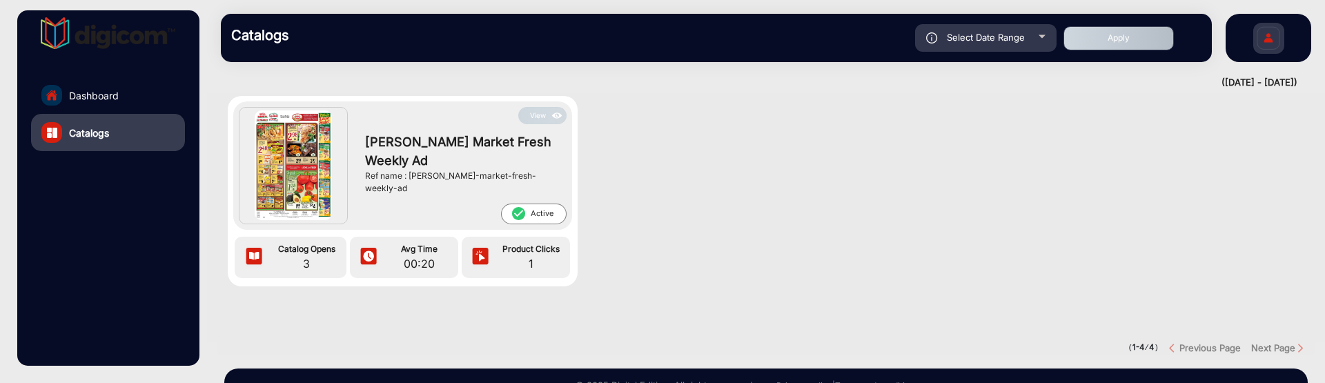
scroll to position [158, 0]
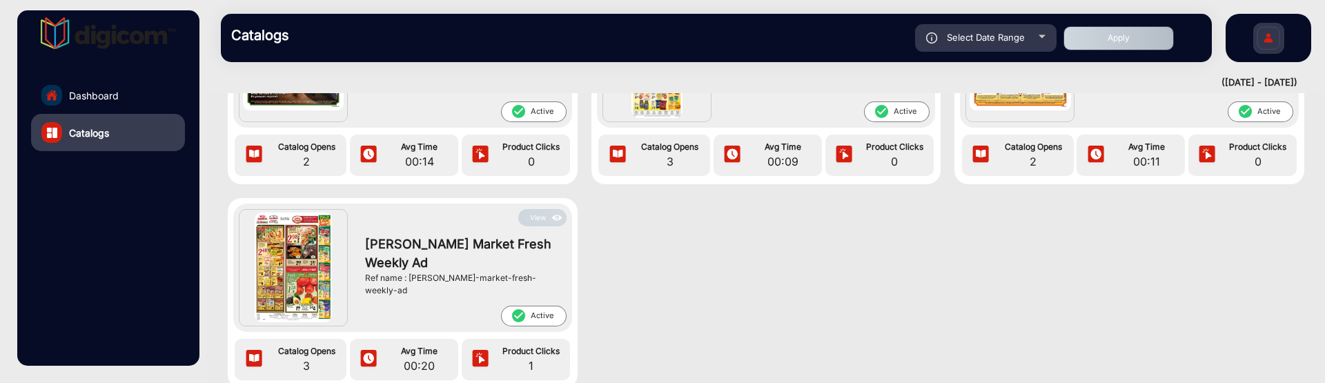
click at [540, 211] on button "View" at bounding box center [542, 217] width 48 height 17
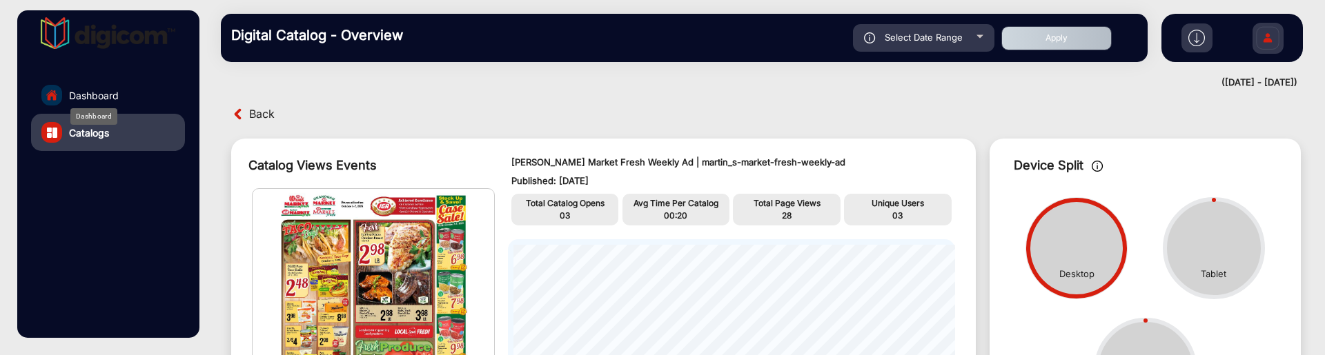
click at [117, 94] on span "Dashboard" at bounding box center [94, 95] width 50 height 14
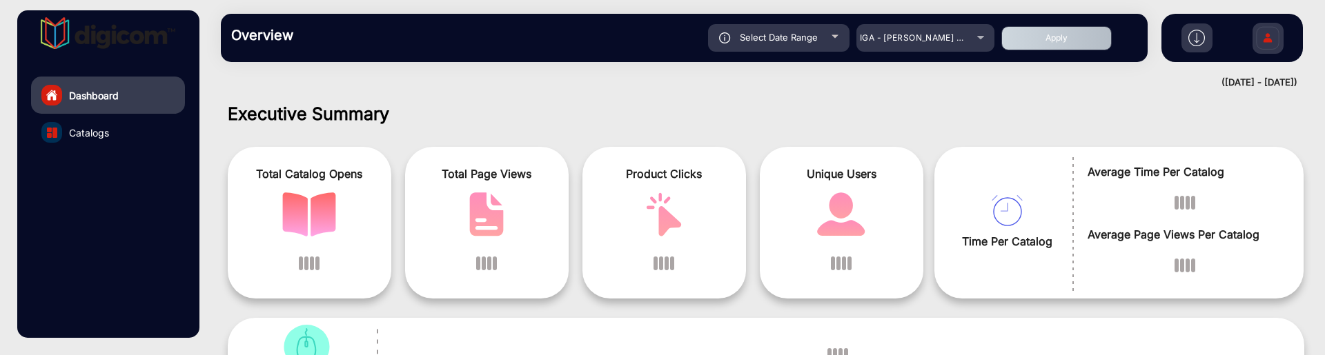
scroll to position [10, 0]
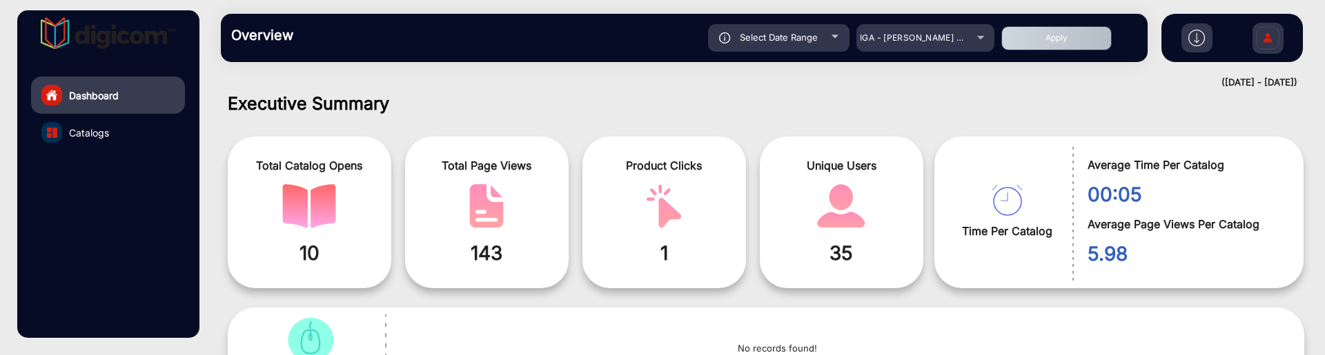
click at [912, 23] on div "Overview Reports Understand what makes your customers tick and learn how they a…" at bounding box center [684, 38] width 927 height 48
click at [920, 42] on span "IGA - [PERSON_NAME] Market Fresh" at bounding box center [936, 37] width 152 height 10
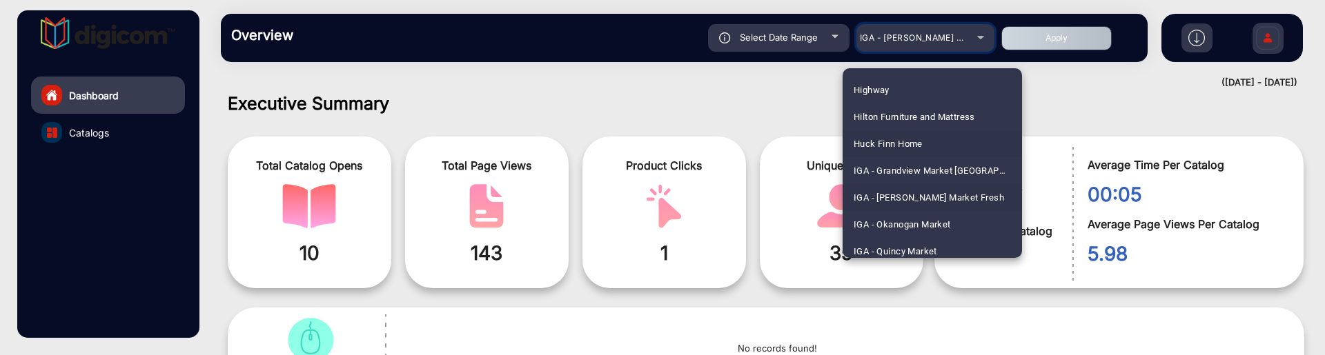
scroll to position [2082, 0]
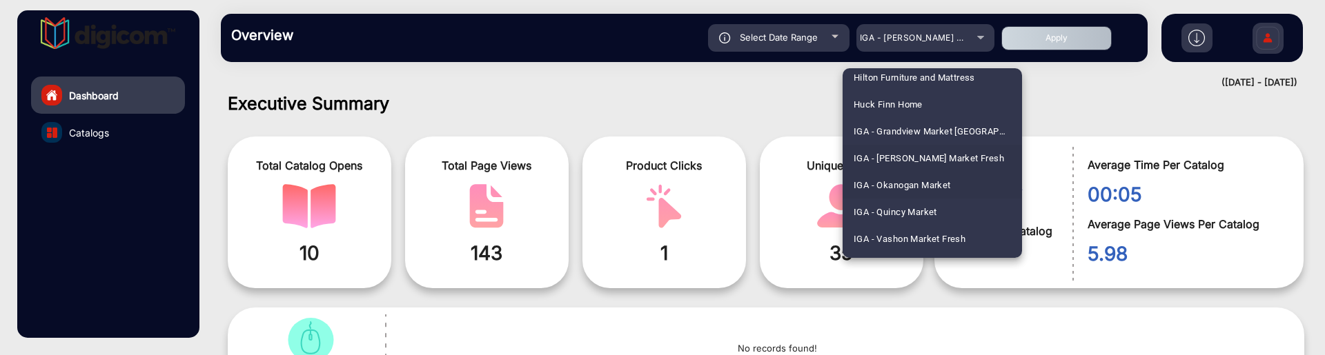
click at [903, 184] on span "IGA - Okanogan Market" at bounding box center [902, 185] width 97 height 27
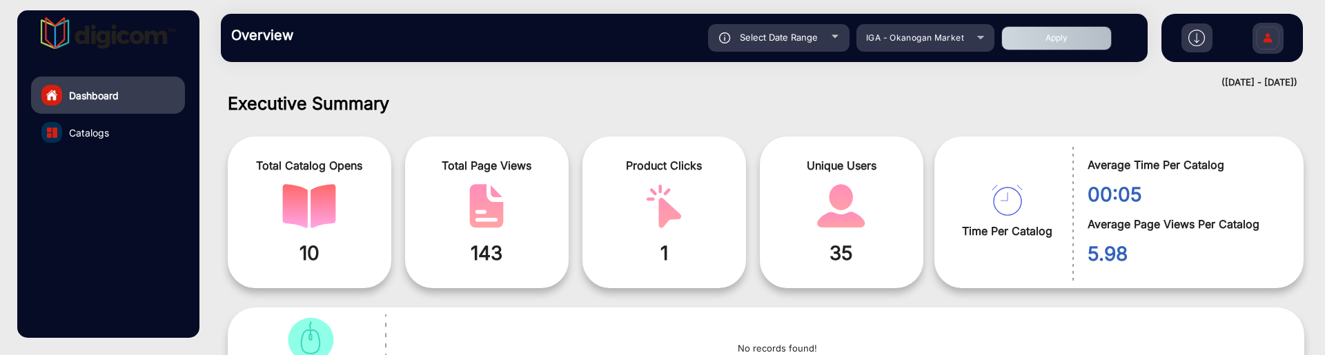
click at [1070, 35] on button "Apply" at bounding box center [1056, 38] width 110 height 24
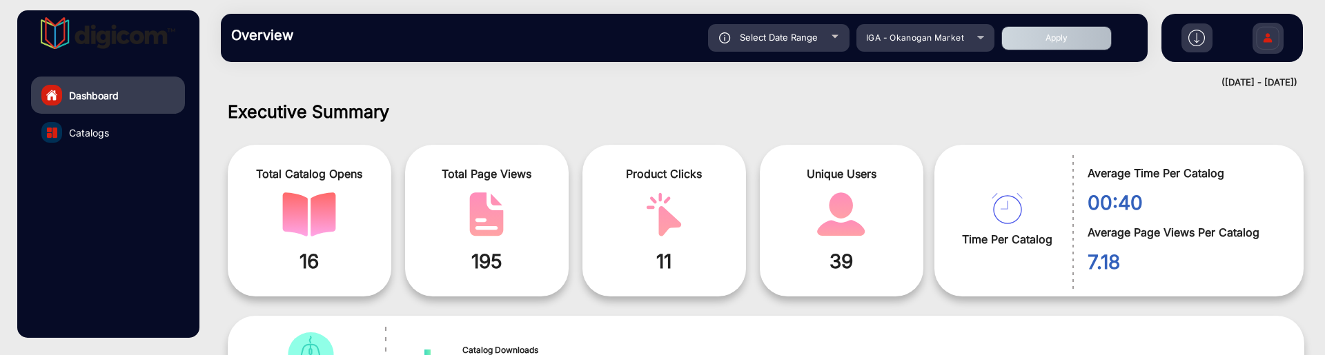
scroll to position [0, 0]
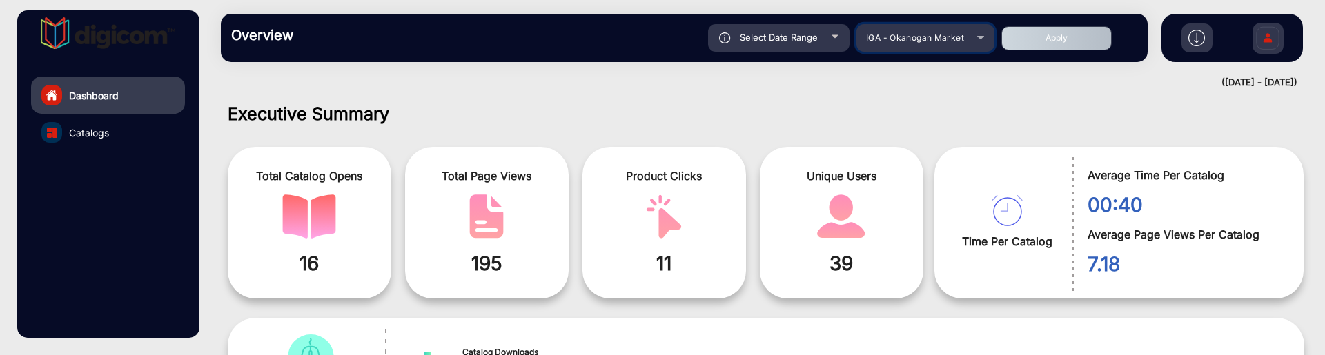
click at [896, 30] on div "IGA - Okanogan Market" at bounding box center [915, 38] width 110 height 17
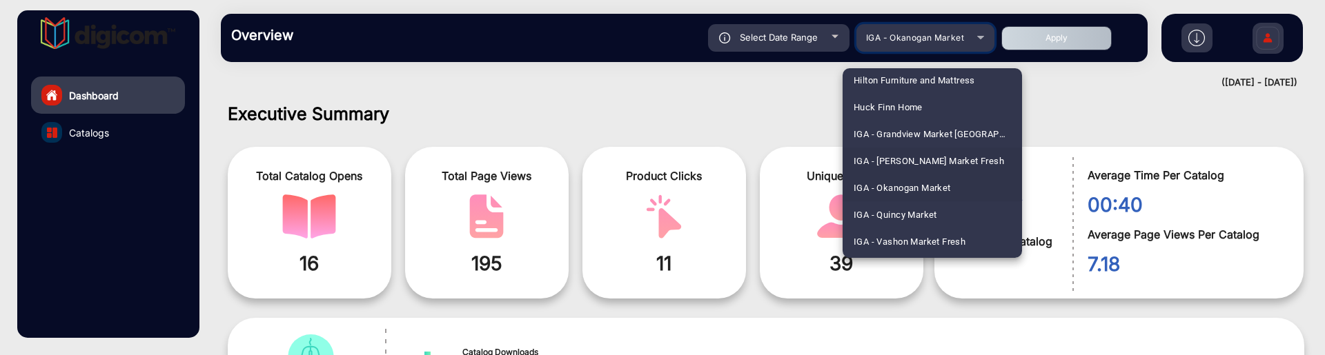
scroll to position [2109, 0]
click at [908, 179] on span "IGA - Quincy Market" at bounding box center [895, 185] width 83 height 27
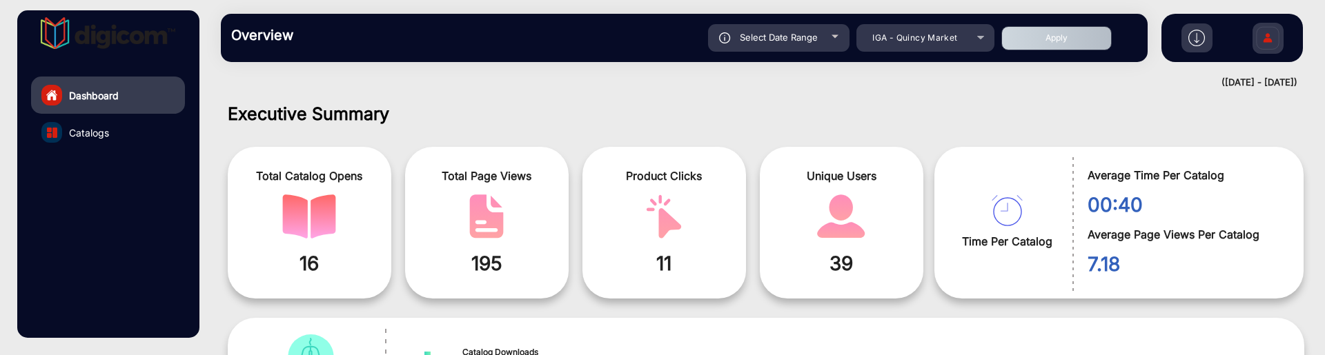
click at [1053, 42] on button "Apply" at bounding box center [1056, 38] width 110 height 24
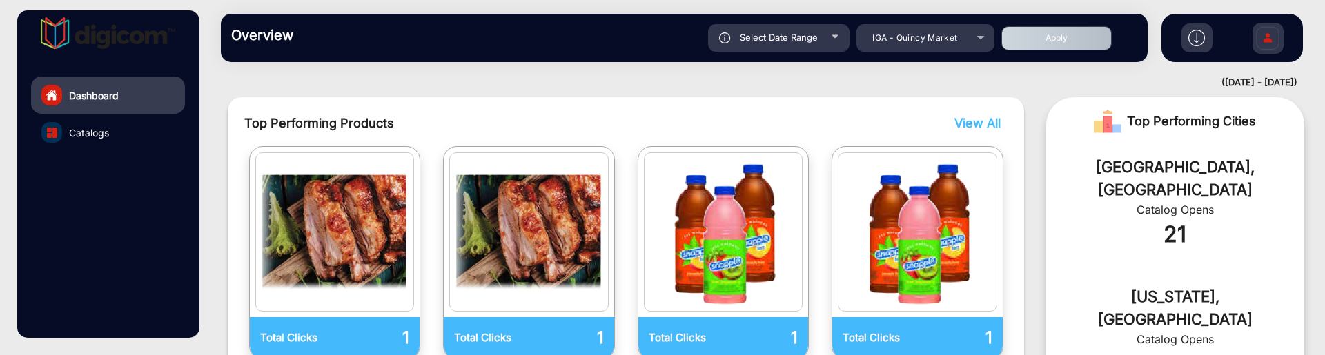
scroll to position [355, 0]
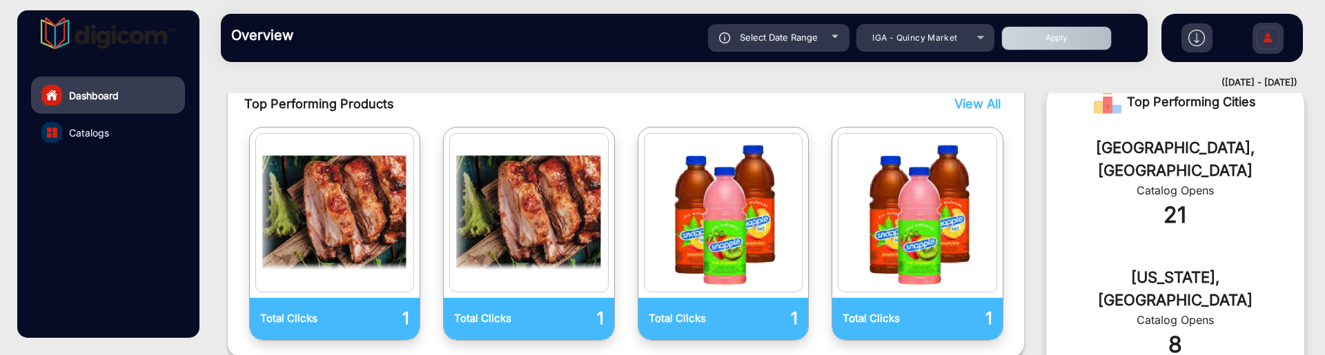
click at [818, 40] on div "Select Date Range" at bounding box center [778, 38] width 141 height 28
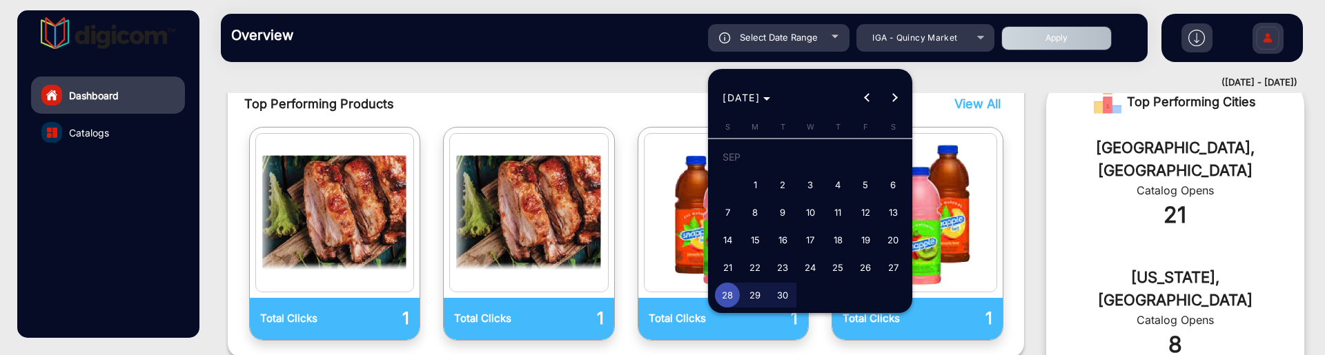
click at [887, 268] on span "27" at bounding box center [892, 267] width 25 height 25
type input "[DATE]"
click at [889, 88] on span "Next month" at bounding box center [895, 98] width 28 height 28
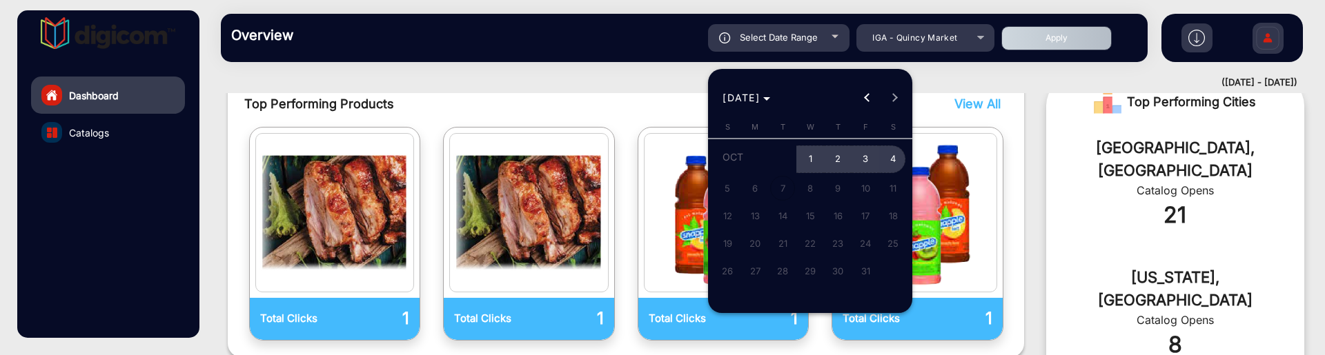
click at [885, 167] on span "4" at bounding box center [892, 160] width 25 height 28
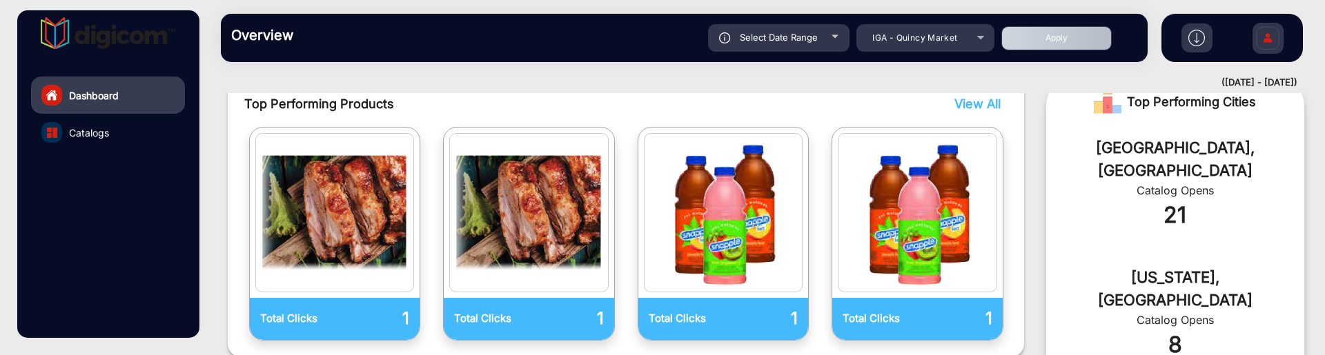
type input "[DATE]"
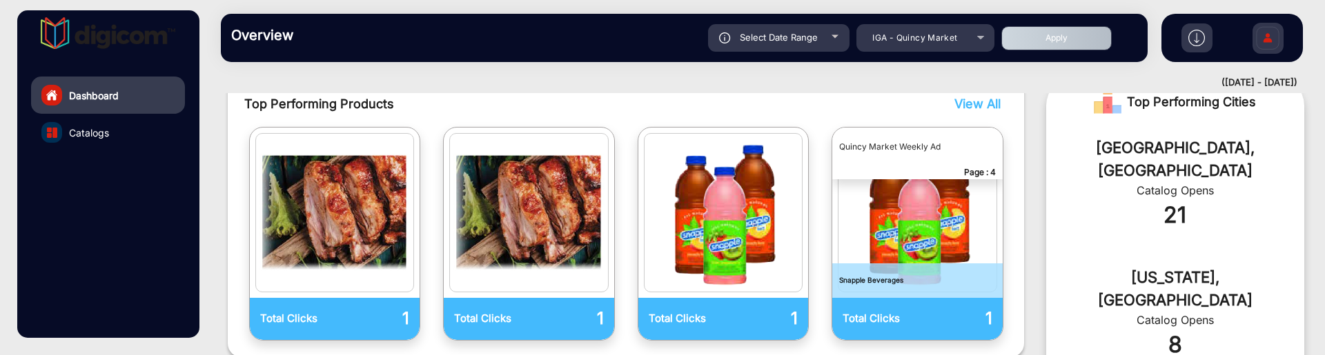
click at [1053, 41] on button "Apply" at bounding box center [1056, 38] width 110 height 24
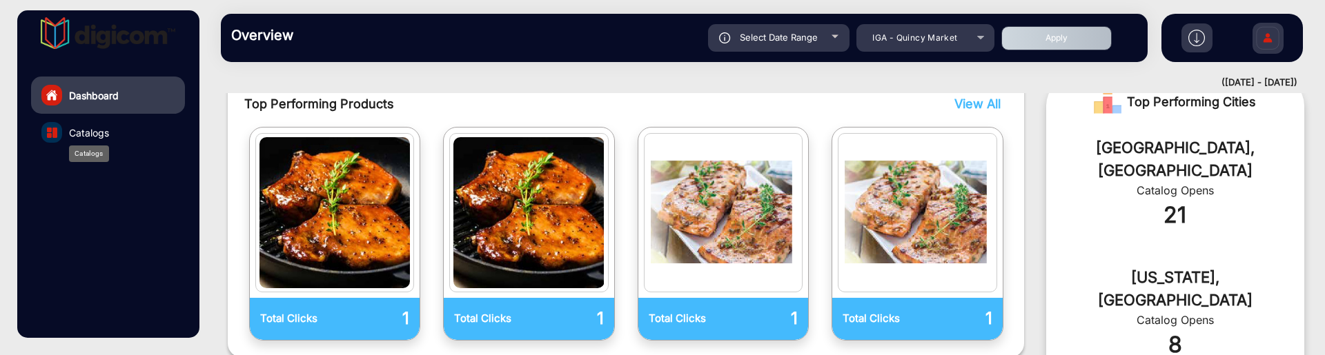
click at [98, 132] on span "Catalogs" at bounding box center [89, 133] width 40 height 14
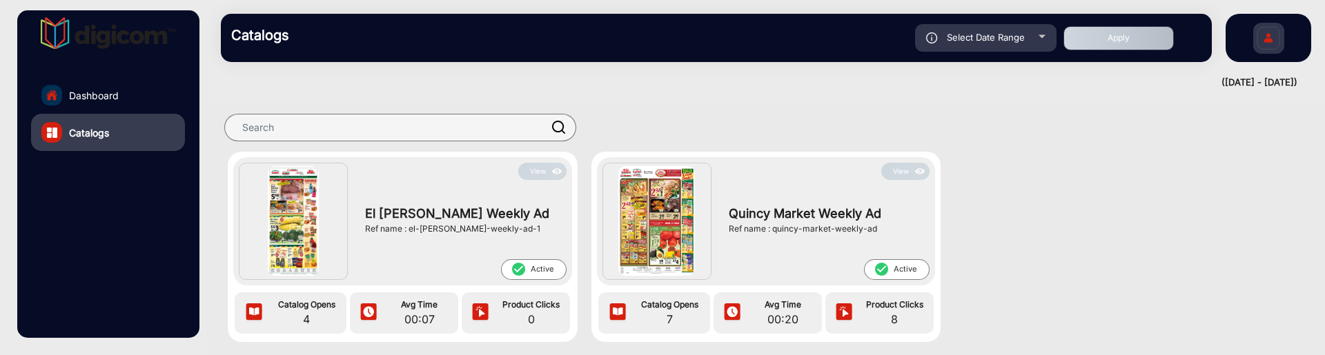
click at [903, 173] on button "View" at bounding box center [905, 171] width 48 height 17
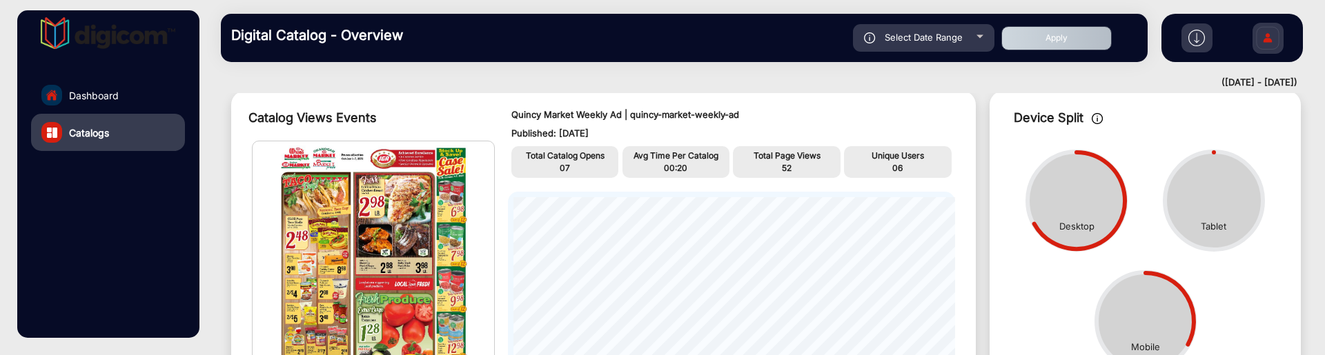
scroll to position [10, 0]
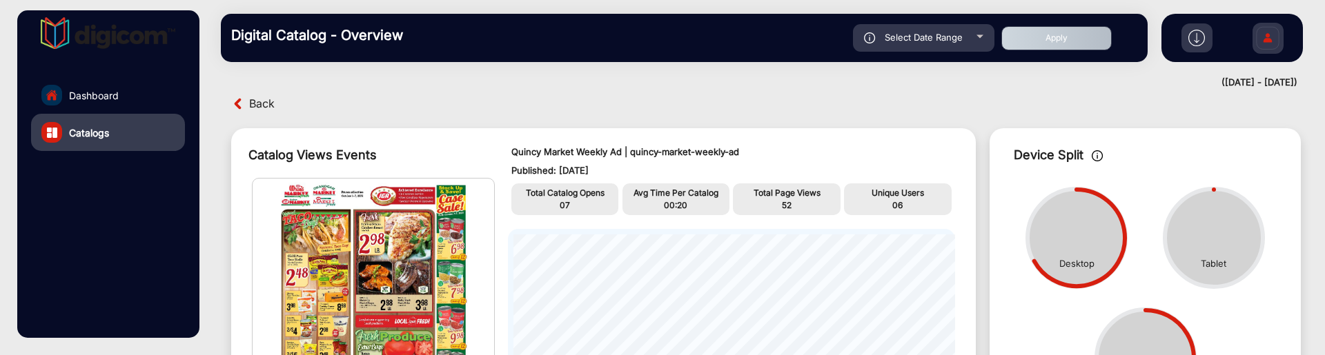
click at [130, 95] on link "Dashboard" at bounding box center [108, 95] width 154 height 37
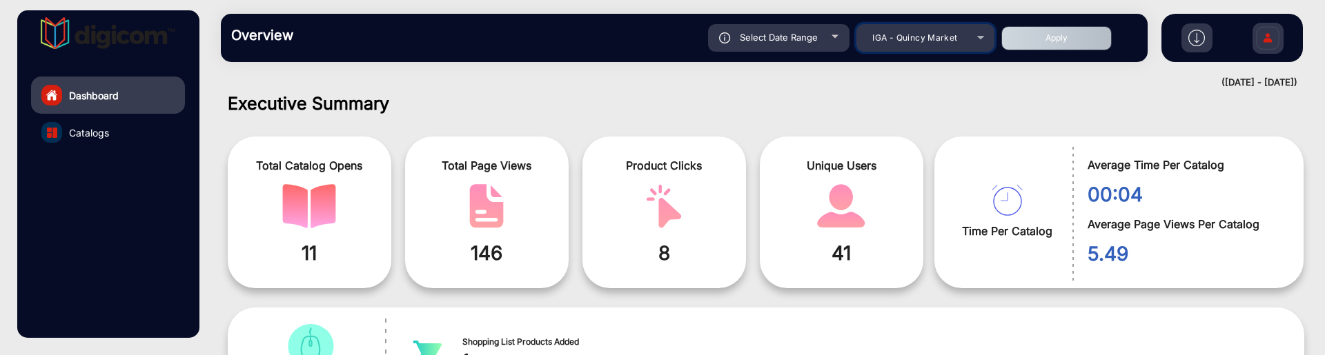
click at [950, 45] on div "IGA - Quincy Market" at bounding box center [915, 38] width 110 height 17
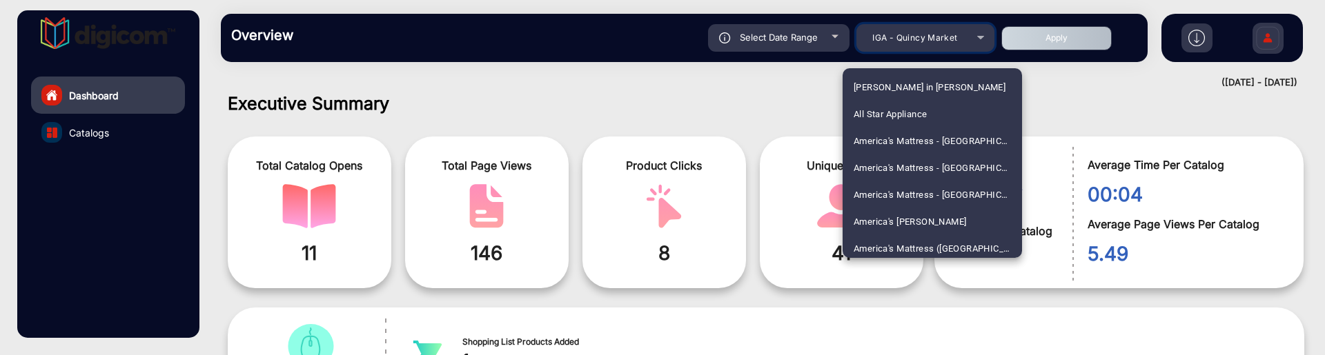
scroll to position [2049, 0]
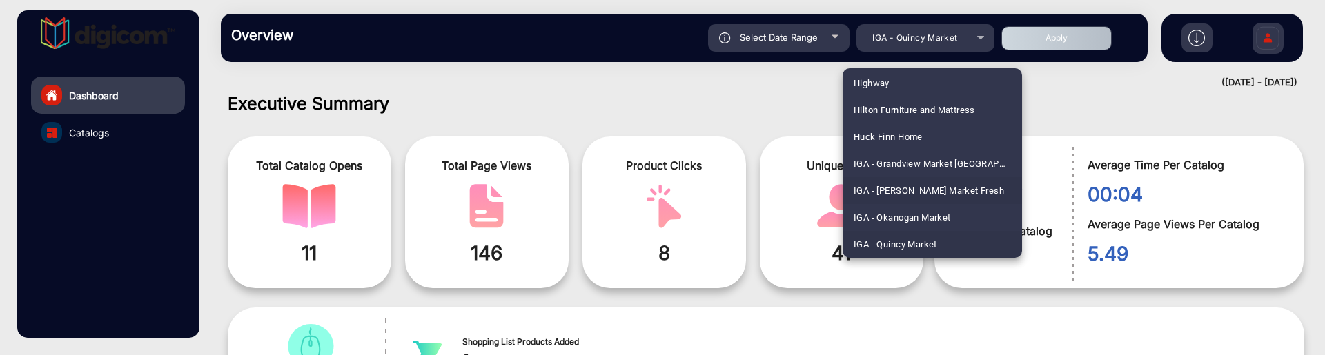
click at [926, 190] on span "IGA - [PERSON_NAME] Market Fresh" at bounding box center [929, 190] width 150 height 27
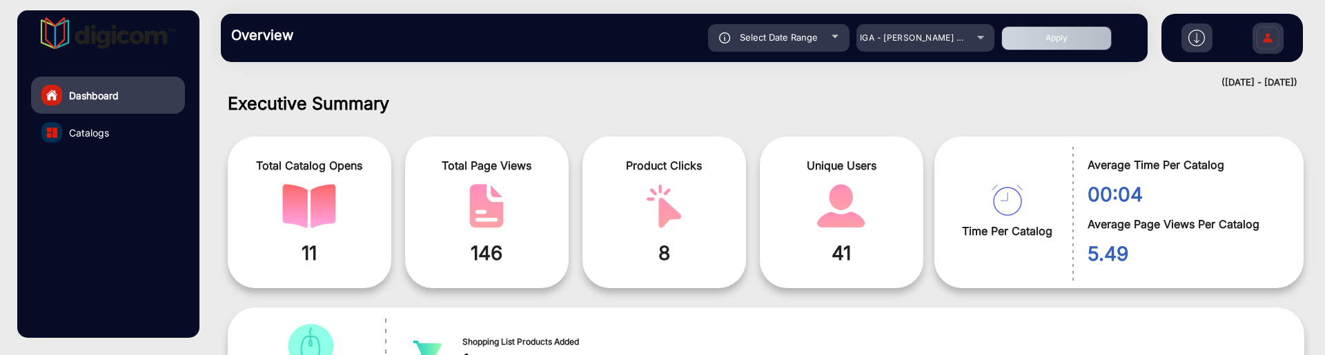
click at [1050, 40] on button "Apply" at bounding box center [1056, 38] width 110 height 24
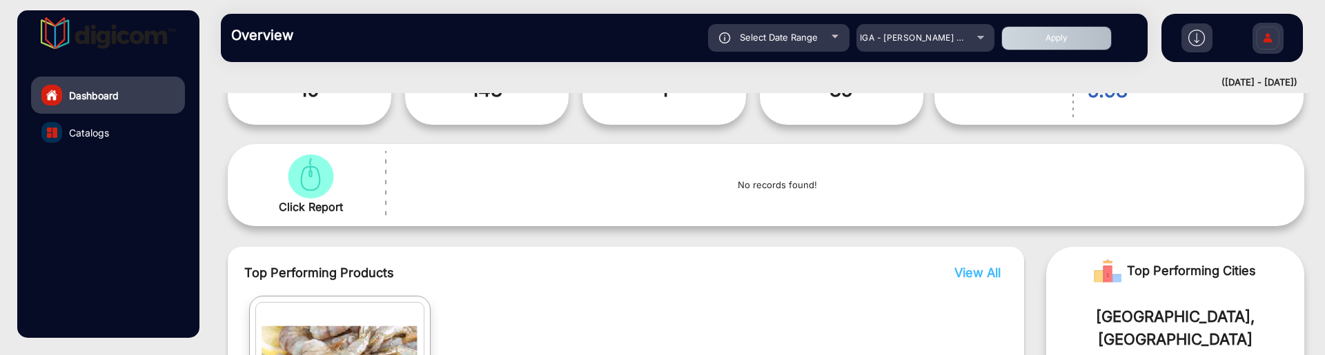
scroll to position [355, 0]
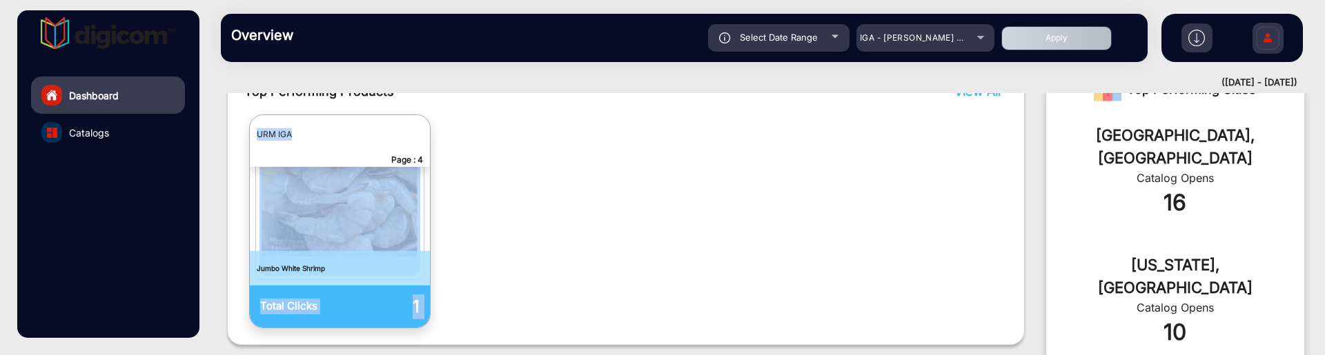
drag, startPoint x: 290, startPoint y: 137, endPoint x: 239, endPoint y: 137, distance: 50.4
click at [239, 137] on div "Top Performing Products View All Total Clicks 1 URM IGA Page : 4 Jumbo White Sh…" at bounding box center [626, 205] width 796 height 279
click at [310, 188] on img "catalog" at bounding box center [339, 200] width 161 height 151
click at [313, 219] on img "catalog" at bounding box center [339, 200] width 161 height 151
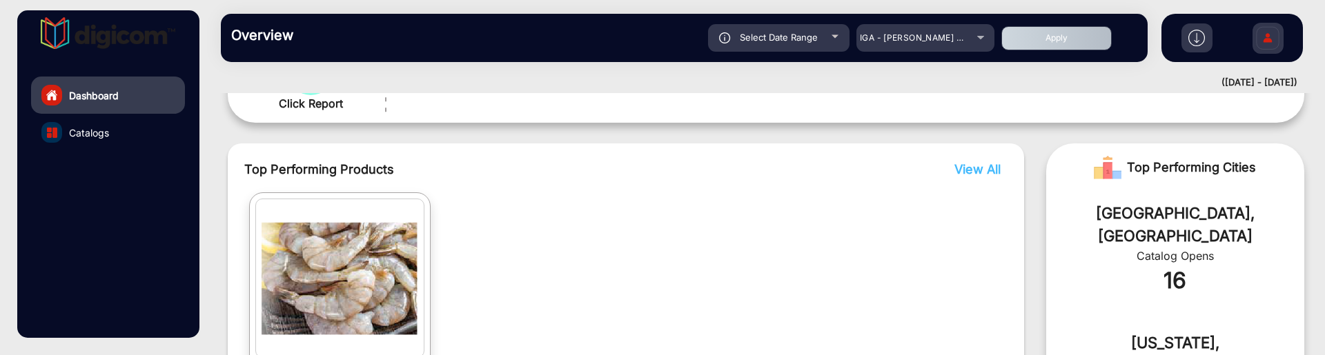
scroll to position [443, 0]
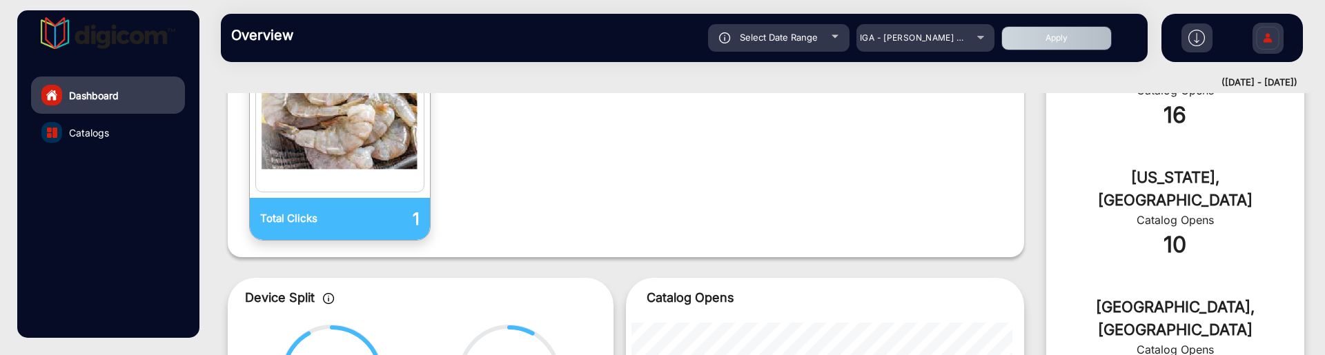
click at [93, 141] on link "Catalogs" at bounding box center [108, 132] width 154 height 37
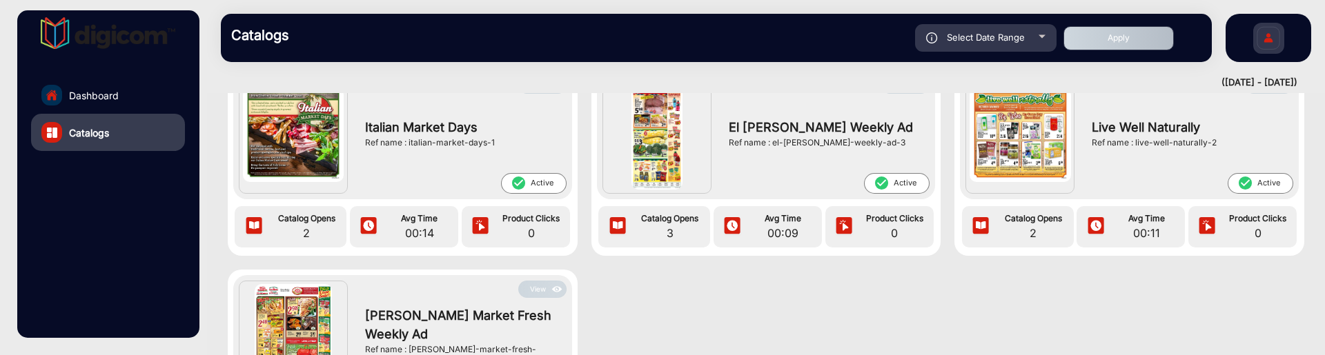
scroll to position [173, 0]
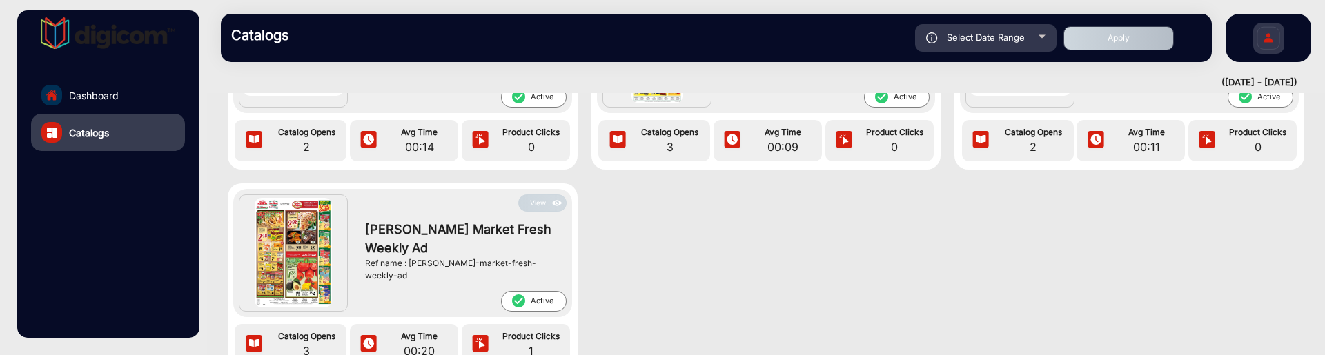
click at [545, 205] on button "View" at bounding box center [542, 203] width 48 height 17
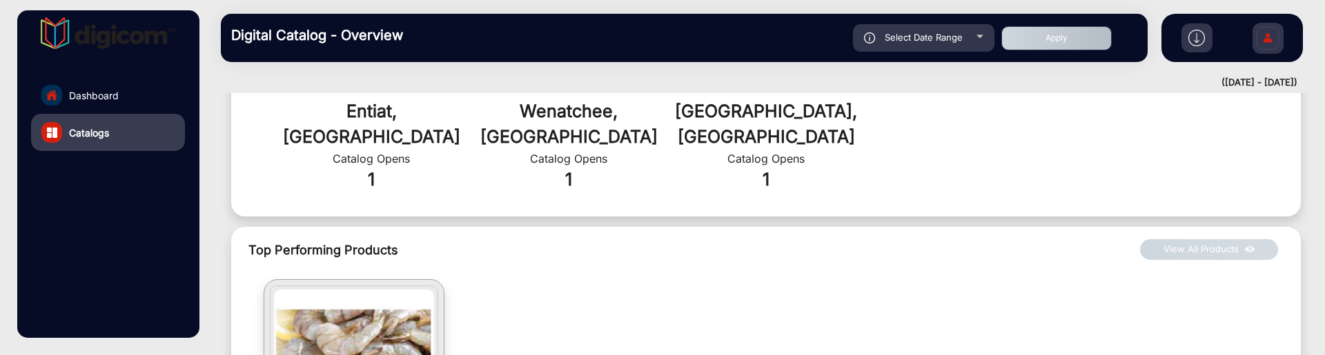
scroll to position [690, 0]
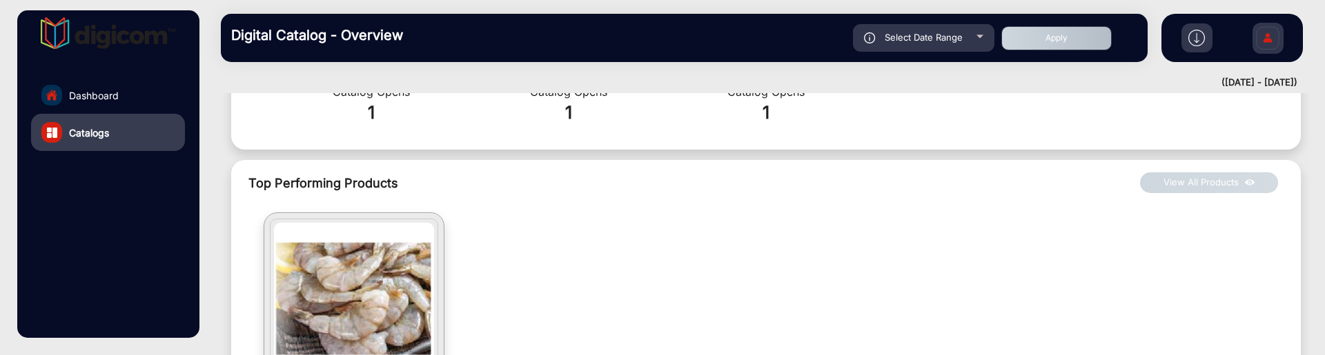
click at [135, 99] on link "Dashboard" at bounding box center [108, 95] width 154 height 37
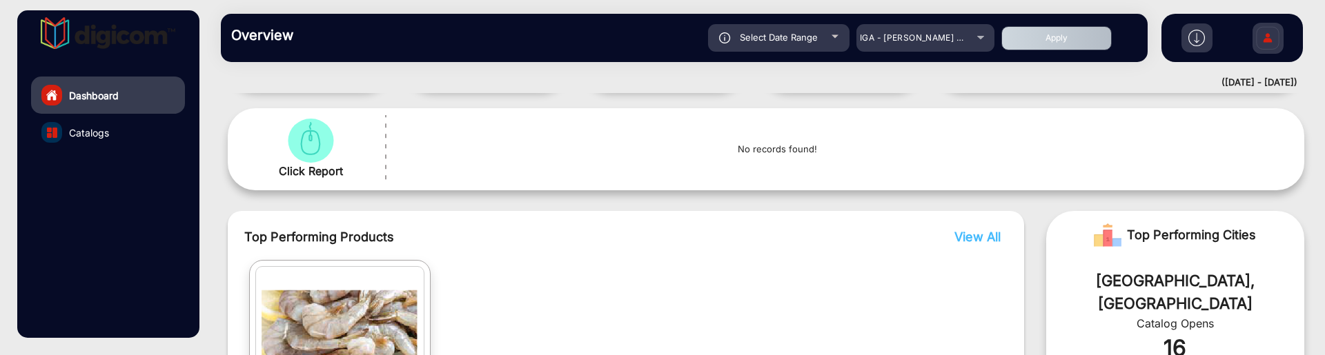
scroll to position [345, 0]
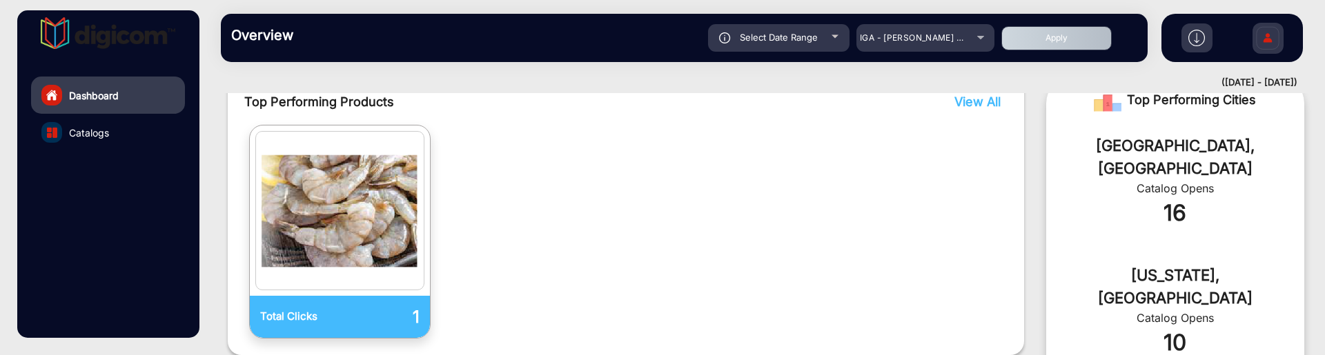
click at [934, 19] on div "Overview Reports Understand what makes your customers tick and learn how they a…" at bounding box center [684, 38] width 927 height 48
click at [938, 28] on mat-select "IGA - [PERSON_NAME] Market Fresh" at bounding box center [925, 38] width 138 height 28
click at [943, 37] on span "IGA - [PERSON_NAME] Market Fresh" at bounding box center [936, 37] width 152 height 10
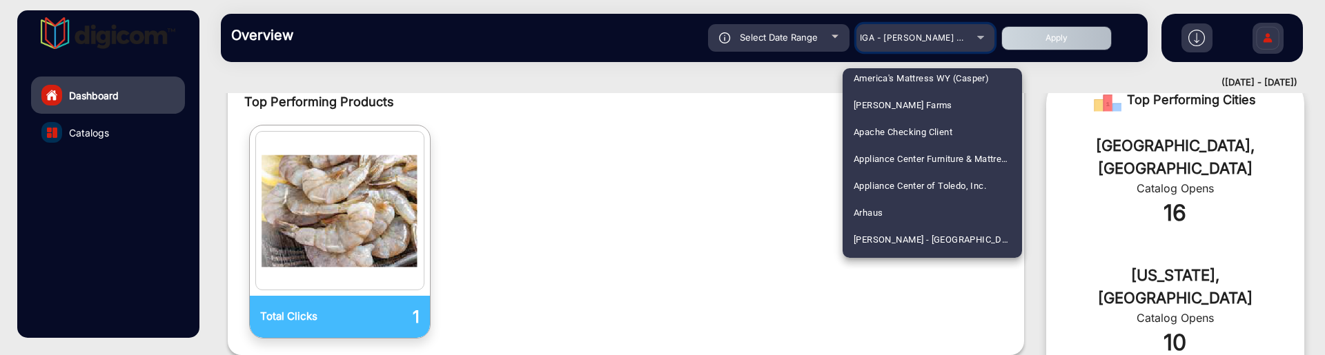
scroll to position [523, 0]
click at [918, 181] on mat-option "Arhaus" at bounding box center [932, 183] width 179 height 27
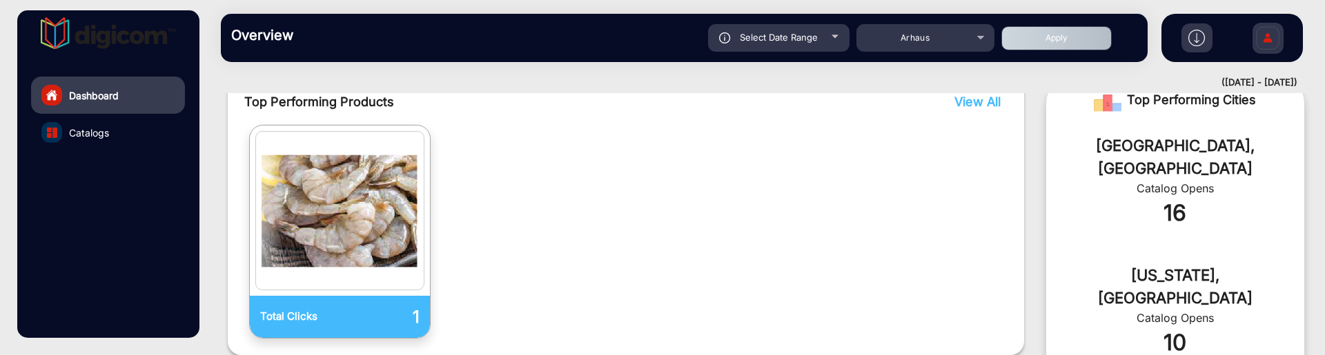
click at [1083, 35] on button "Apply" at bounding box center [1056, 38] width 110 height 24
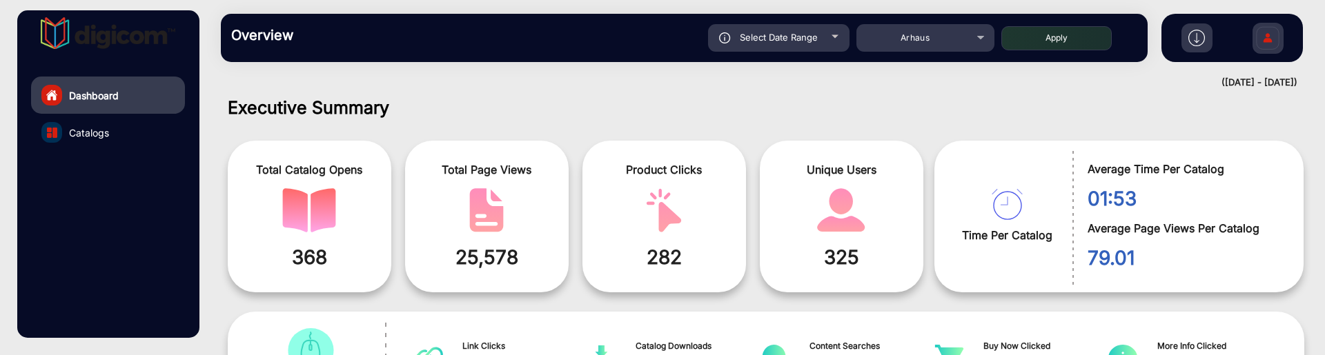
scroll to position [0, 0]
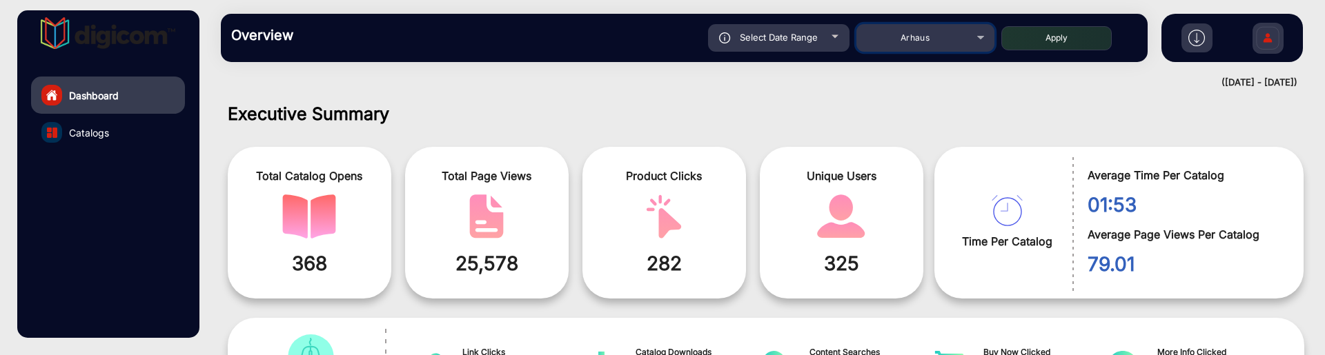
click at [935, 38] on div "Arhaus" at bounding box center [915, 38] width 110 height 17
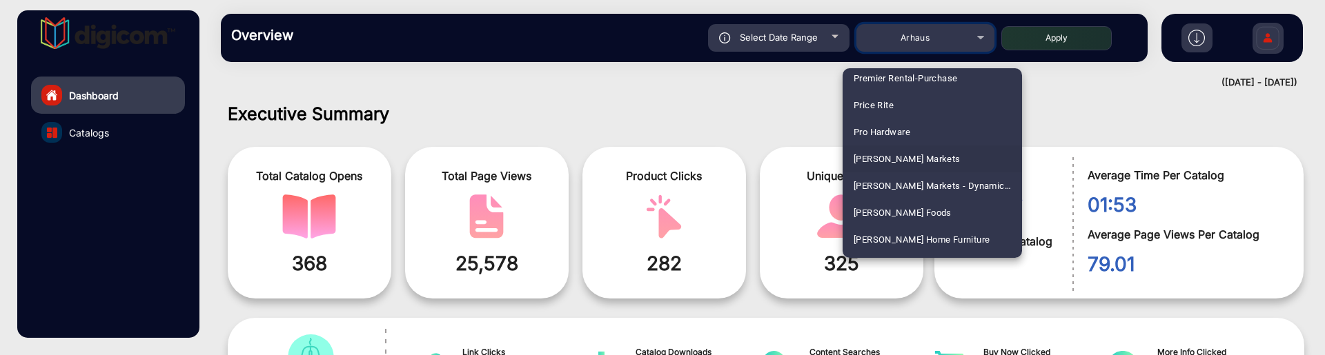
scroll to position [3158, 0]
click at [938, 152] on mat-option "[PERSON_NAME] Markets" at bounding box center [932, 158] width 179 height 27
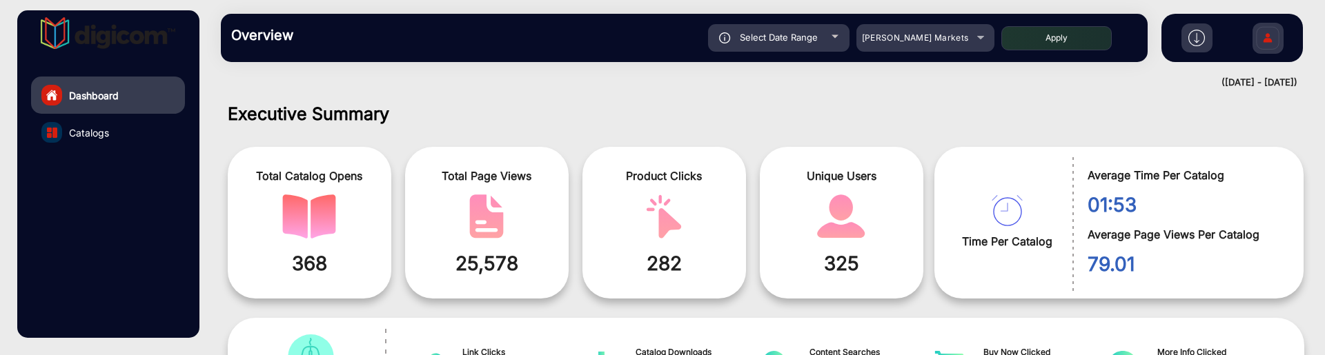
click at [1036, 43] on button "Apply" at bounding box center [1056, 38] width 110 height 24
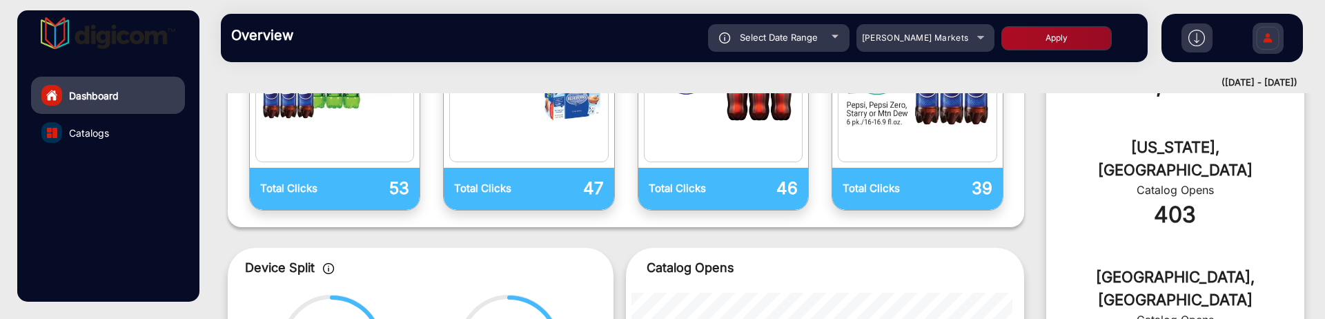
scroll to position [431, 0]
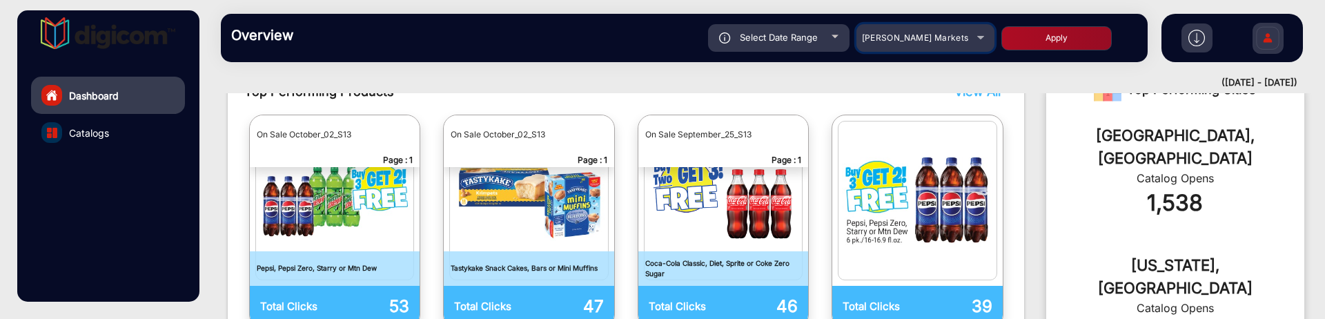
click at [937, 38] on span "[PERSON_NAME] Markets" at bounding box center [915, 37] width 107 height 10
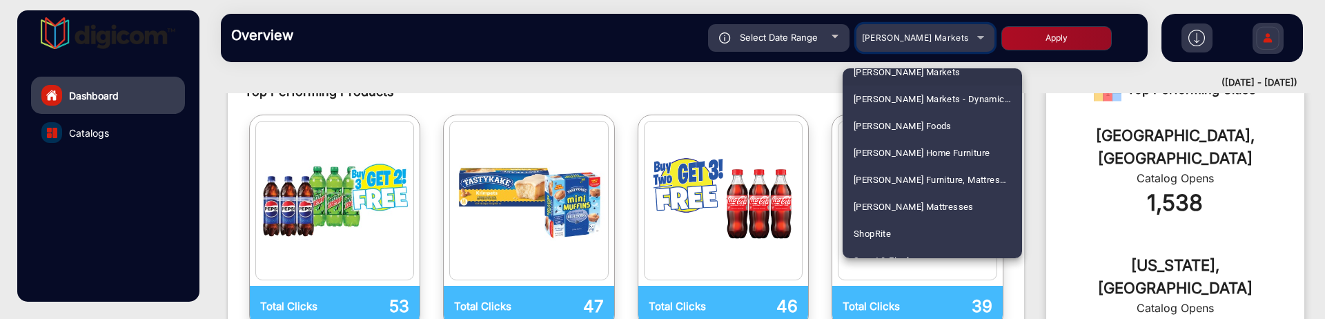
scroll to position [2132, 0]
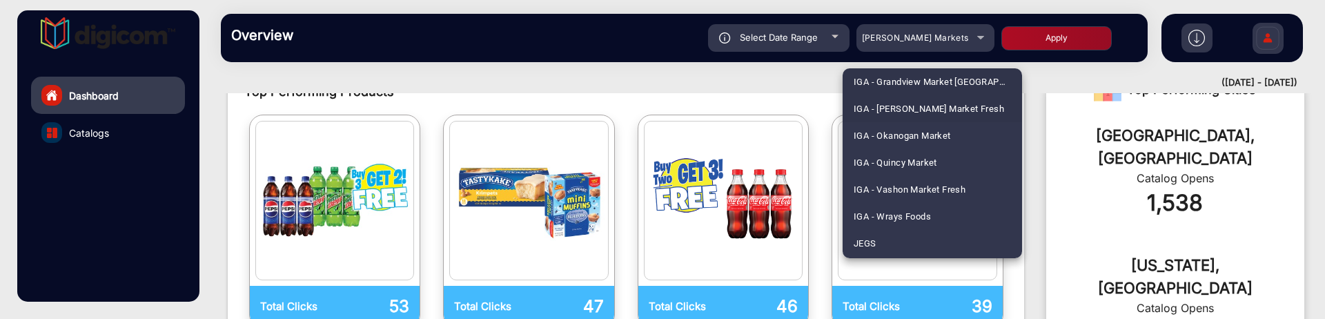
click at [963, 110] on span "IGA - [PERSON_NAME] Market Fresh" at bounding box center [929, 108] width 150 height 27
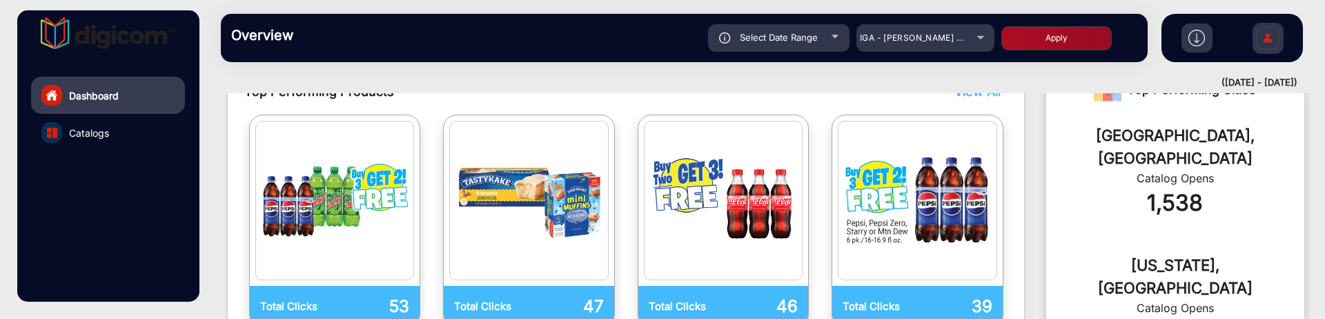
click at [1055, 35] on button "Apply" at bounding box center [1056, 38] width 110 height 24
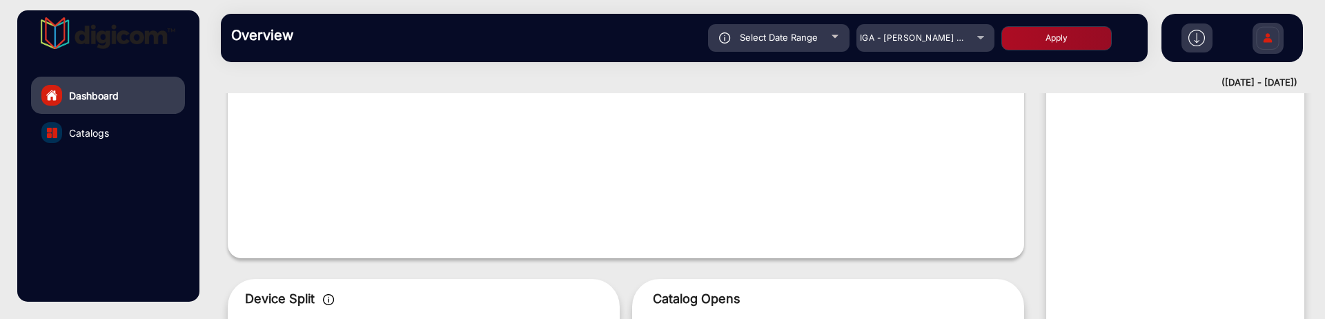
scroll to position [10, 0]
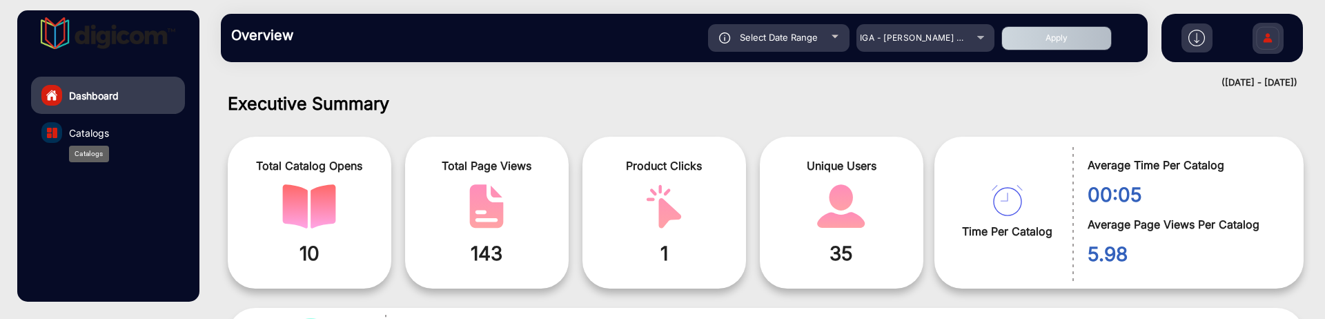
click at [88, 132] on span "Catalogs" at bounding box center [89, 133] width 40 height 14
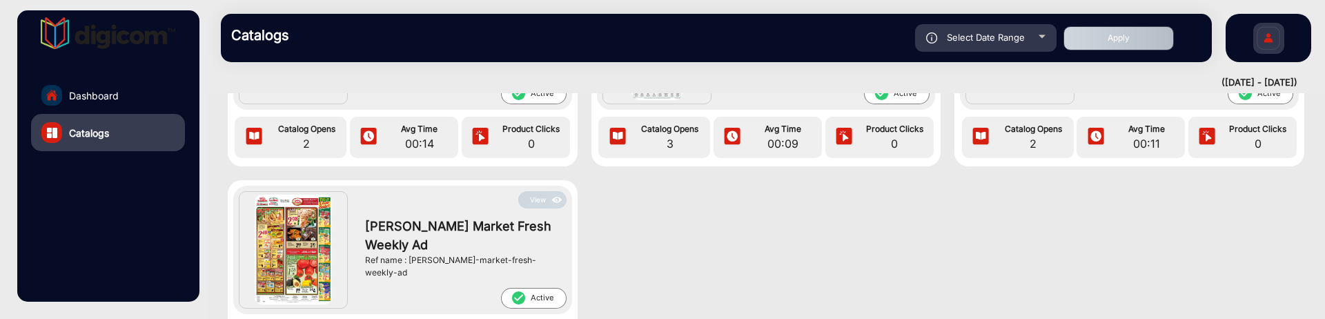
scroll to position [183, 0]
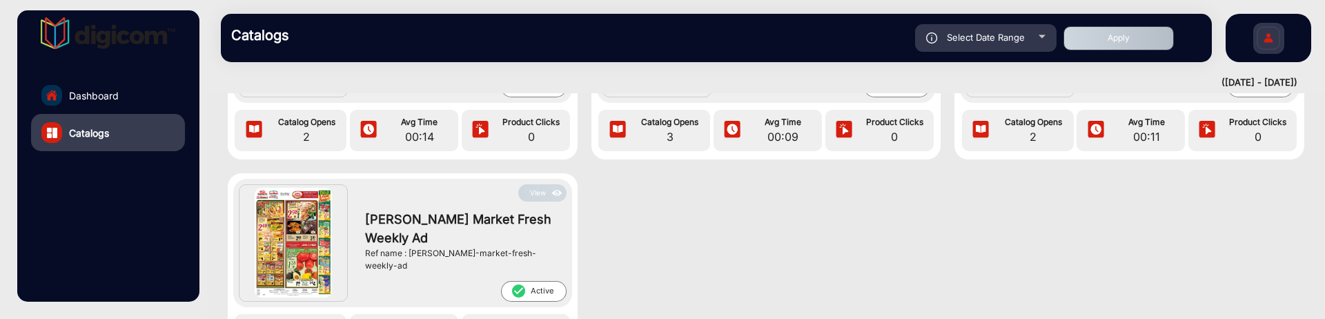
click at [546, 195] on button "View" at bounding box center [542, 192] width 48 height 17
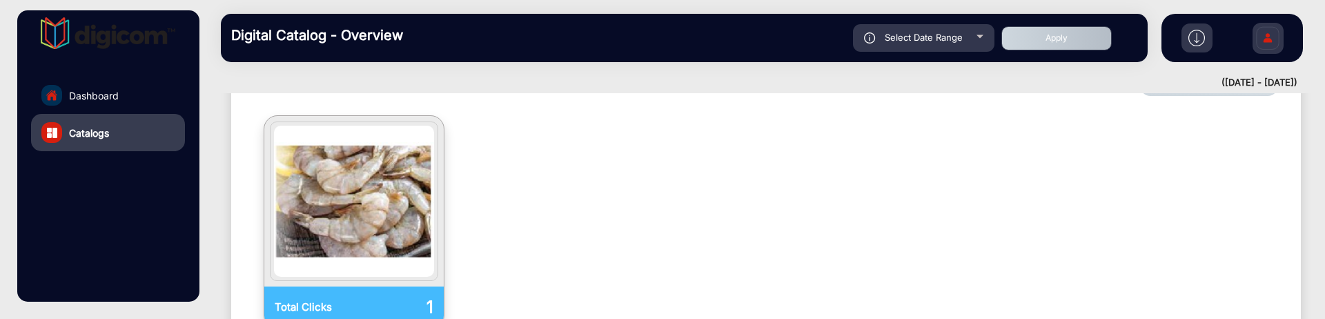
scroll to position [771, 0]
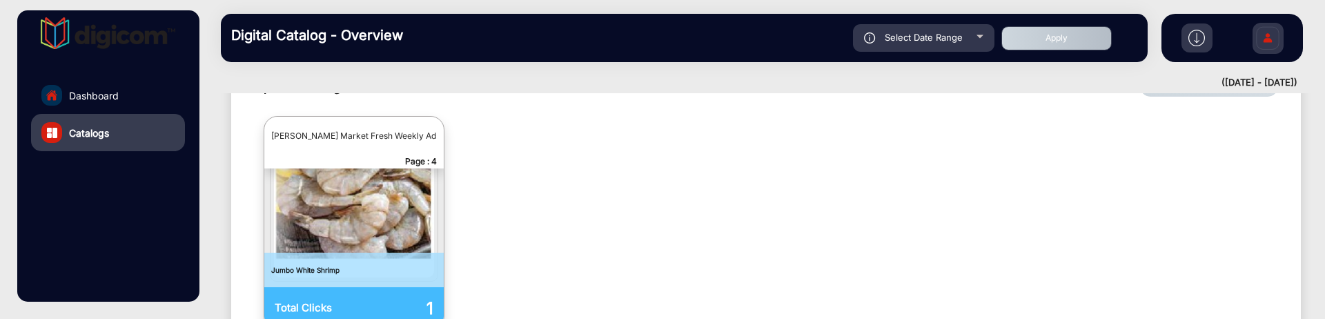
scroll to position [614, 0]
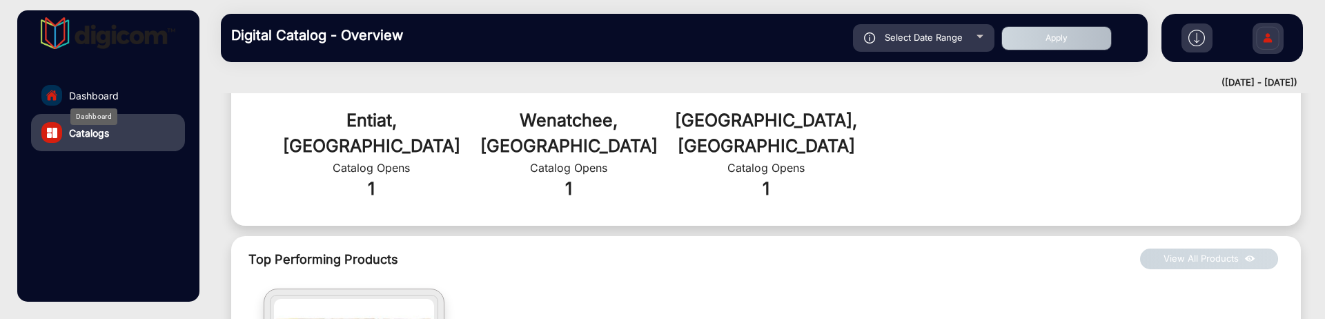
click at [99, 88] on span "Dashboard" at bounding box center [94, 95] width 50 height 14
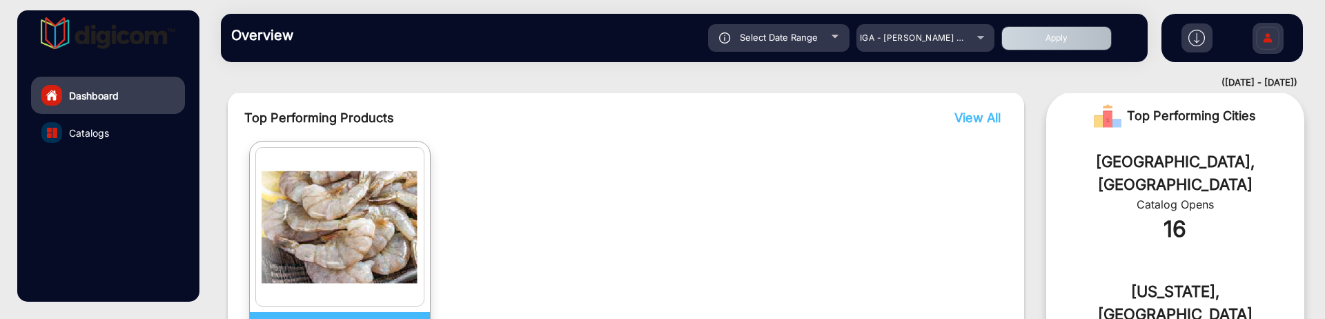
scroll to position [355, 0]
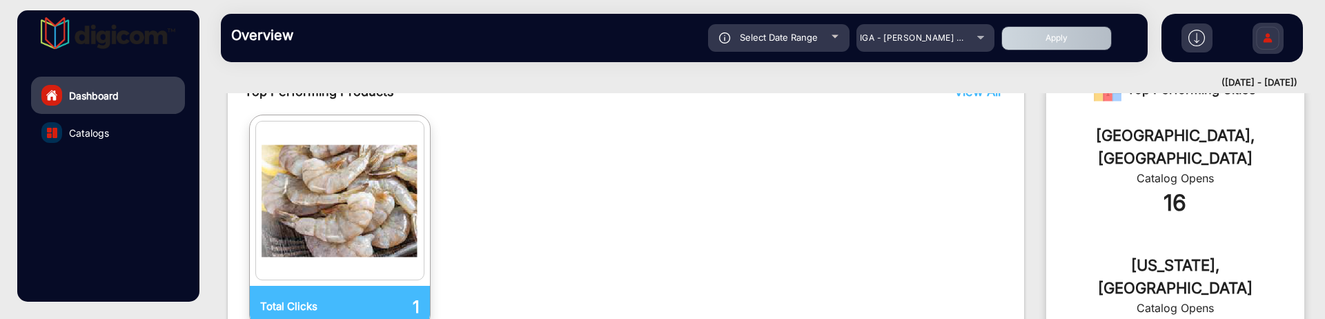
click at [133, 132] on link "Catalogs" at bounding box center [108, 132] width 154 height 37
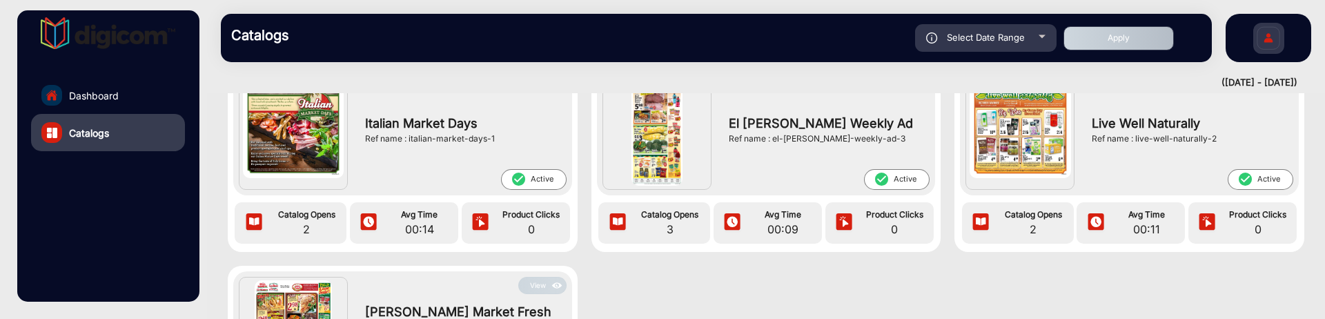
scroll to position [120, 0]
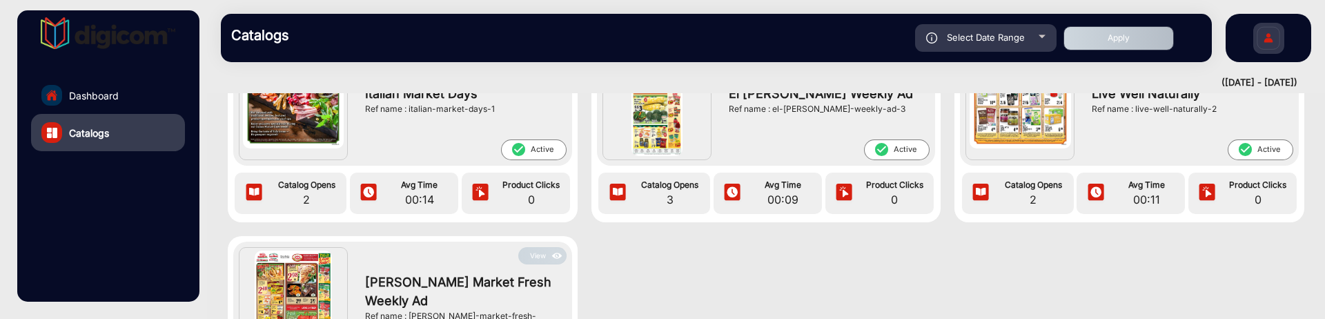
click at [531, 252] on button "View" at bounding box center [542, 255] width 48 height 17
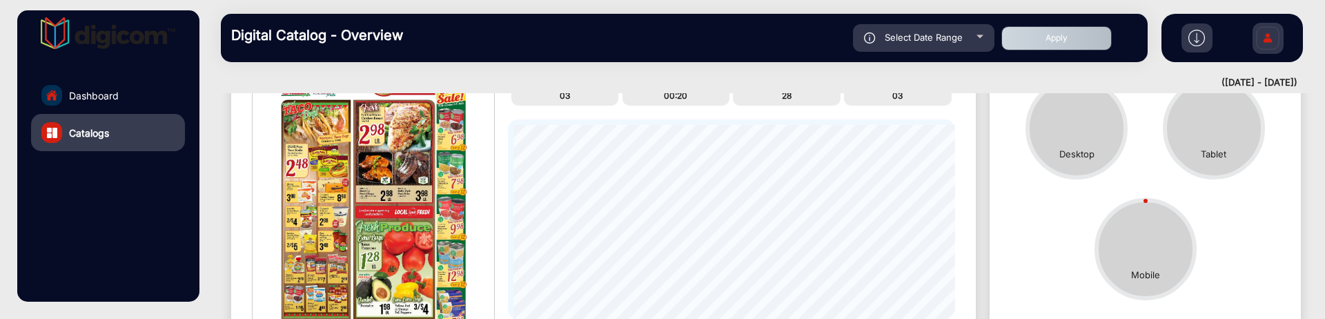
scroll to position [10, 0]
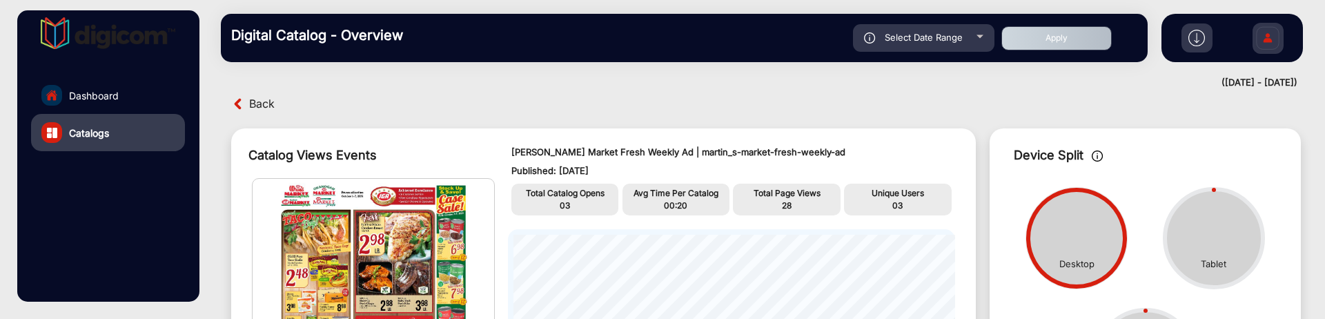
click at [273, 108] on span "Back" at bounding box center [262, 103] width 26 height 21
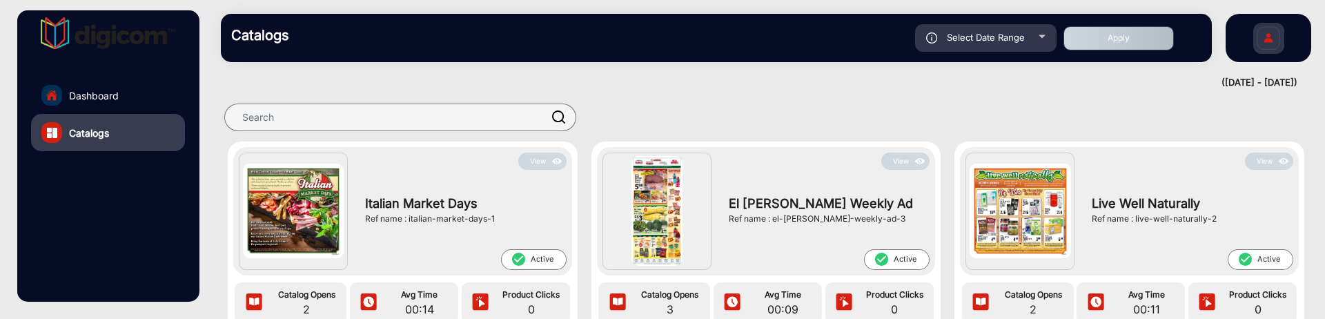
click at [157, 103] on link "Dashboard" at bounding box center [108, 95] width 154 height 37
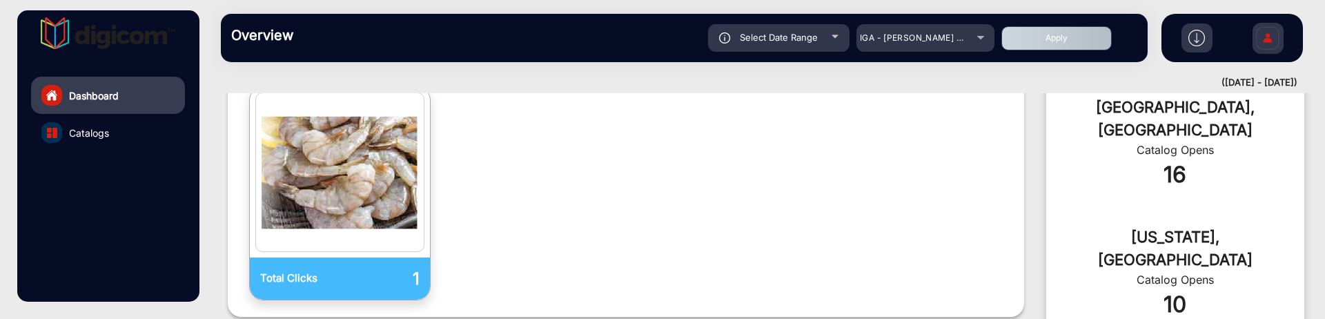
scroll to position [355, 0]
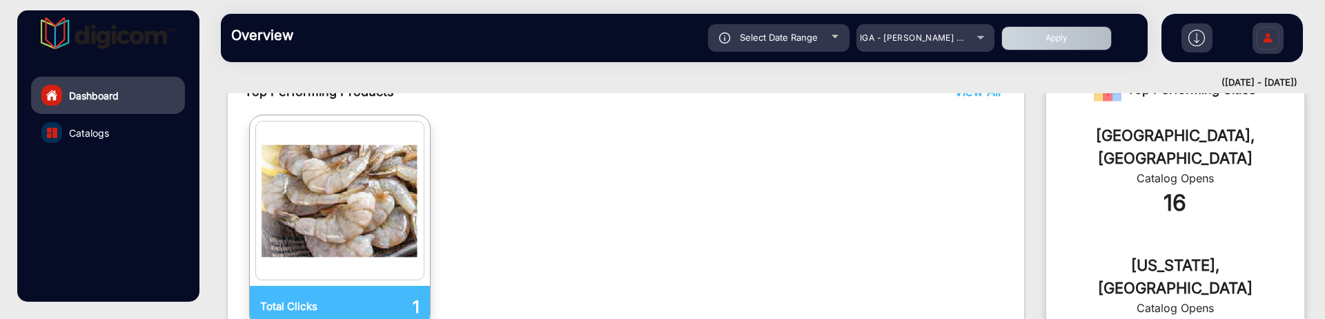
click at [141, 130] on link "Catalogs" at bounding box center [108, 132] width 154 height 37
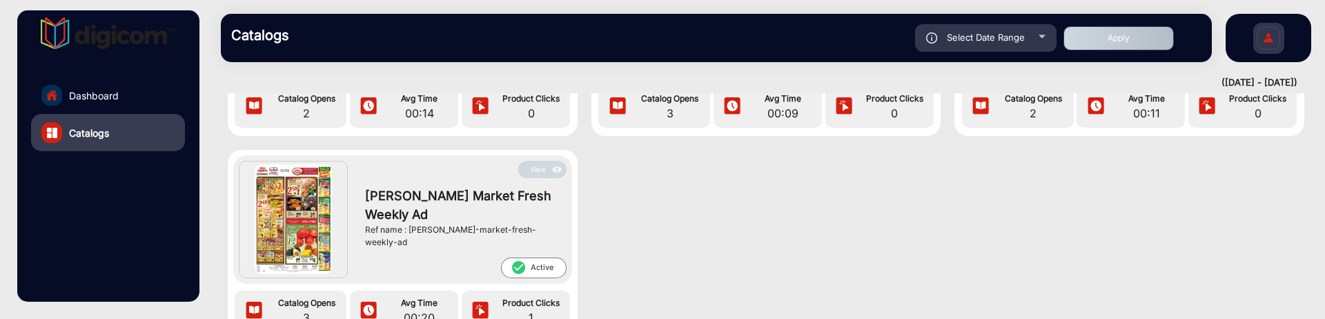
click at [546, 166] on button "View" at bounding box center [542, 169] width 48 height 17
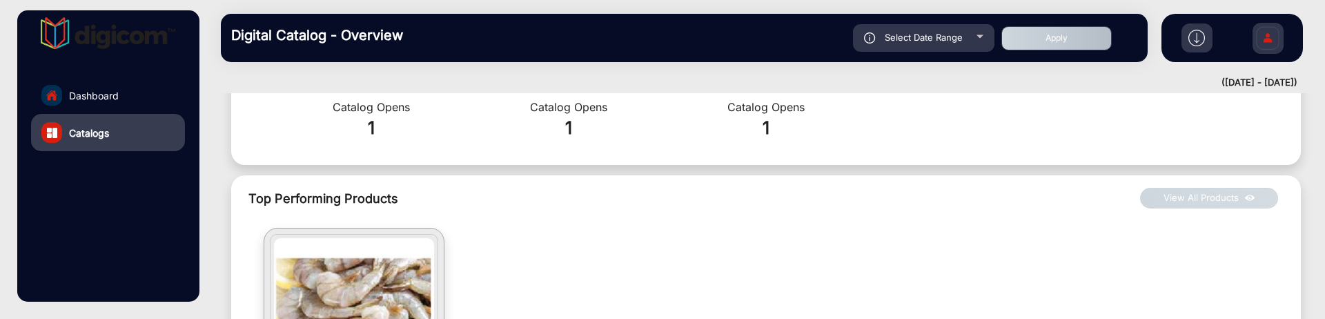
scroll to position [700, 0]
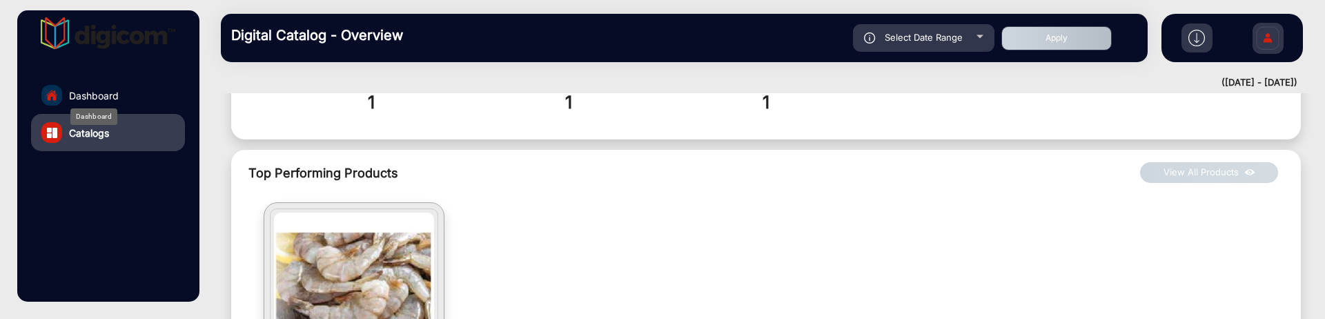
click at [112, 88] on span "Dashboard" at bounding box center [94, 95] width 50 height 14
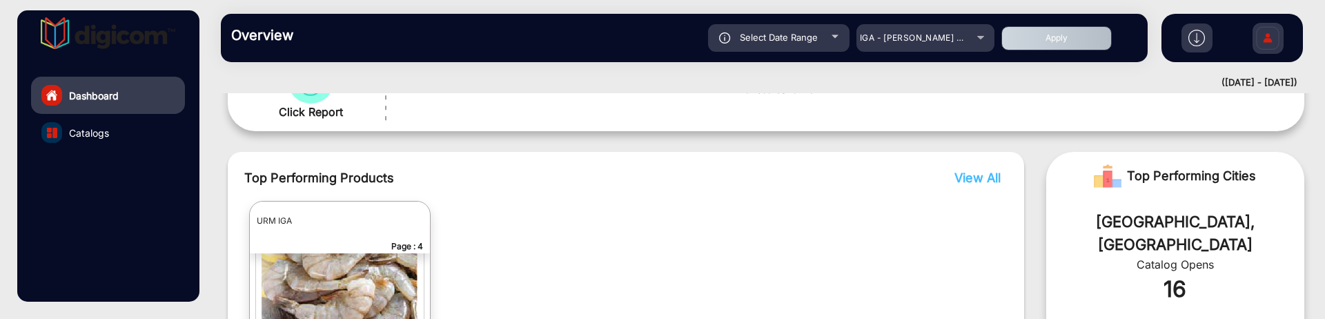
scroll to position [355, 0]
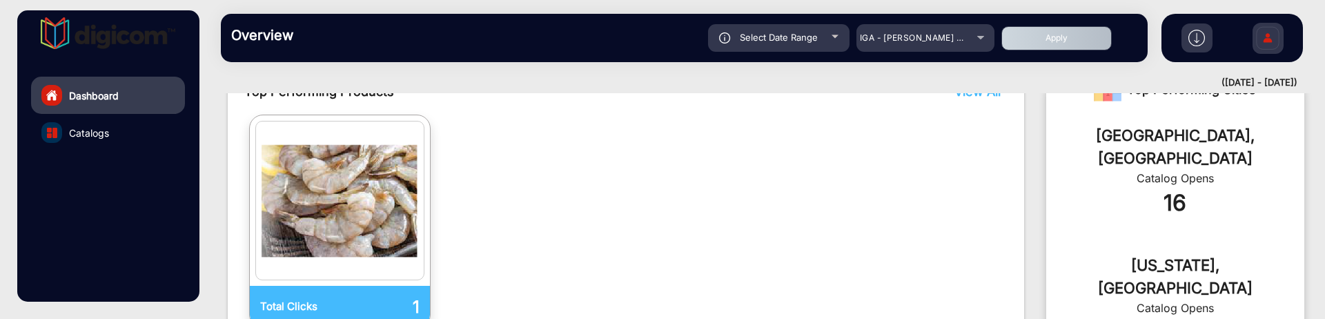
click at [113, 134] on link "Catalogs" at bounding box center [108, 132] width 154 height 37
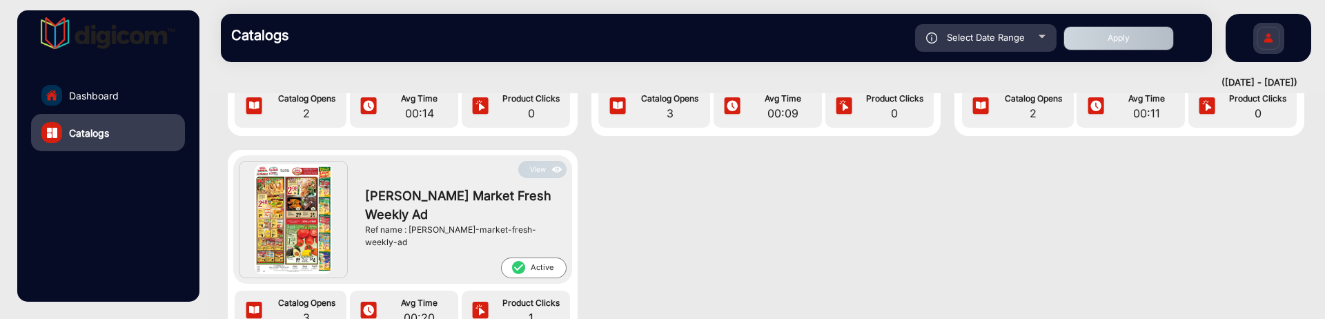
click at [532, 161] on button "View" at bounding box center [542, 169] width 48 height 17
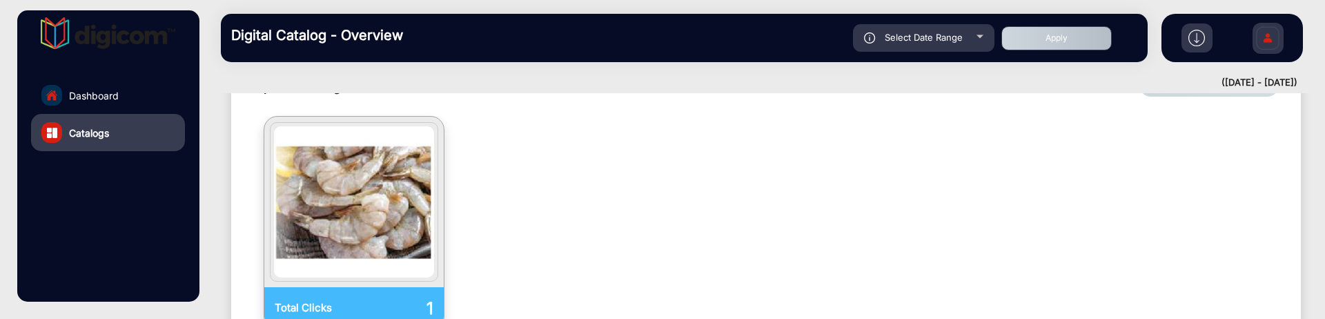
scroll to position [700, 0]
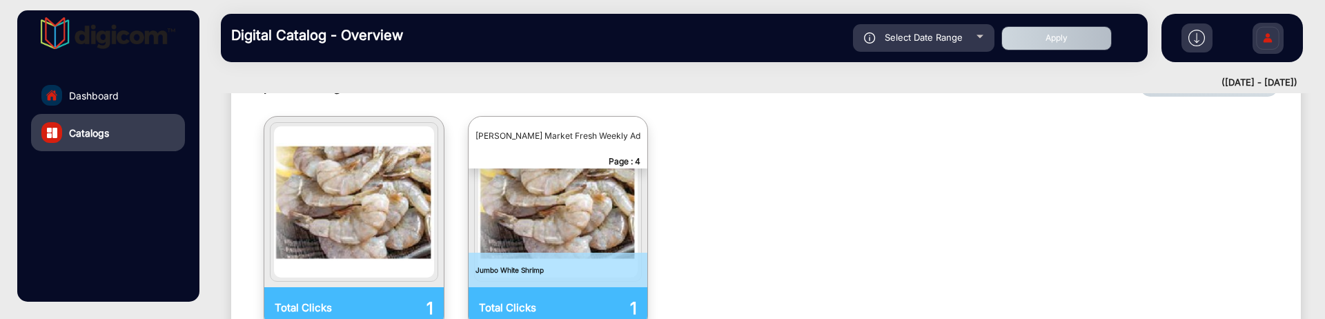
scroll to position [614, 0]
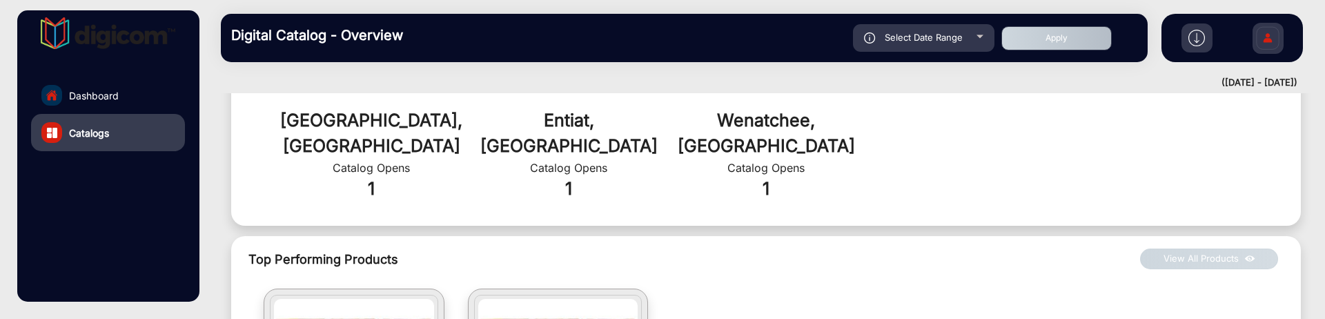
click at [124, 94] on link "Dashboard" at bounding box center [108, 95] width 154 height 37
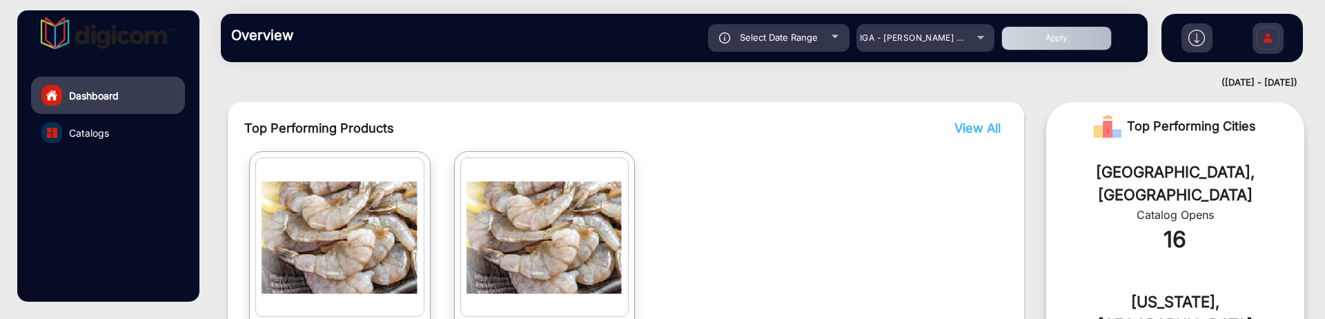
scroll to position [269, 0]
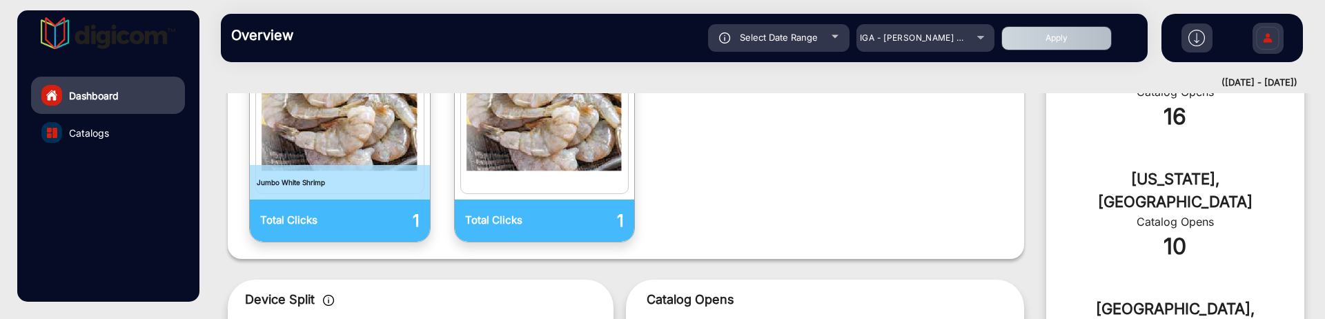
scroll to position [528, 0]
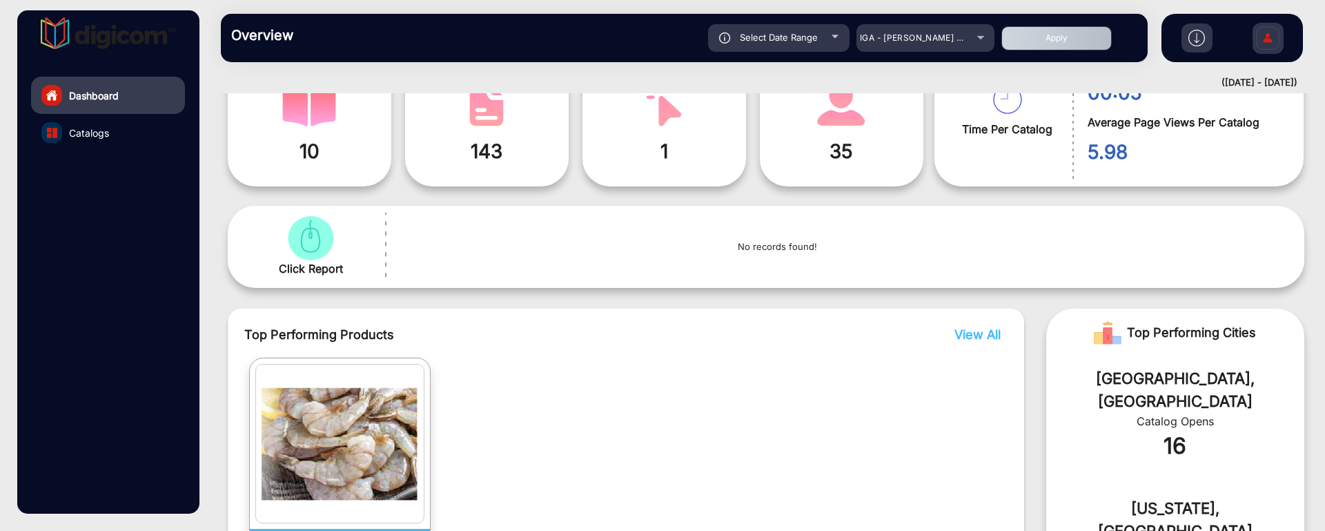
scroll to position [269, 0]
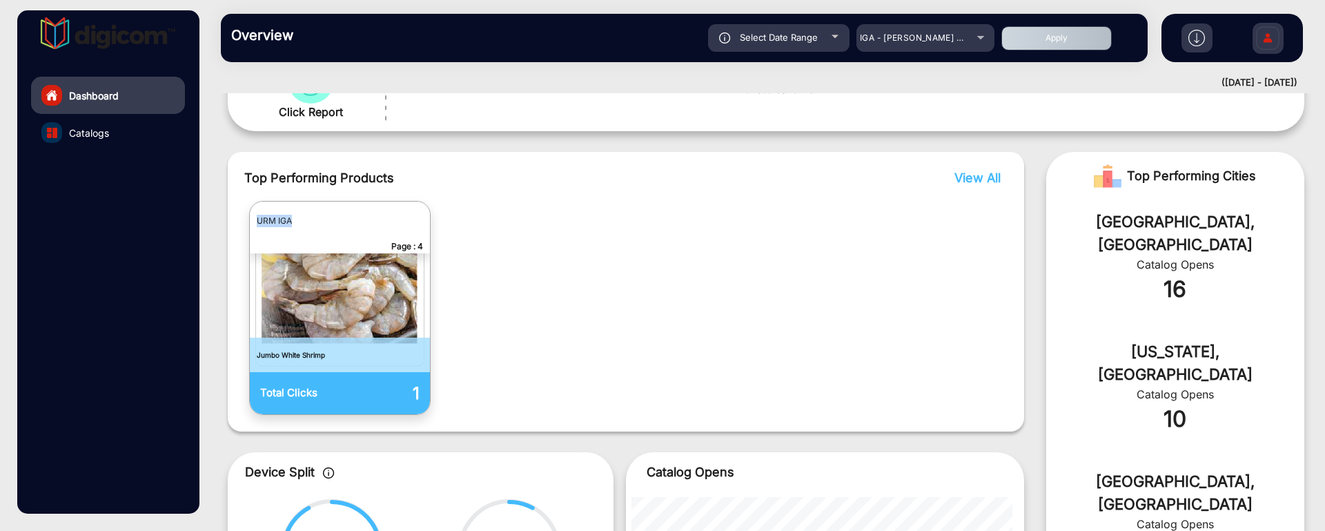
drag, startPoint x: 300, startPoint y: 226, endPoint x: 253, endPoint y: 219, distance: 47.3
click at [253, 219] on p "URM IGA" at bounding box center [340, 220] width 180 height 39
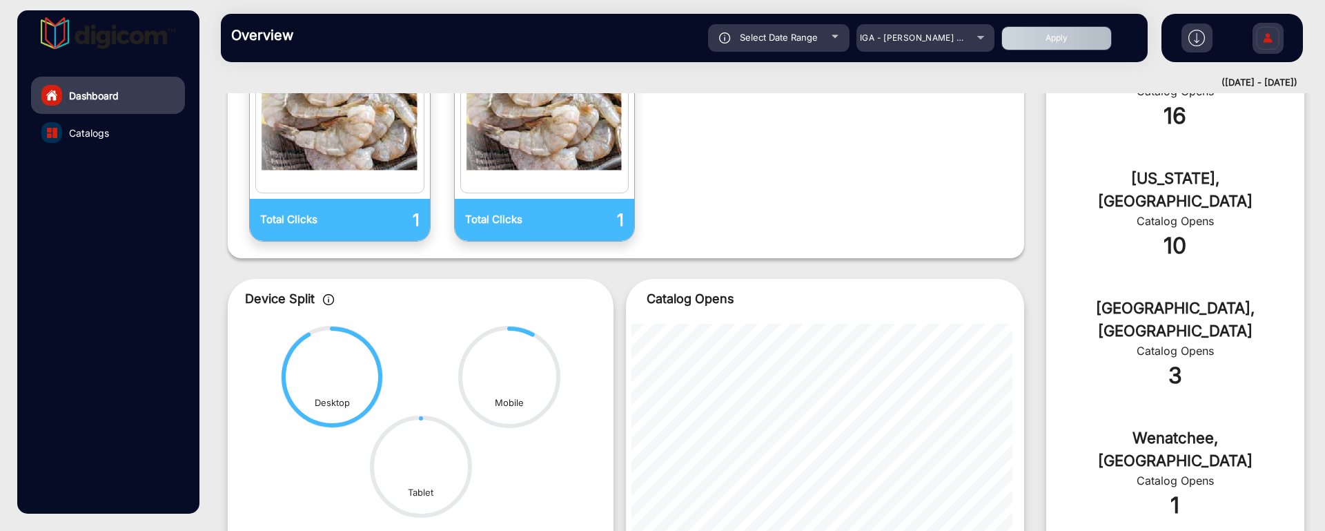
scroll to position [442, 0]
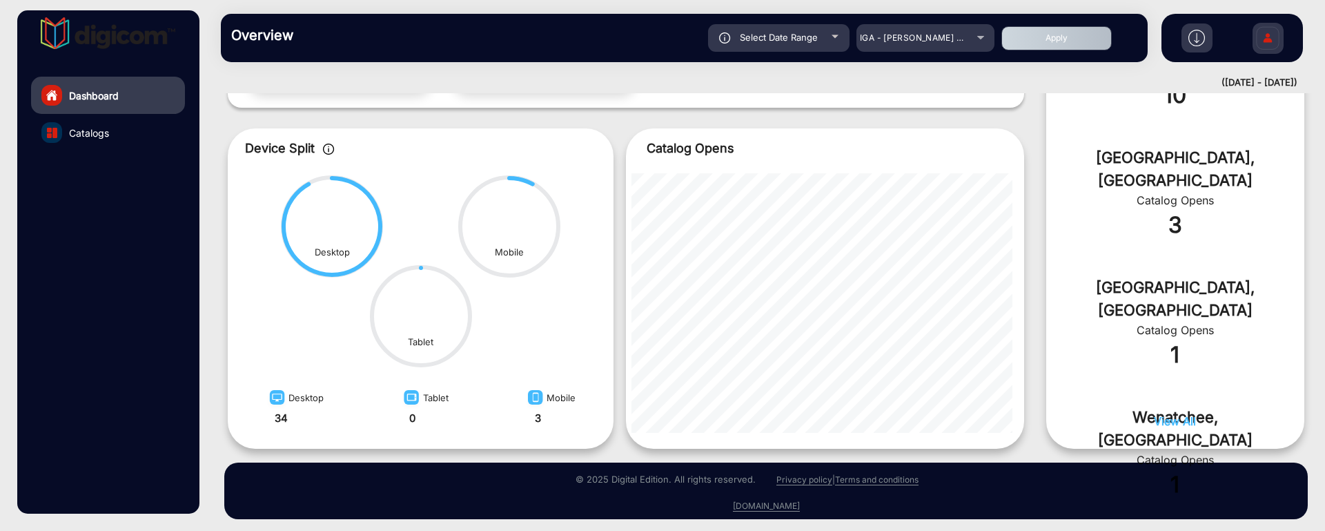
scroll to position [598, 0]
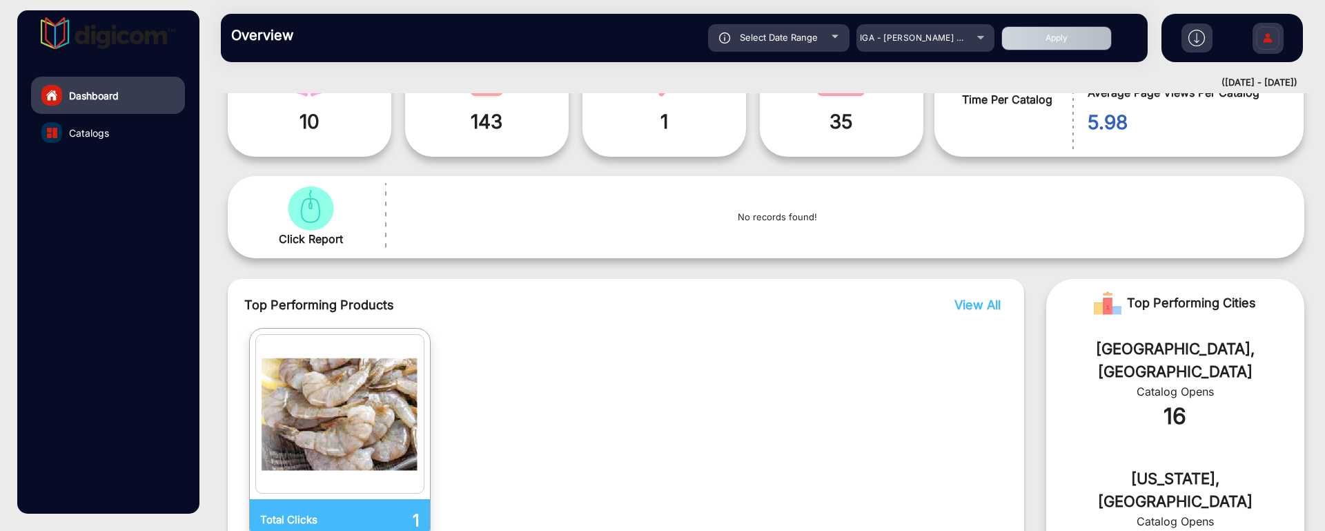
scroll to position [355, 0]
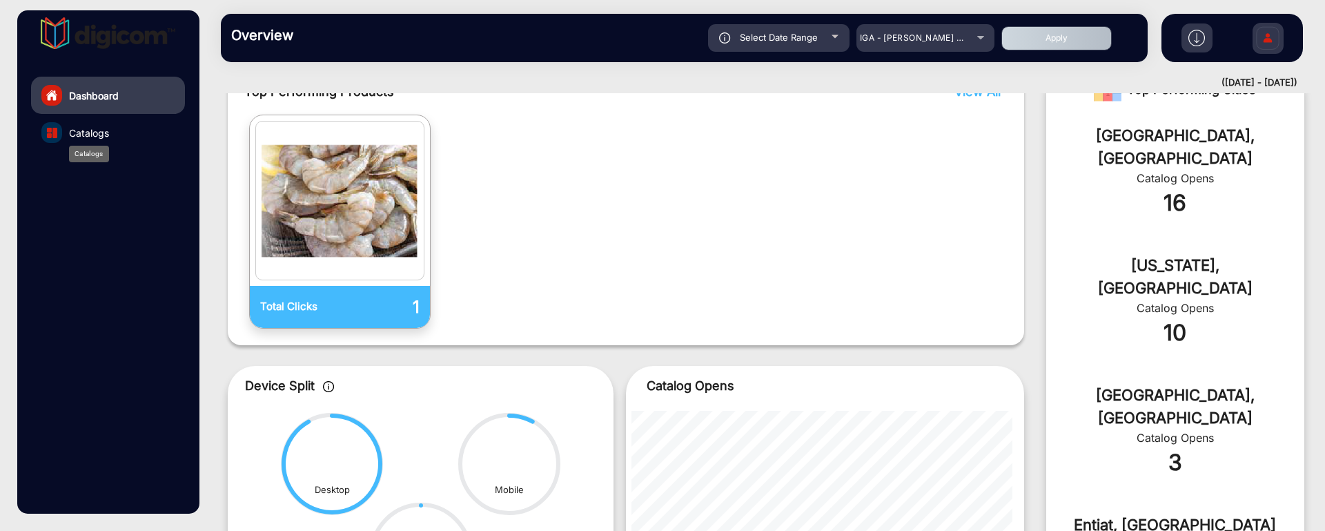
click at [77, 128] on span "Catalogs" at bounding box center [89, 133] width 40 height 14
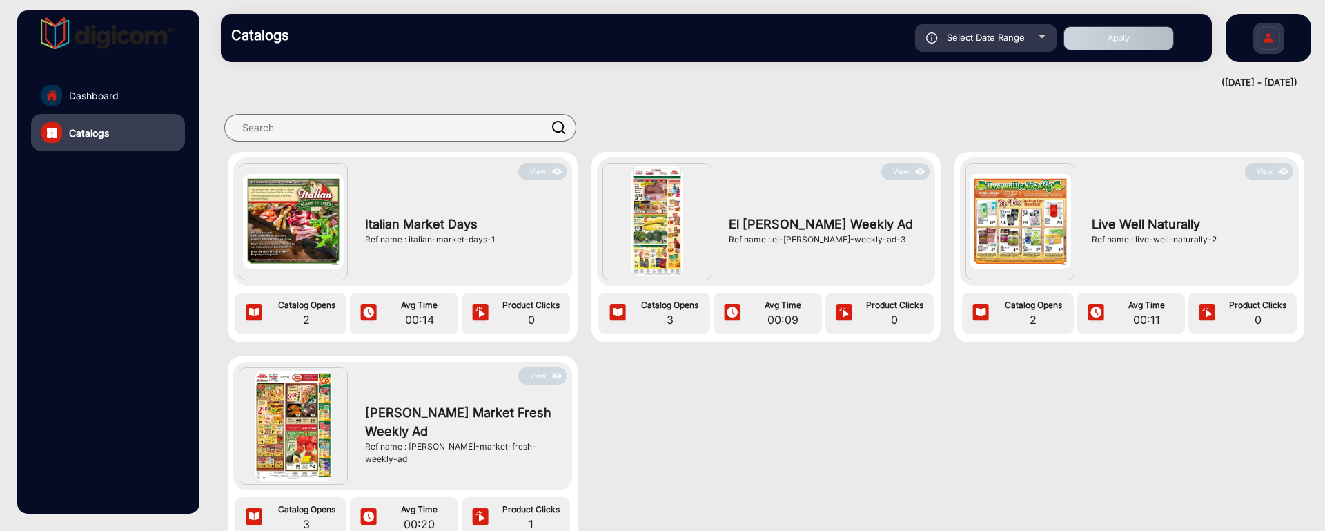
click at [559, 376] on img at bounding box center [557, 375] width 16 height 15
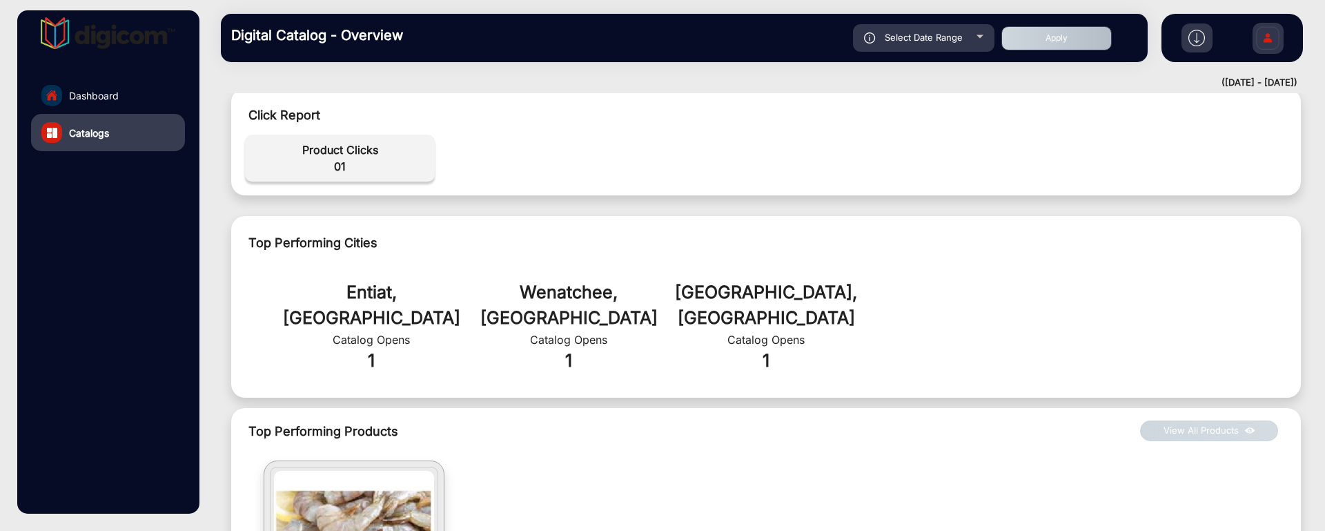
scroll to position [701, 0]
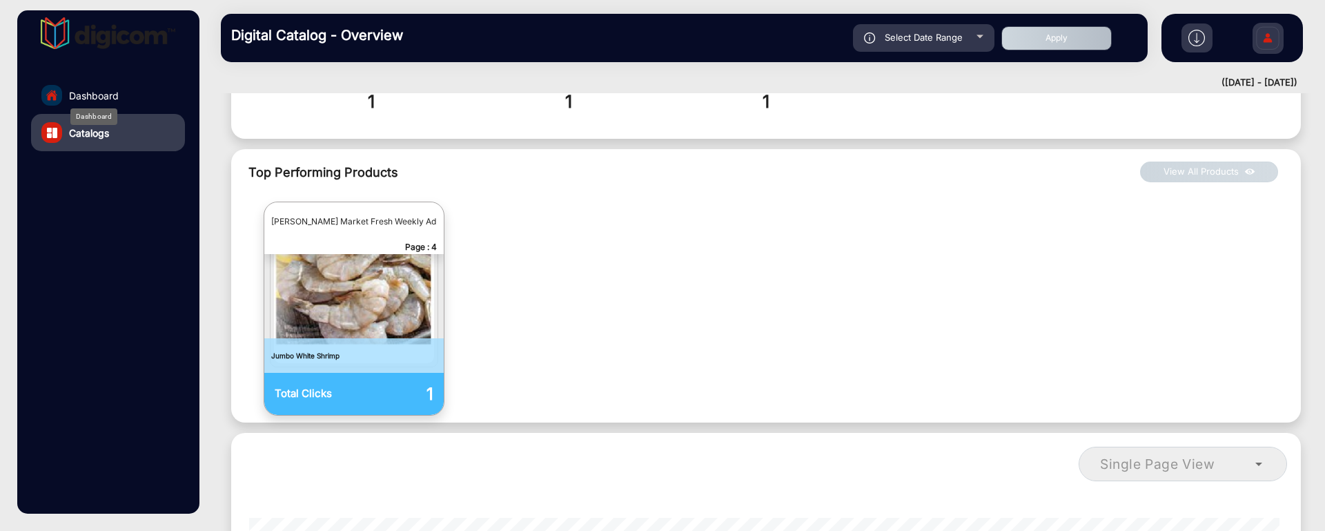
click at [111, 92] on span "Dashboard" at bounding box center [94, 95] width 50 height 14
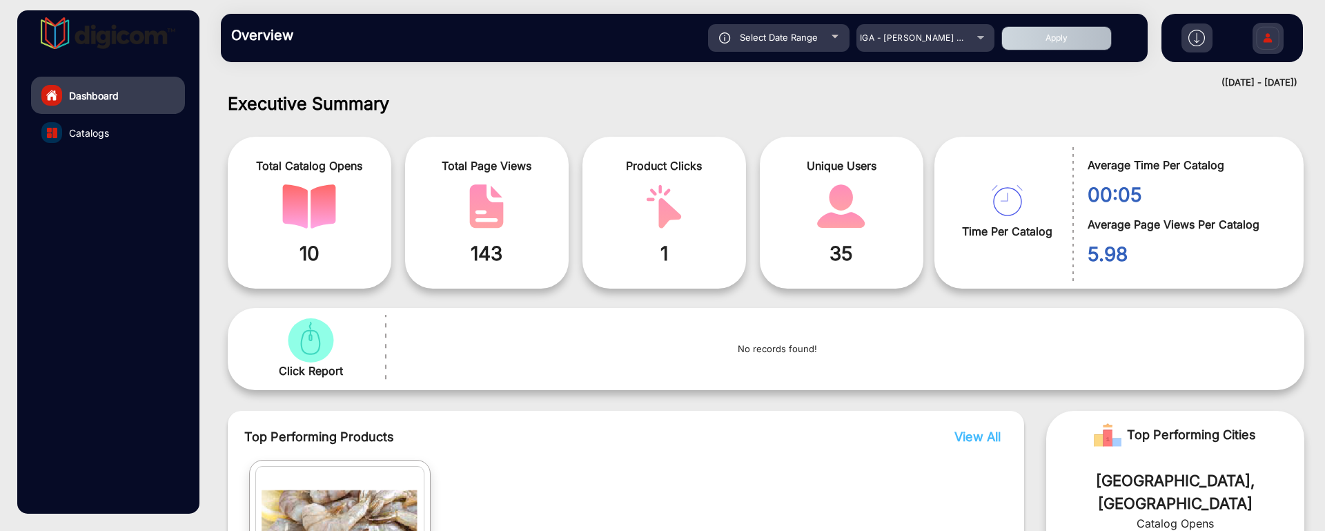
scroll to position [183, 0]
